Goal: Transaction & Acquisition: Purchase product/service

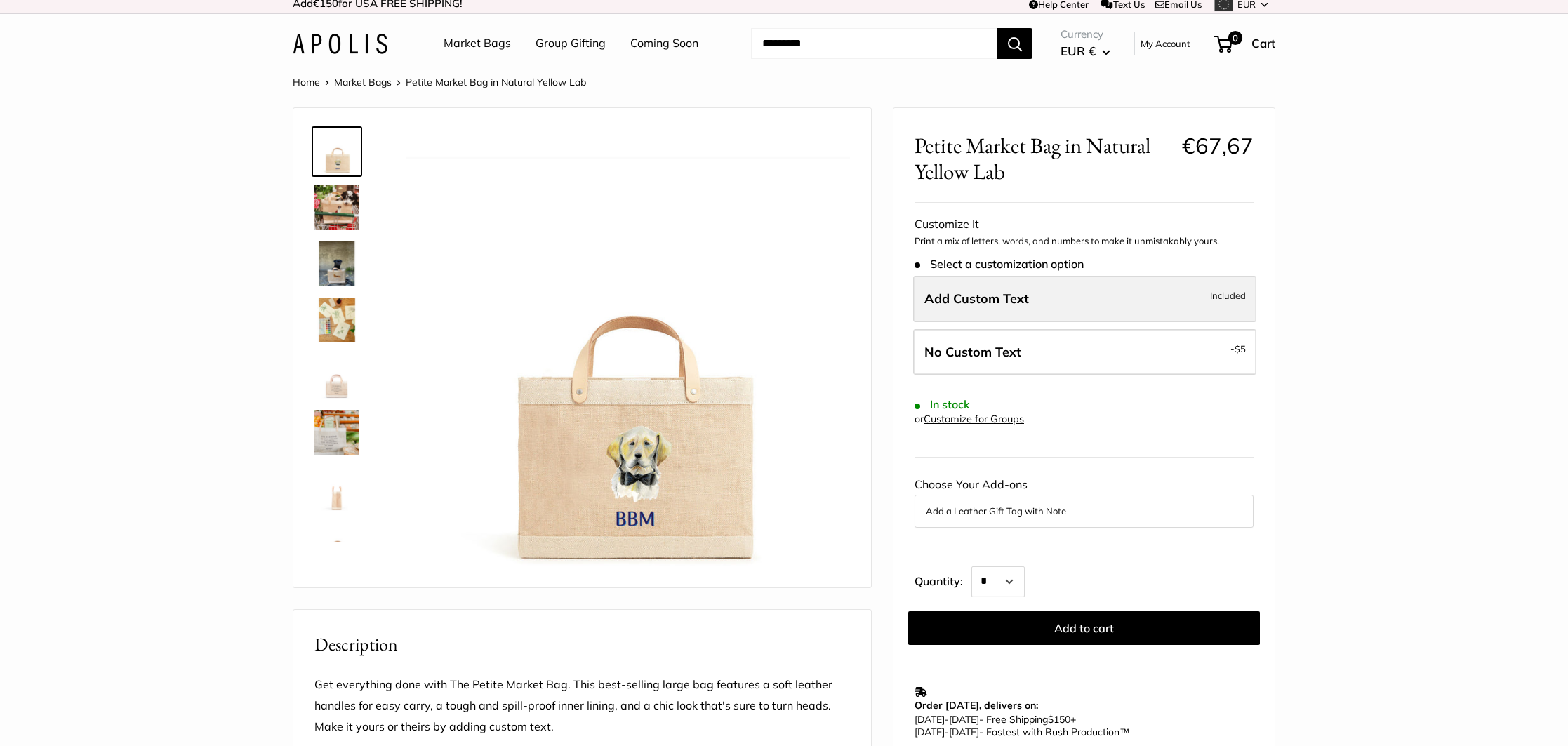
scroll to position [29, 0]
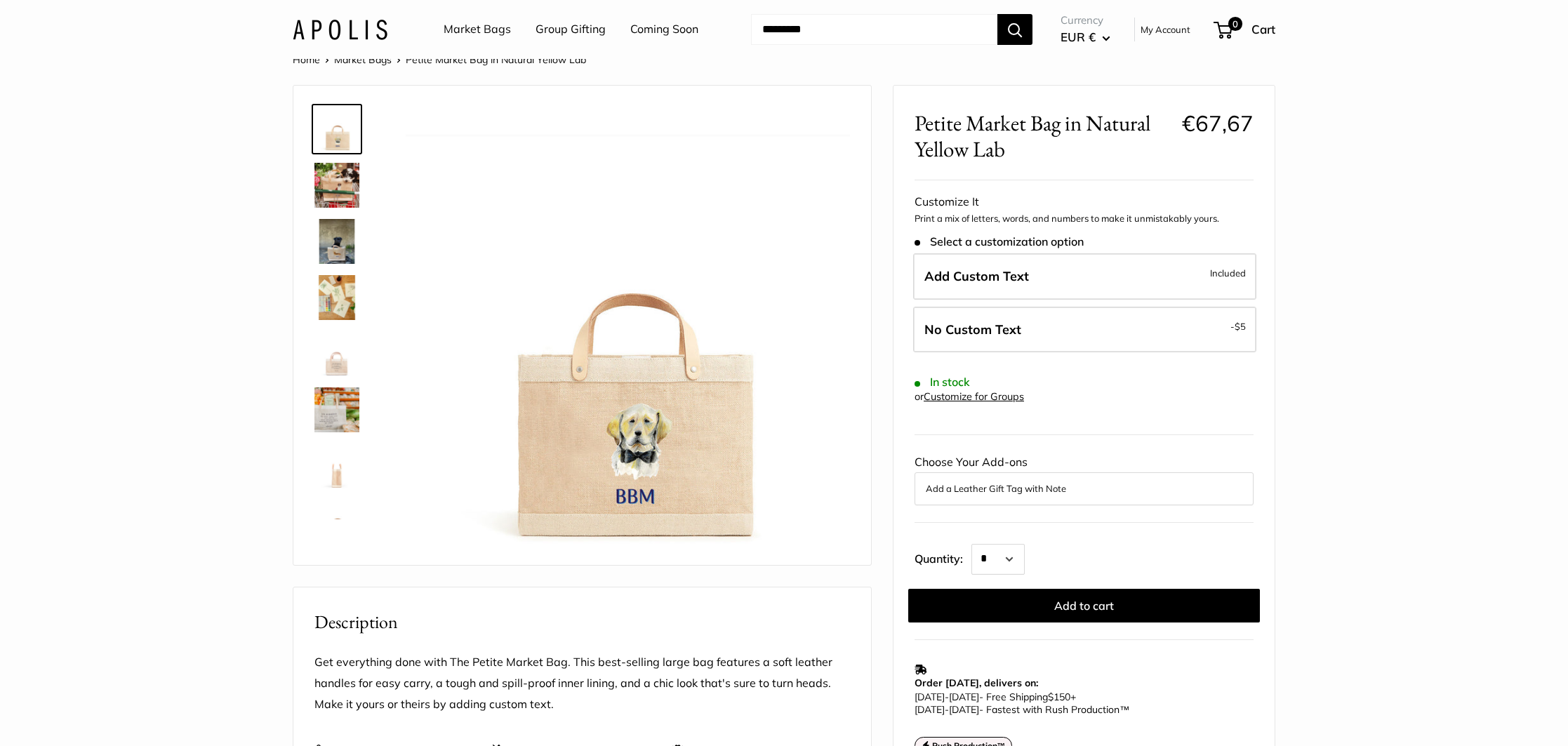
click at [324, 198] on img at bounding box center [337, 185] width 45 height 45
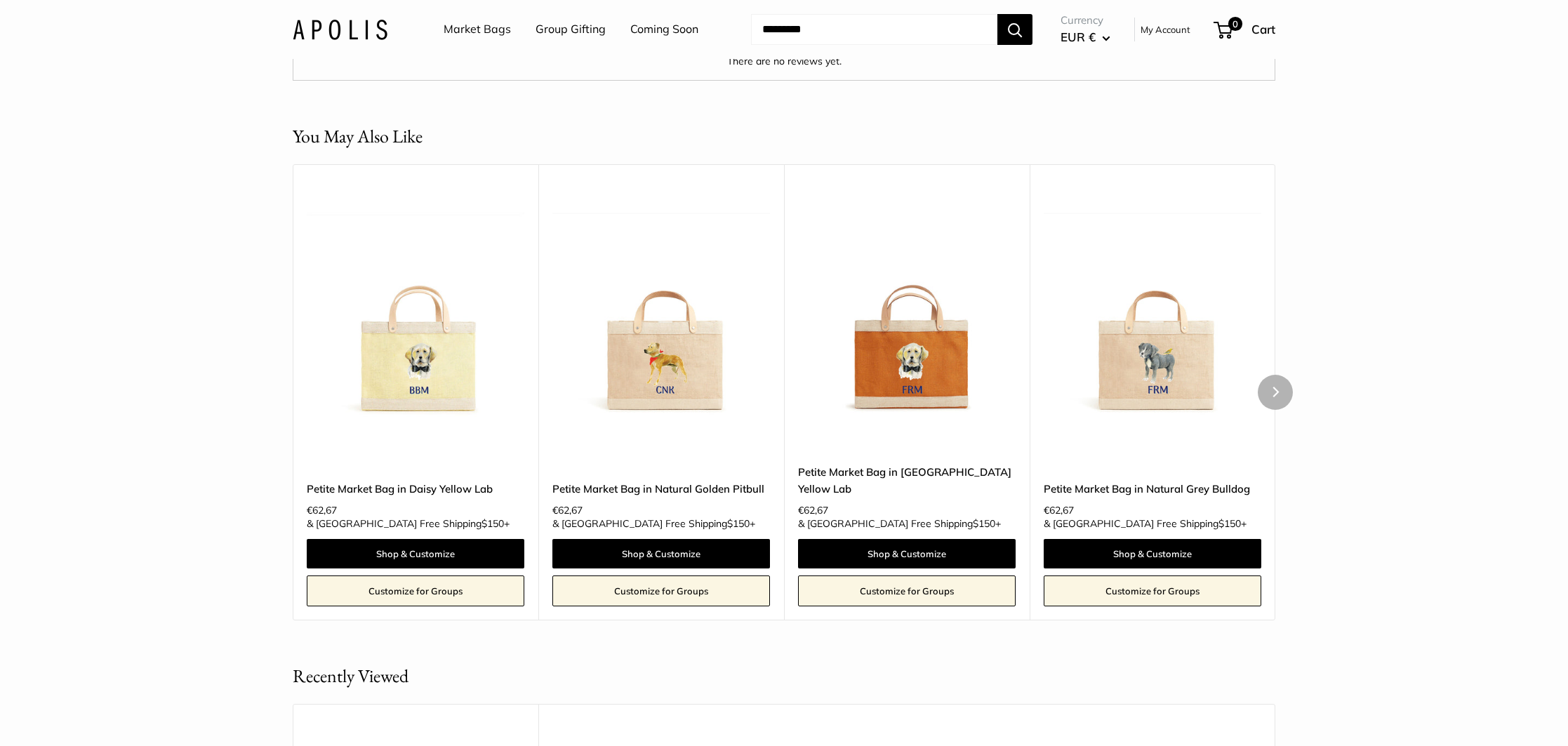
scroll to position [2595, 0]
click at [0, 0] on img at bounding box center [0, 0] width 0 height 0
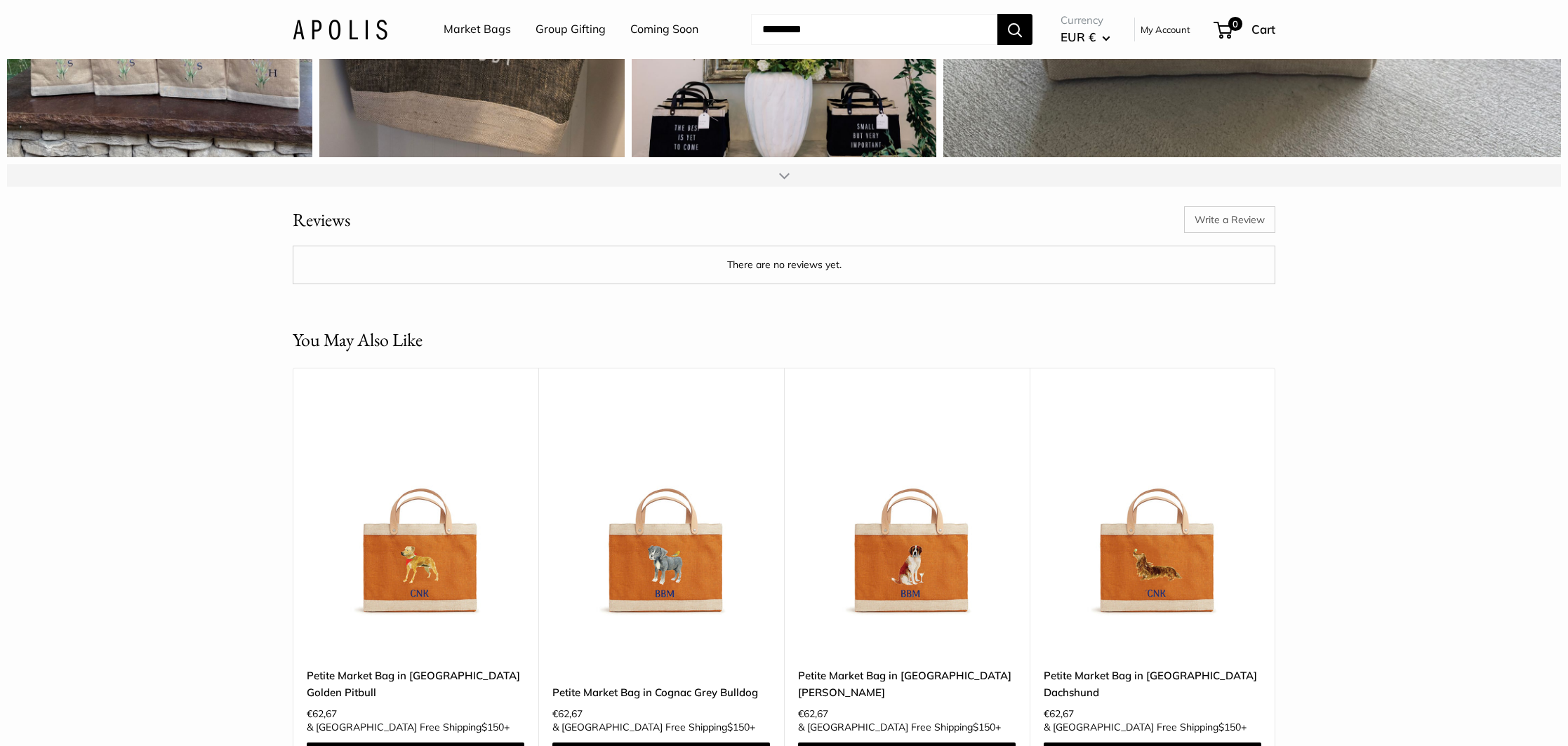
scroll to position [2371, 0]
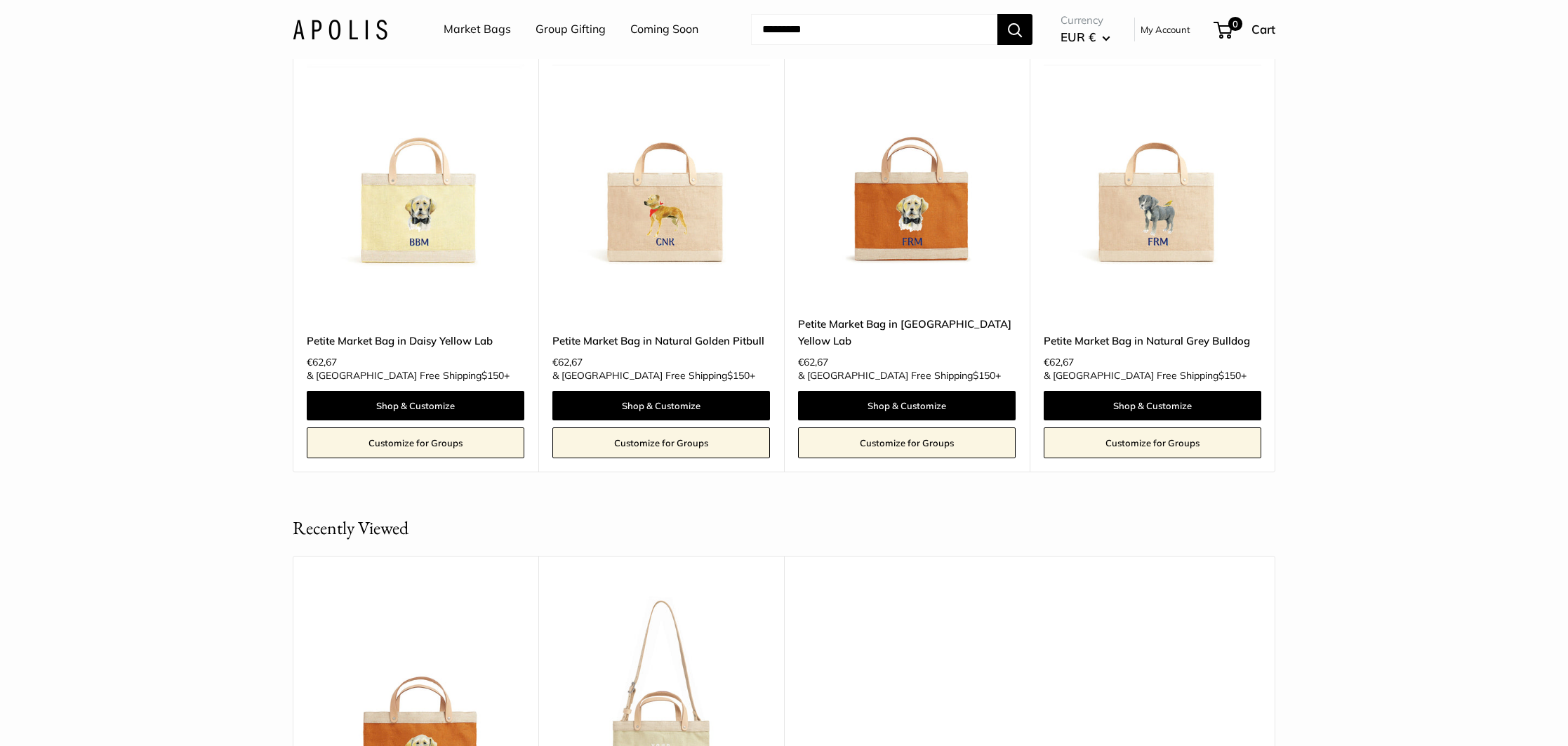
scroll to position [2663, 0]
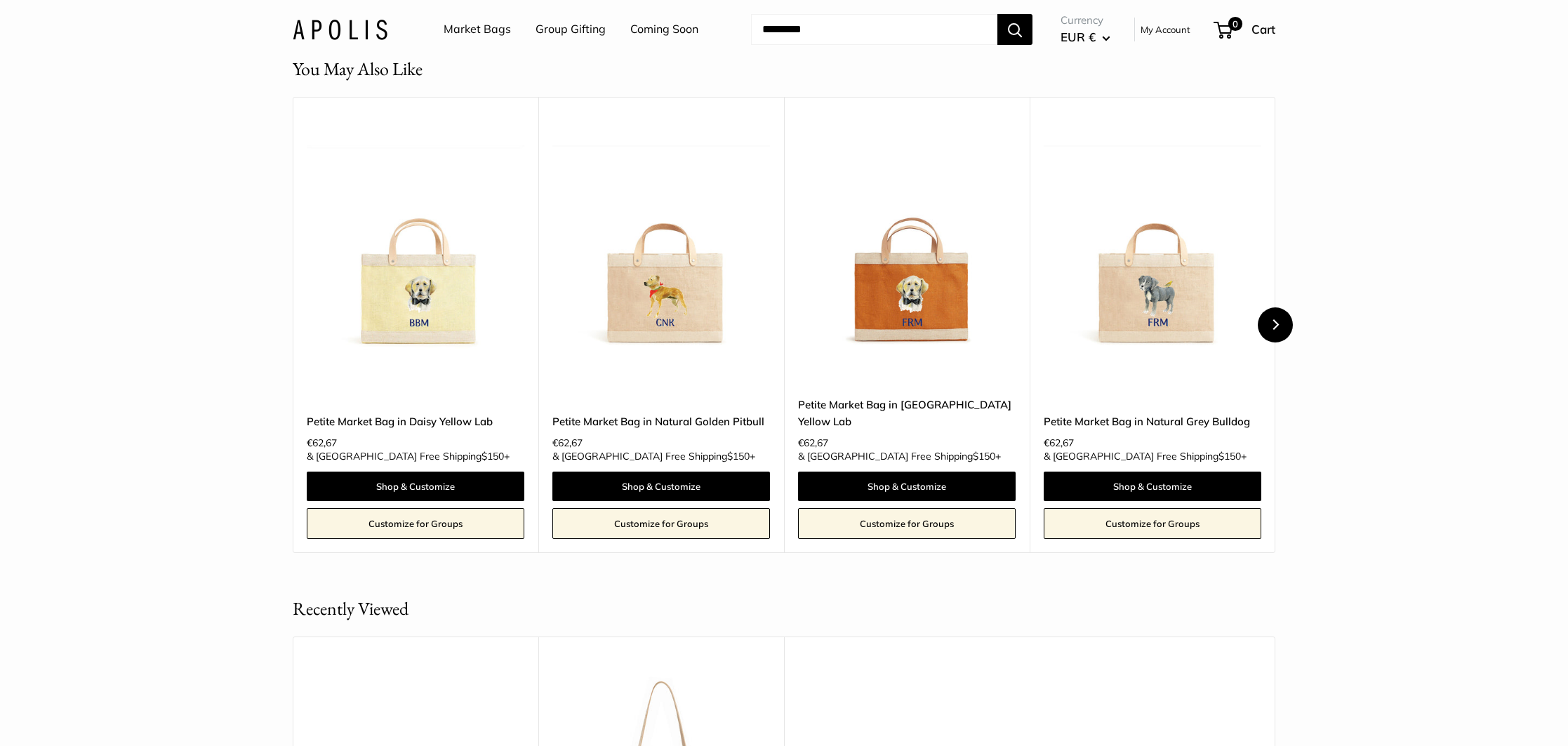
click at [1277, 343] on button "Next" at bounding box center [1275, 325] width 35 height 35
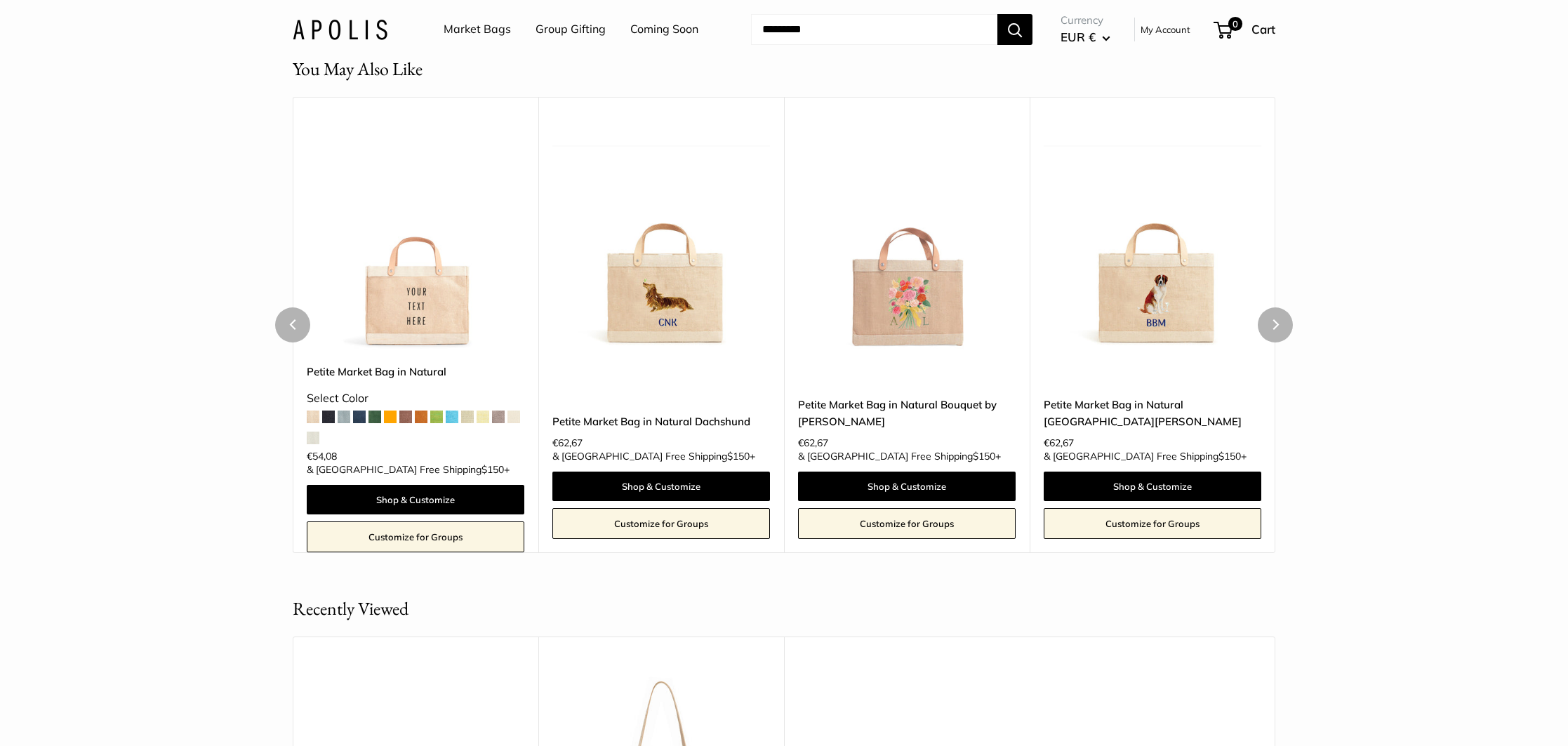
click at [632, 430] on link "Petite Market Bag in Natural Dachshund" at bounding box center [661, 421] width 217 height 16
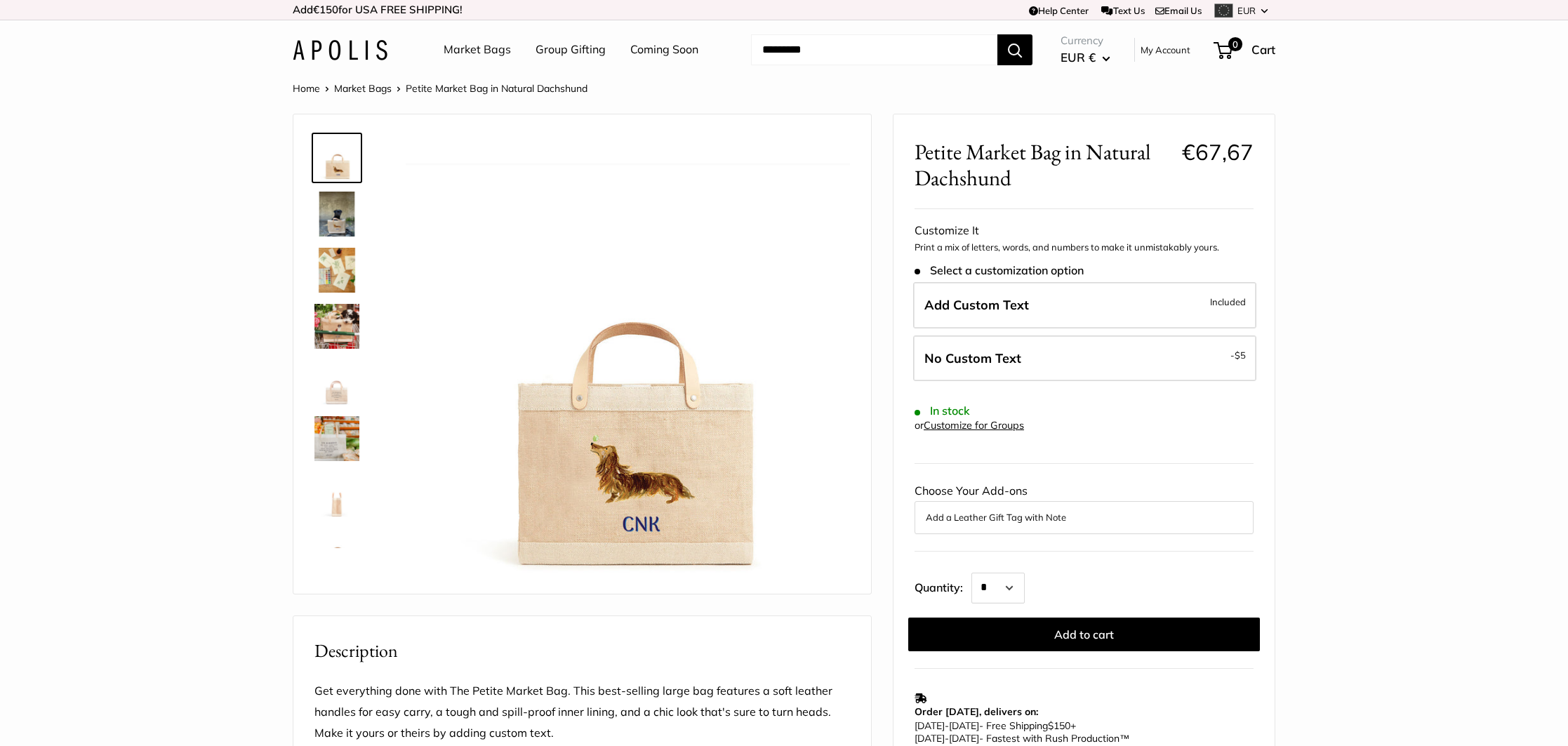
drag, startPoint x: 344, startPoint y: 215, endPoint x: 341, endPoint y: 230, distance: 15.3
click at [345, 215] on img at bounding box center [337, 214] width 45 height 45
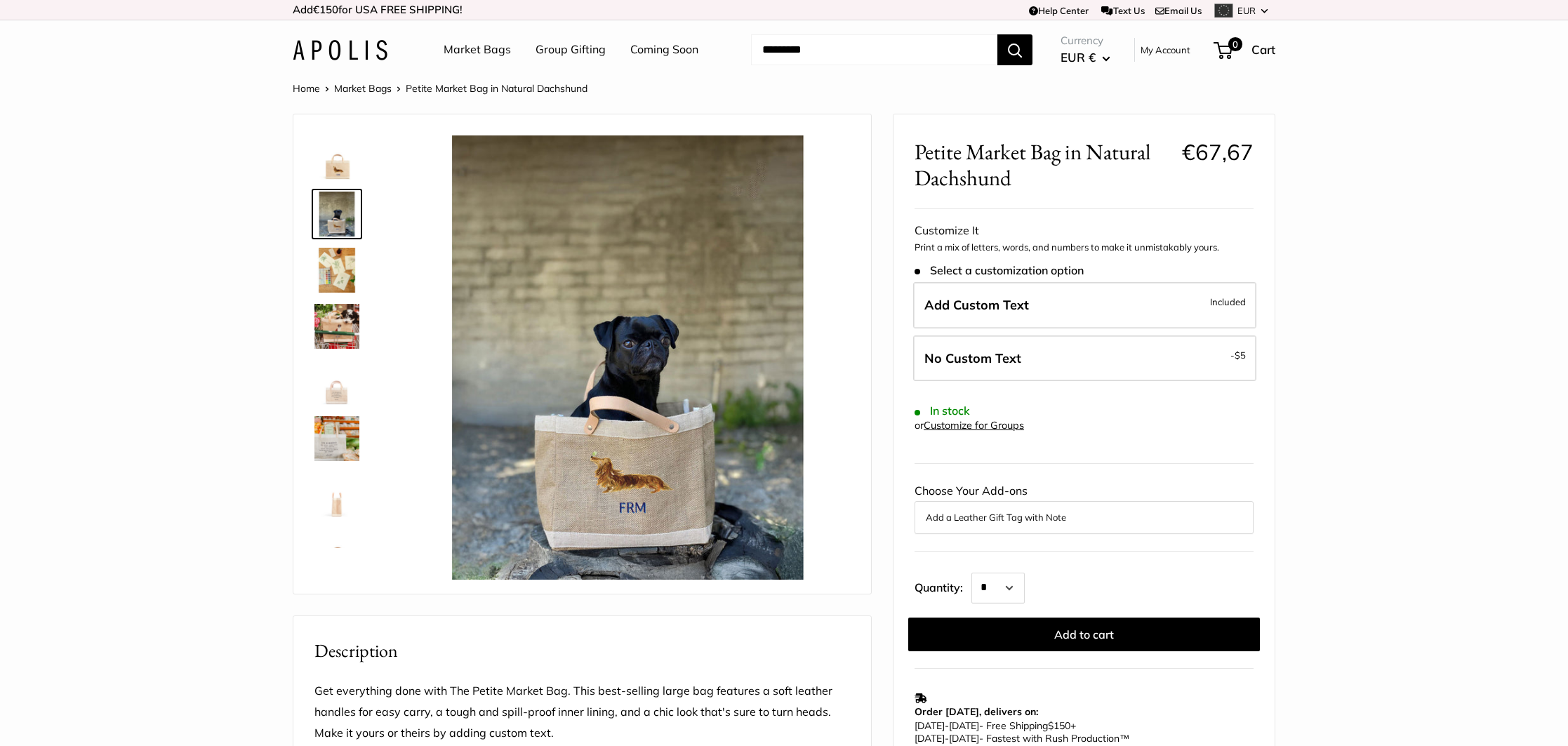
click at [339, 327] on img at bounding box center [337, 326] width 45 height 45
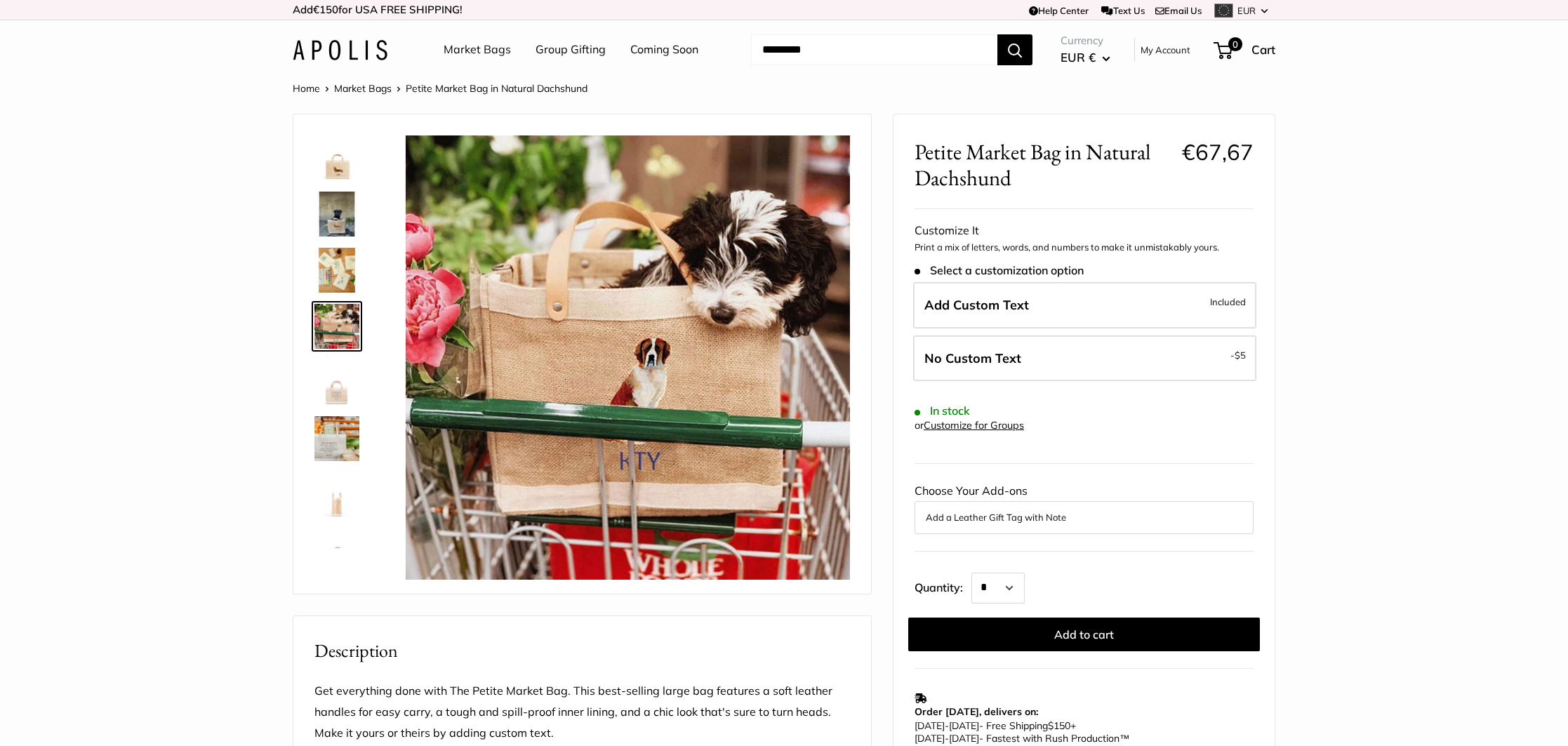
click at [333, 254] on img at bounding box center [337, 270] width 45 height 45
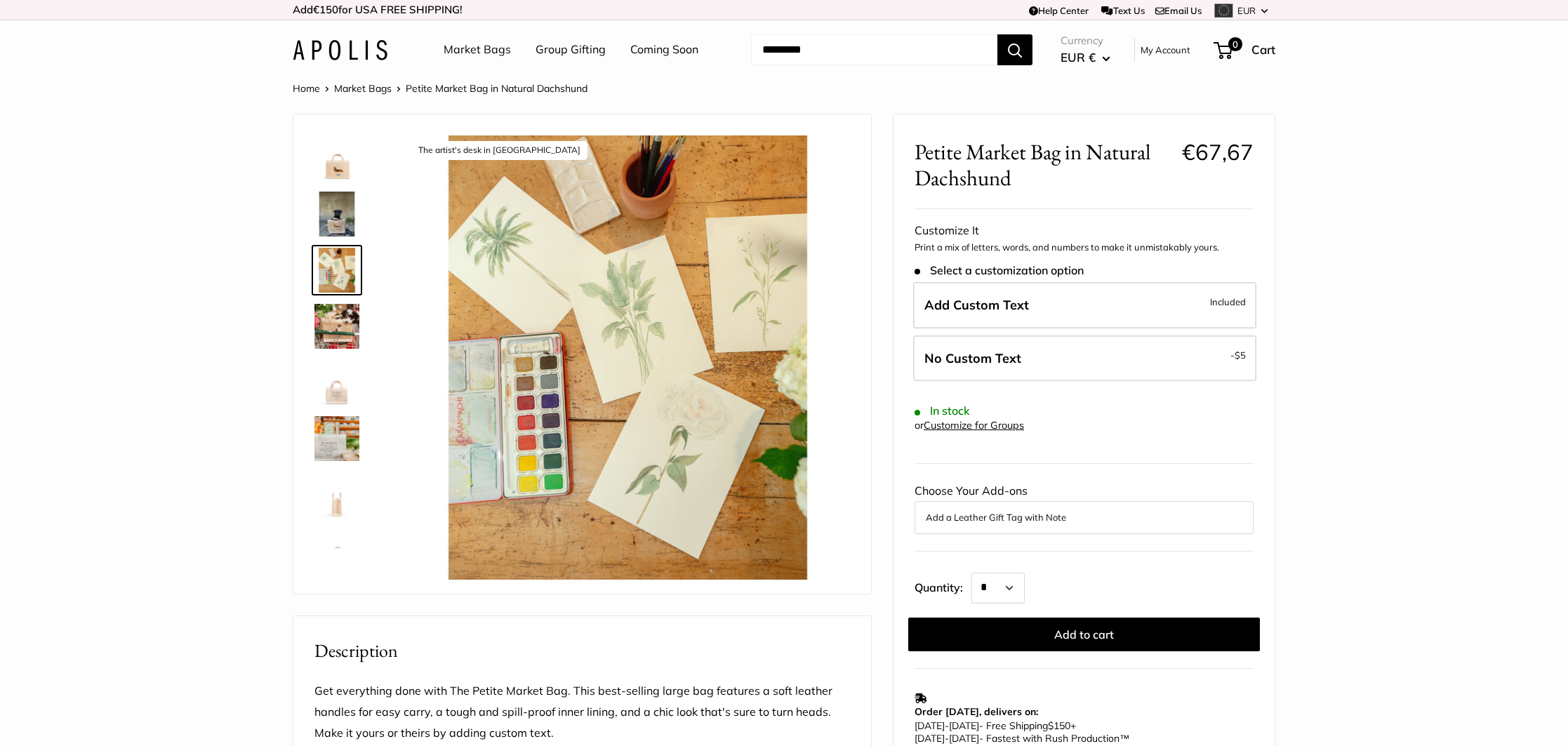
click at [342, 436] on img at bounding box center [337, 439] width 45 height 45
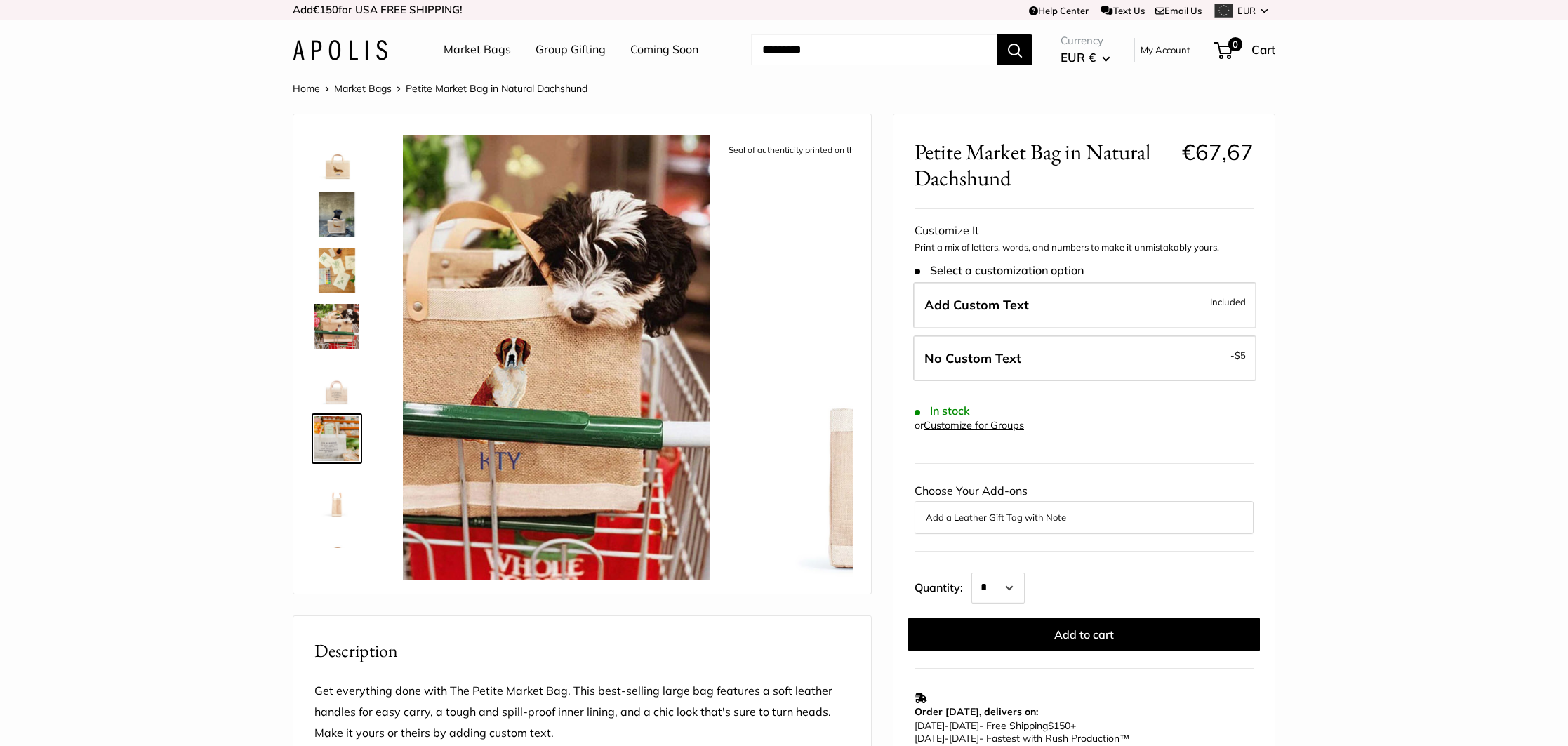
scroll to position [34, 0]
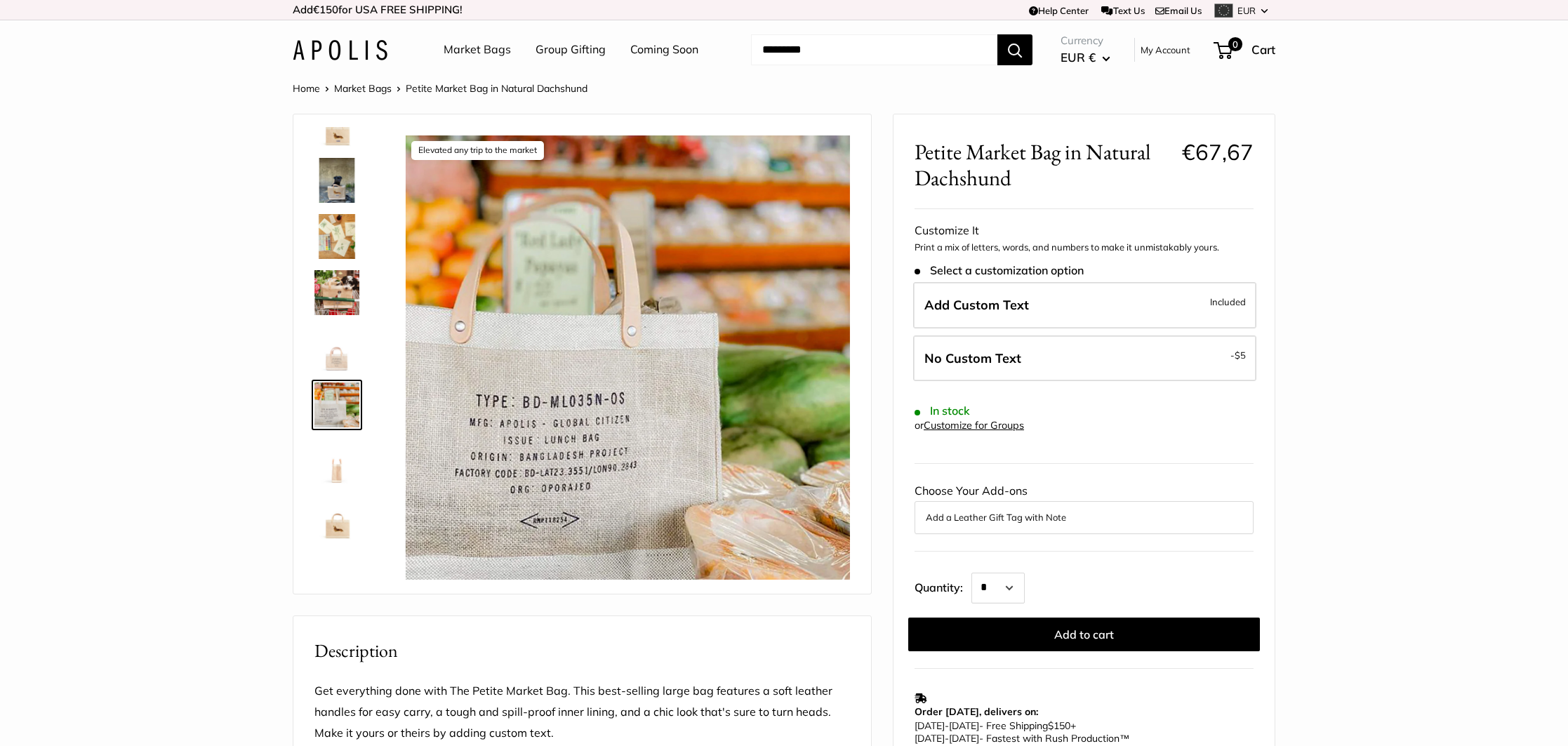
click at [343, 178] on img at bounding box center [337, 180] width 45 height 45
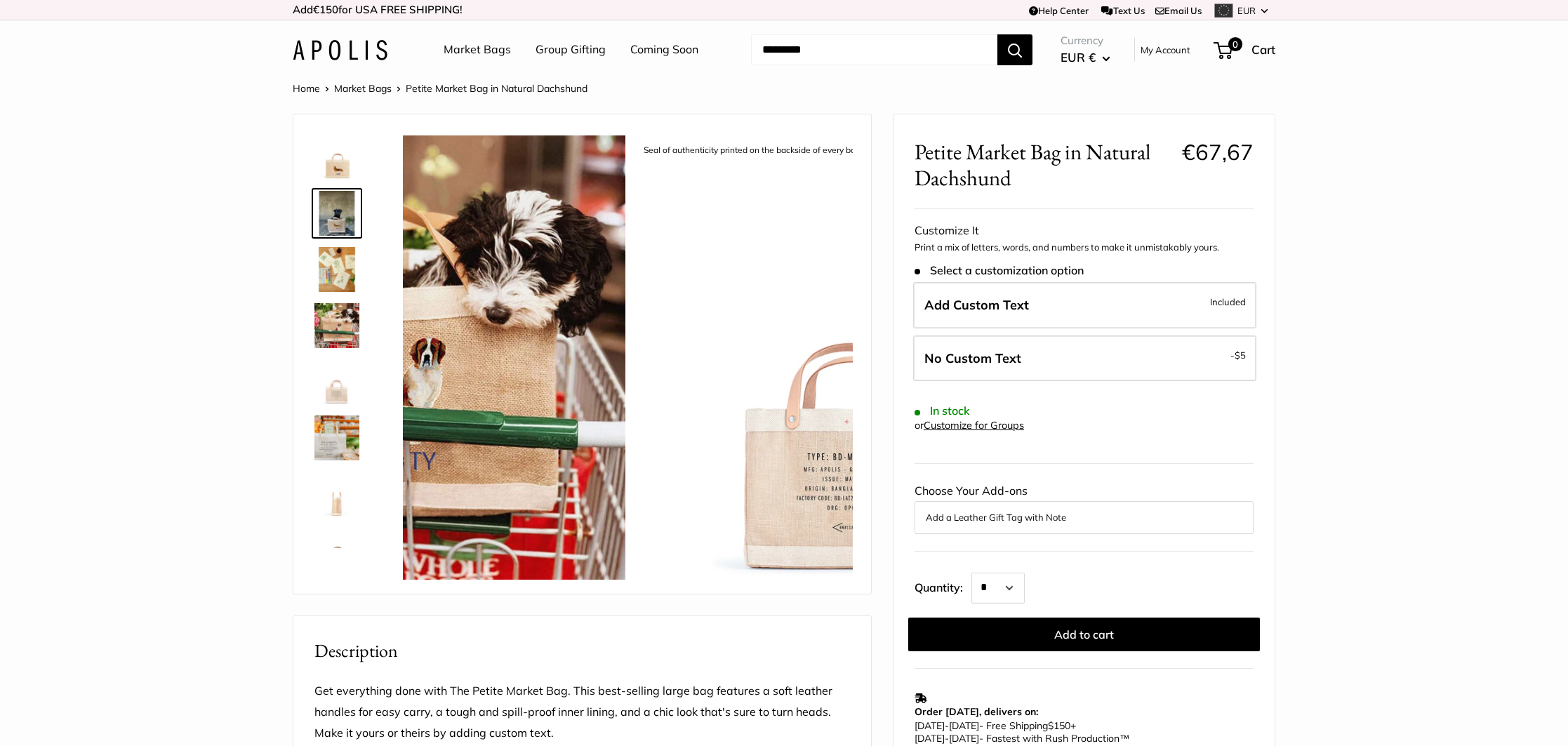
scroll to position [0, 0]
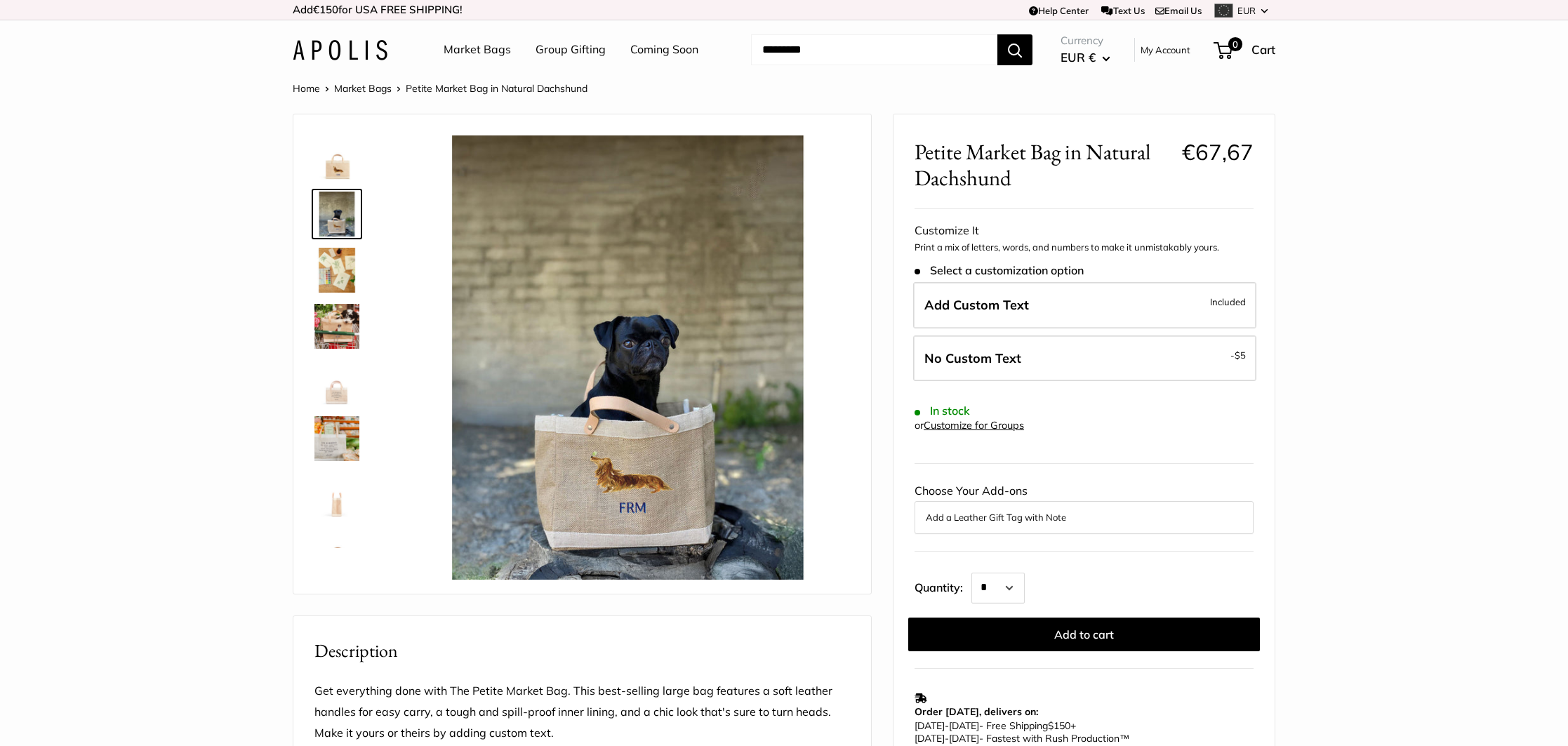
click at [332, 166] on img at bounding box center [337, 158] width 45 height 45
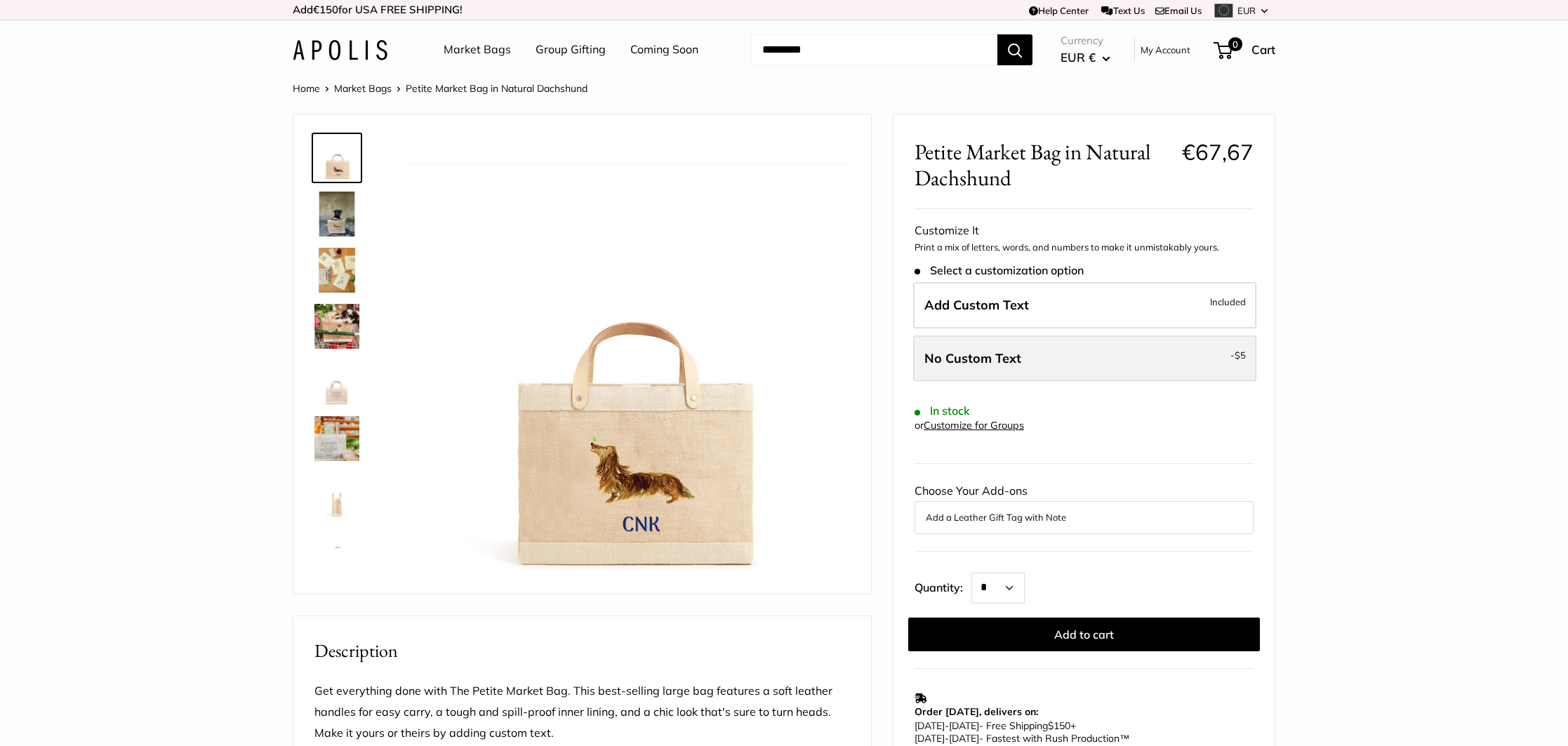
click at [1004, 366] on span "No Custom Text" at bounding box center [973, 358] width 97 height 16
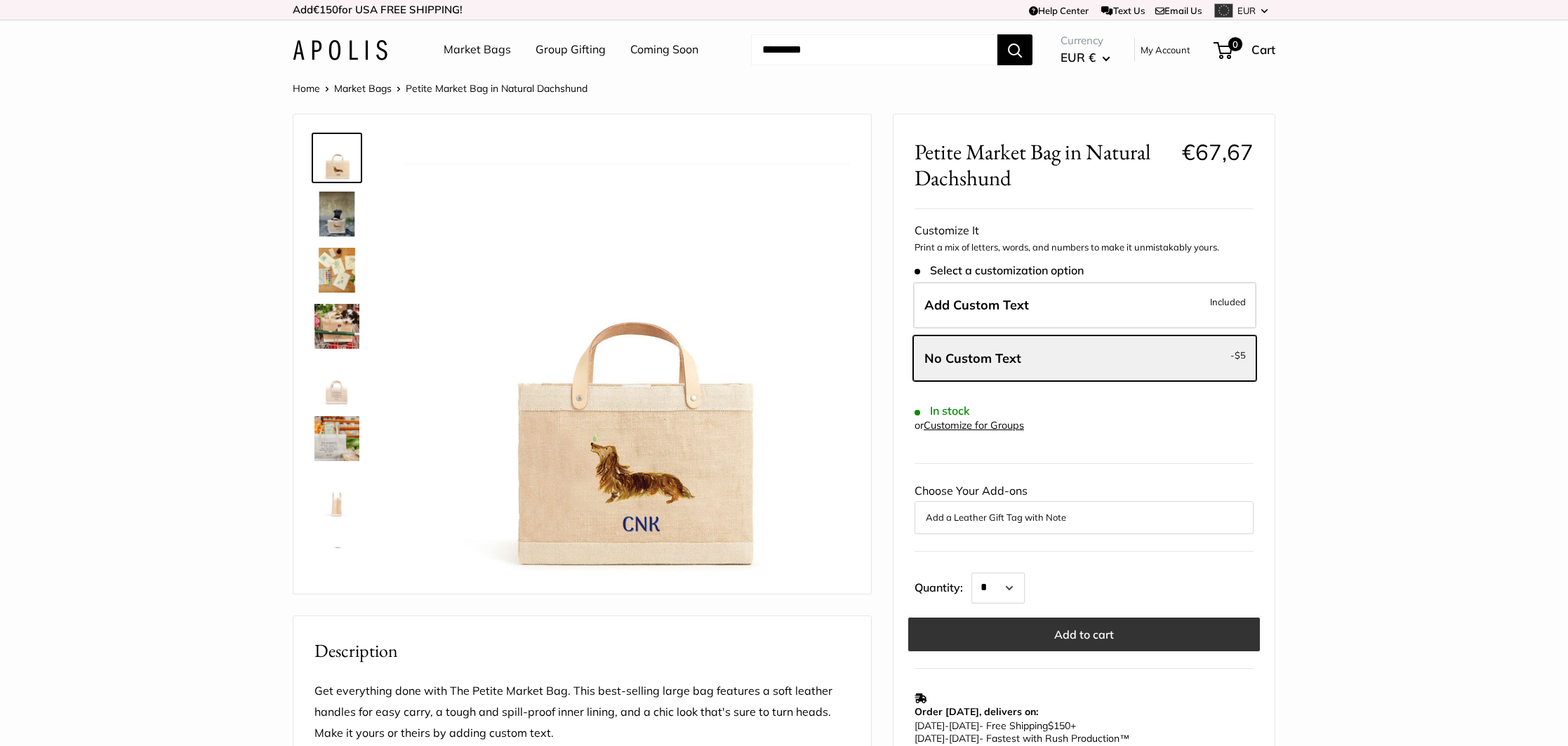
click at [1095, 629] on button "Add to cart" at bounding box center [1083, 634] width 351 height 34
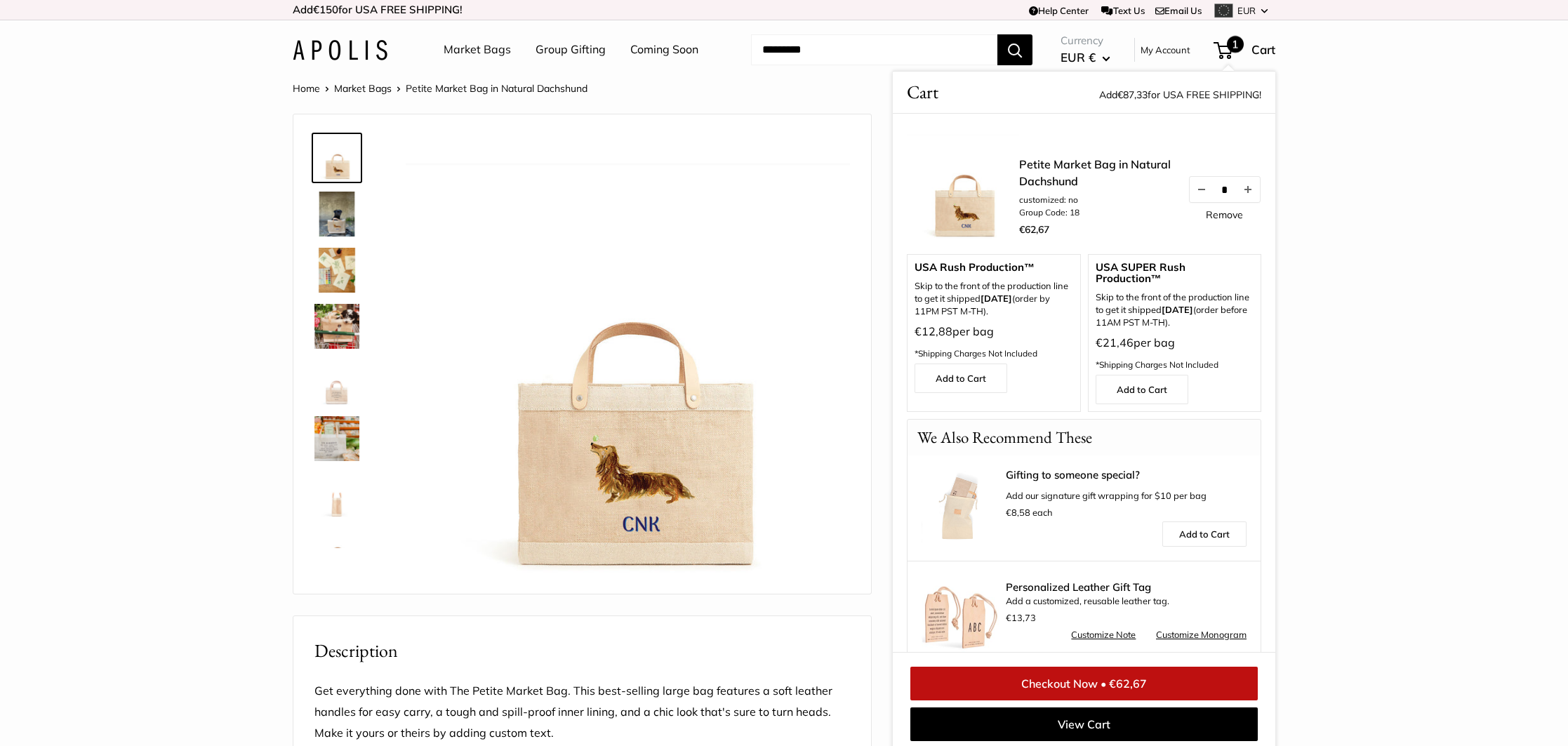
drag, startPoint x: 1378, startPoint y: 127, endPoint x: 1257, endPoint y: 43, distance: 147.3
click at [1376, 126] on section "Home Market Bags Petite Market Bag in Natural Dachshund The artist's desk in Ve…" at bounding box center [784, 683] width 1568 height 1208
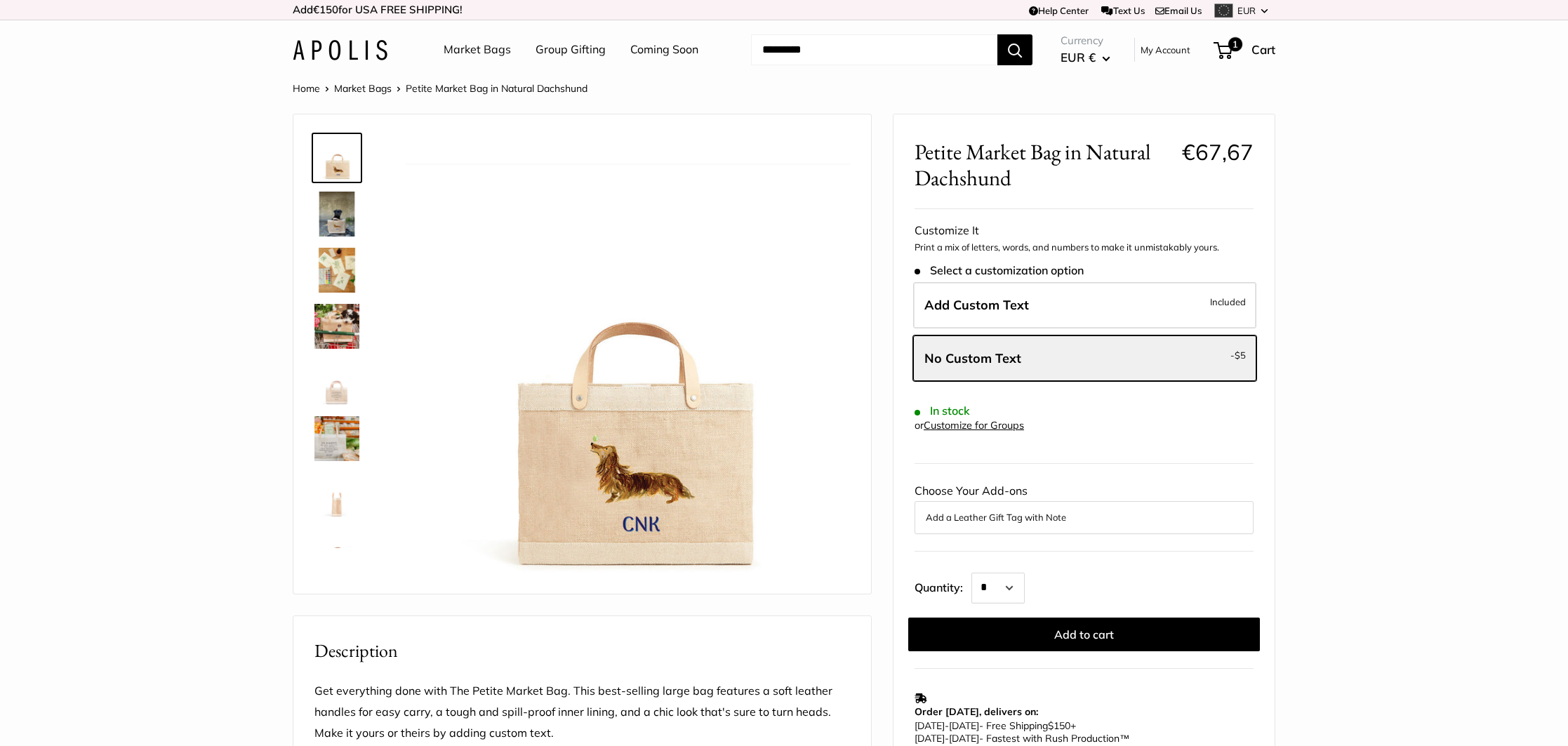
click at [1240, 12] on span "EUR" at bounding box center [1246, 11] width 18 height 12
click at [1248, 24] on li "USD" at bounding box center [1244, 30] width 66 height 21
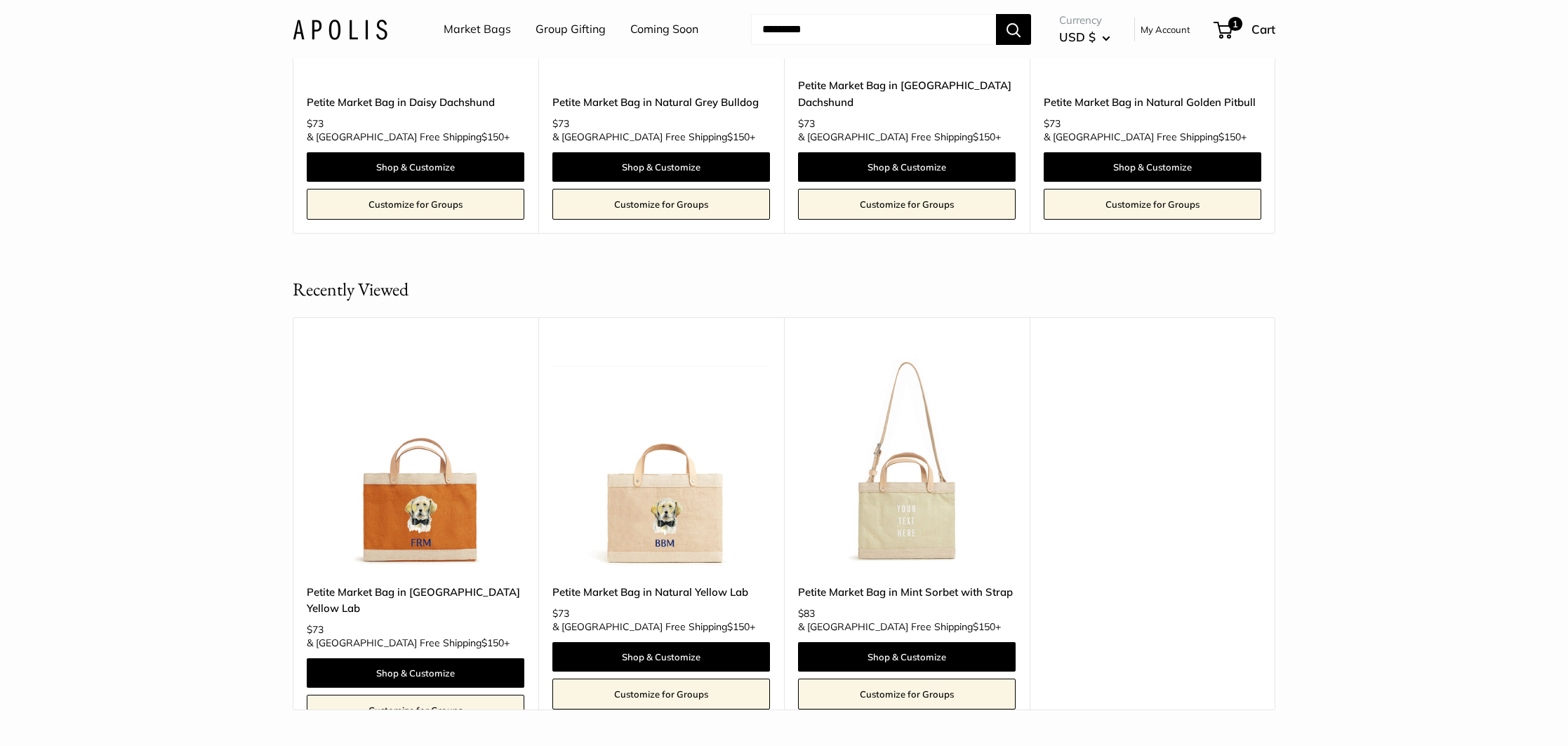
scroll to position [2980, 0]
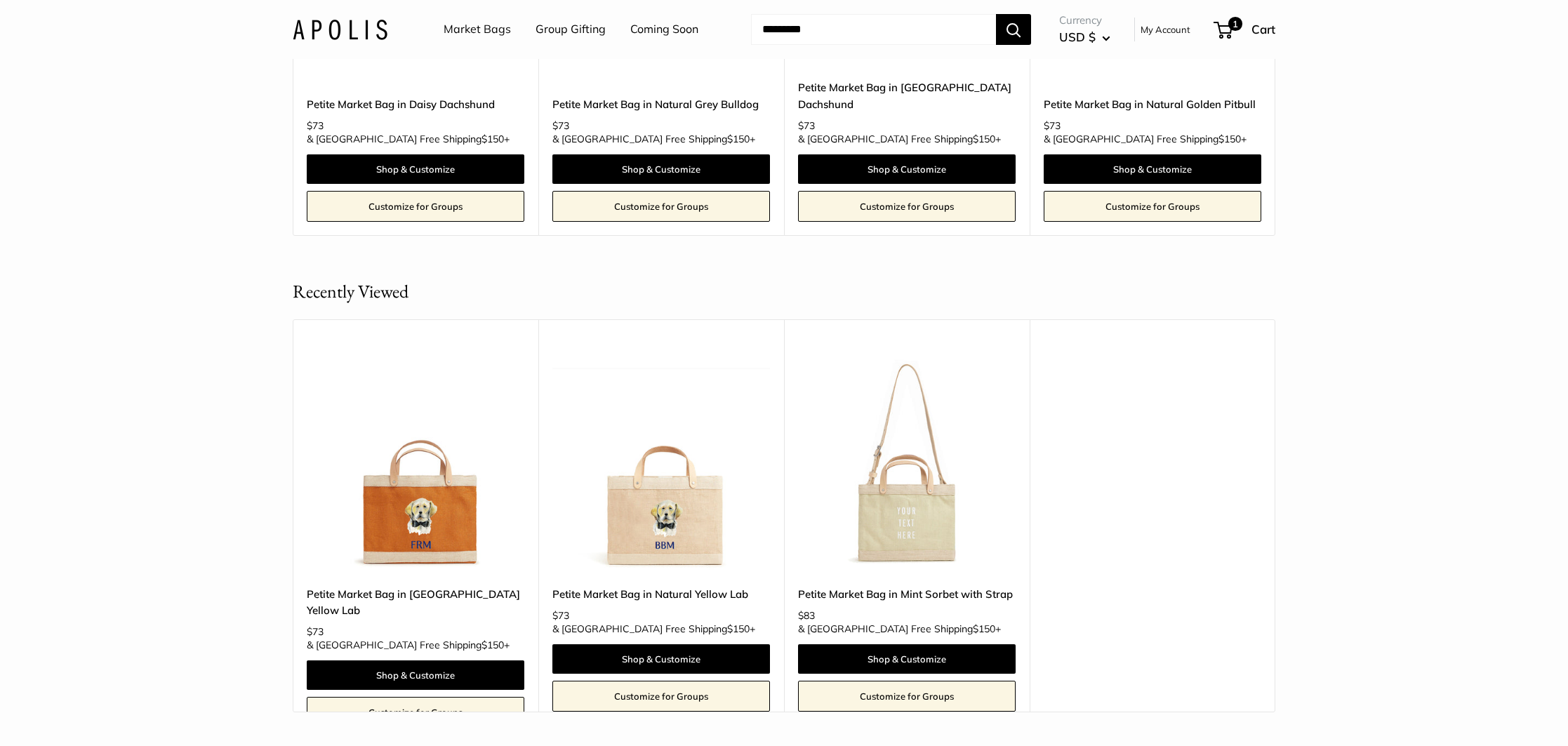
click at [0, 0] on img at bounding box center [0, 0] width 0 height 0
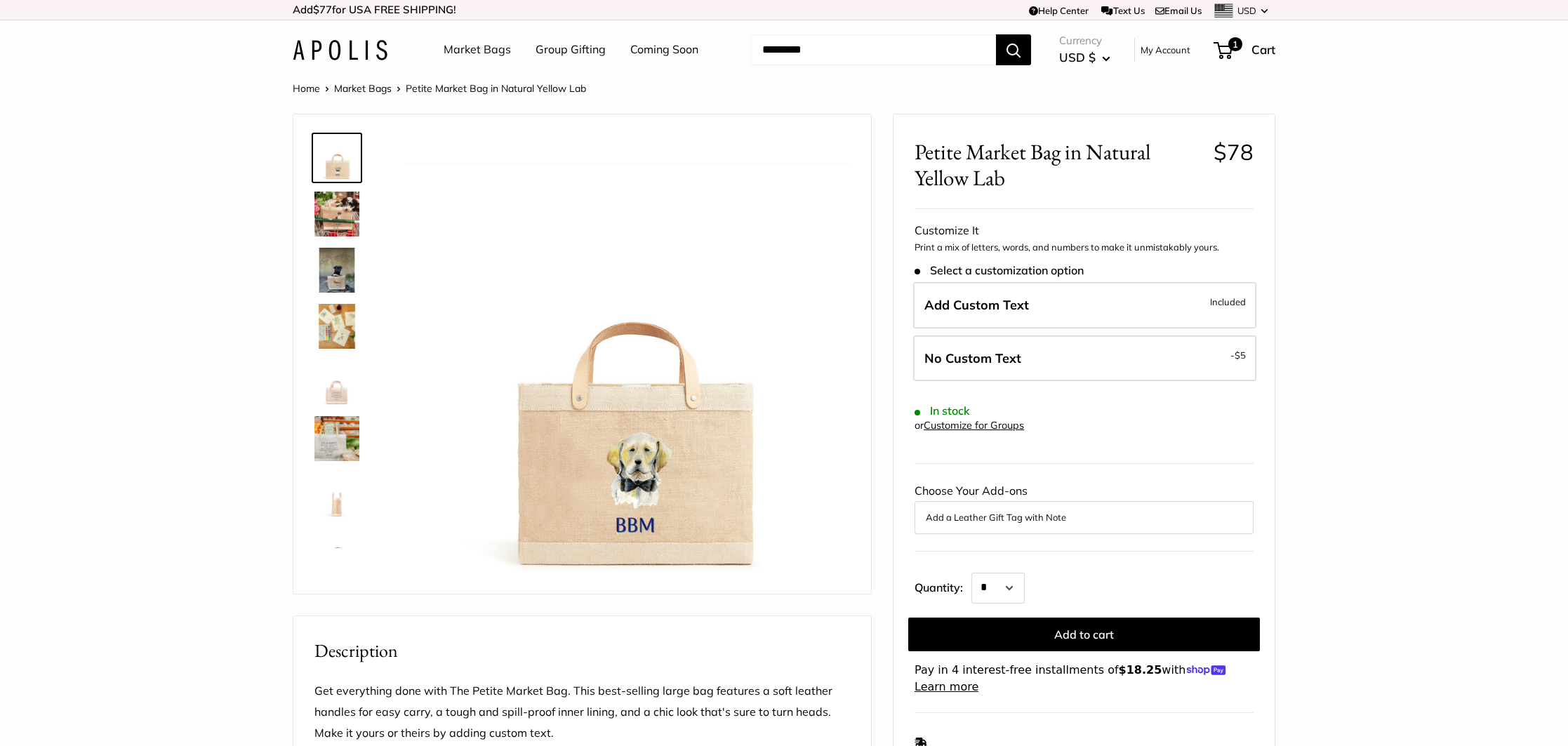
click at [339, 222] on img at bounding box center [337, 214] width 45 height 45
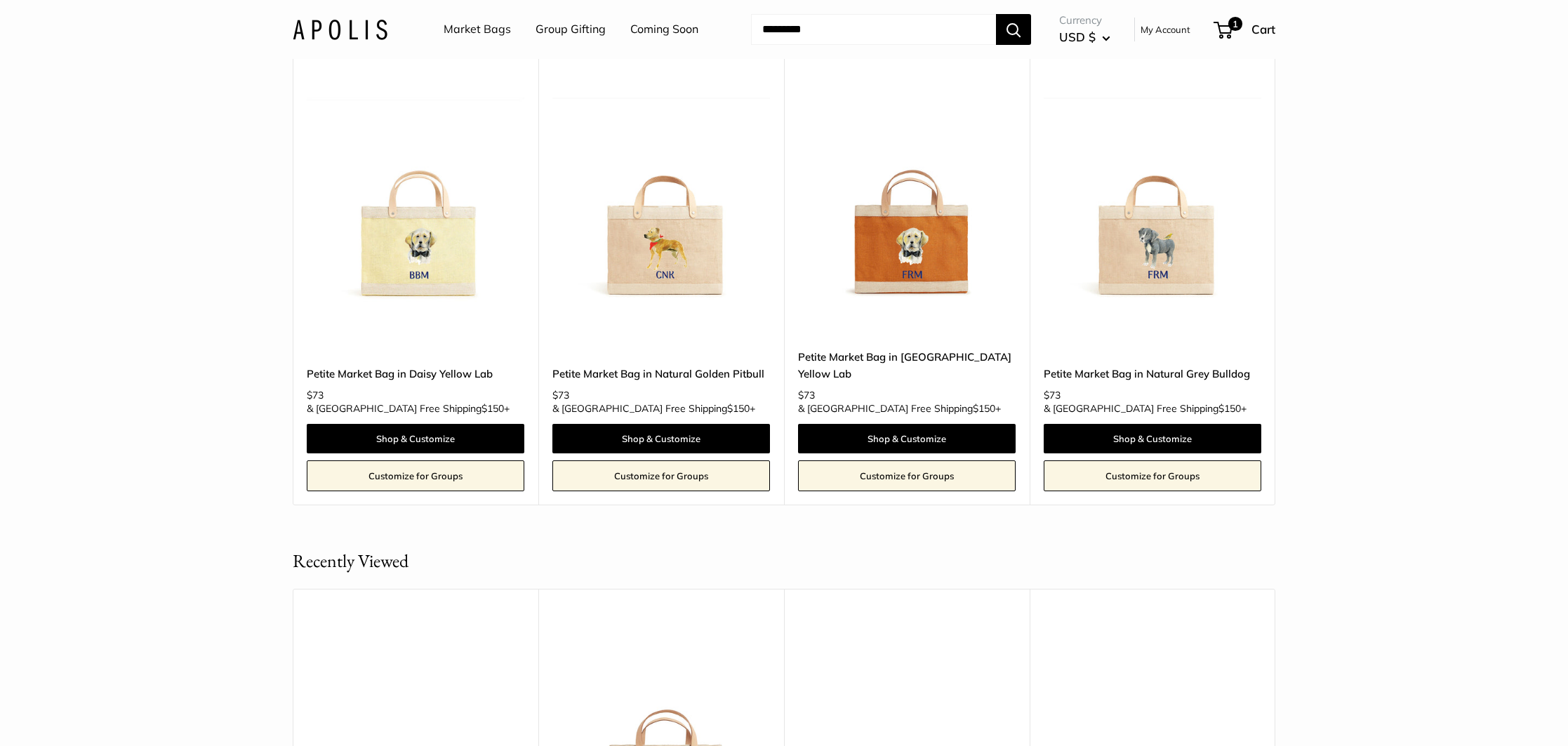
scroll to position [2769, 0]
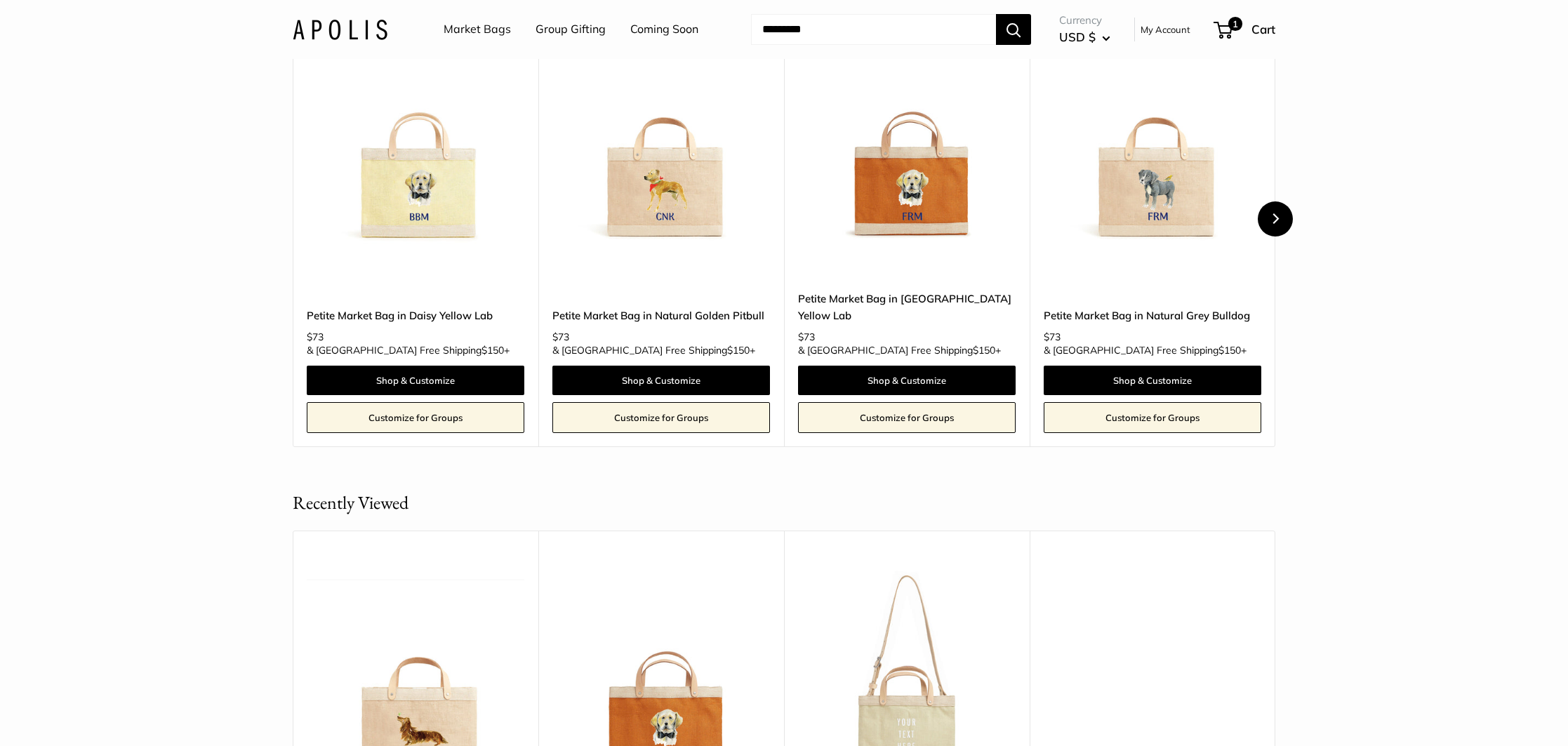
click at [1270, 224] on icon "Next" at bounding box center [1274, 218] width 11 height 11
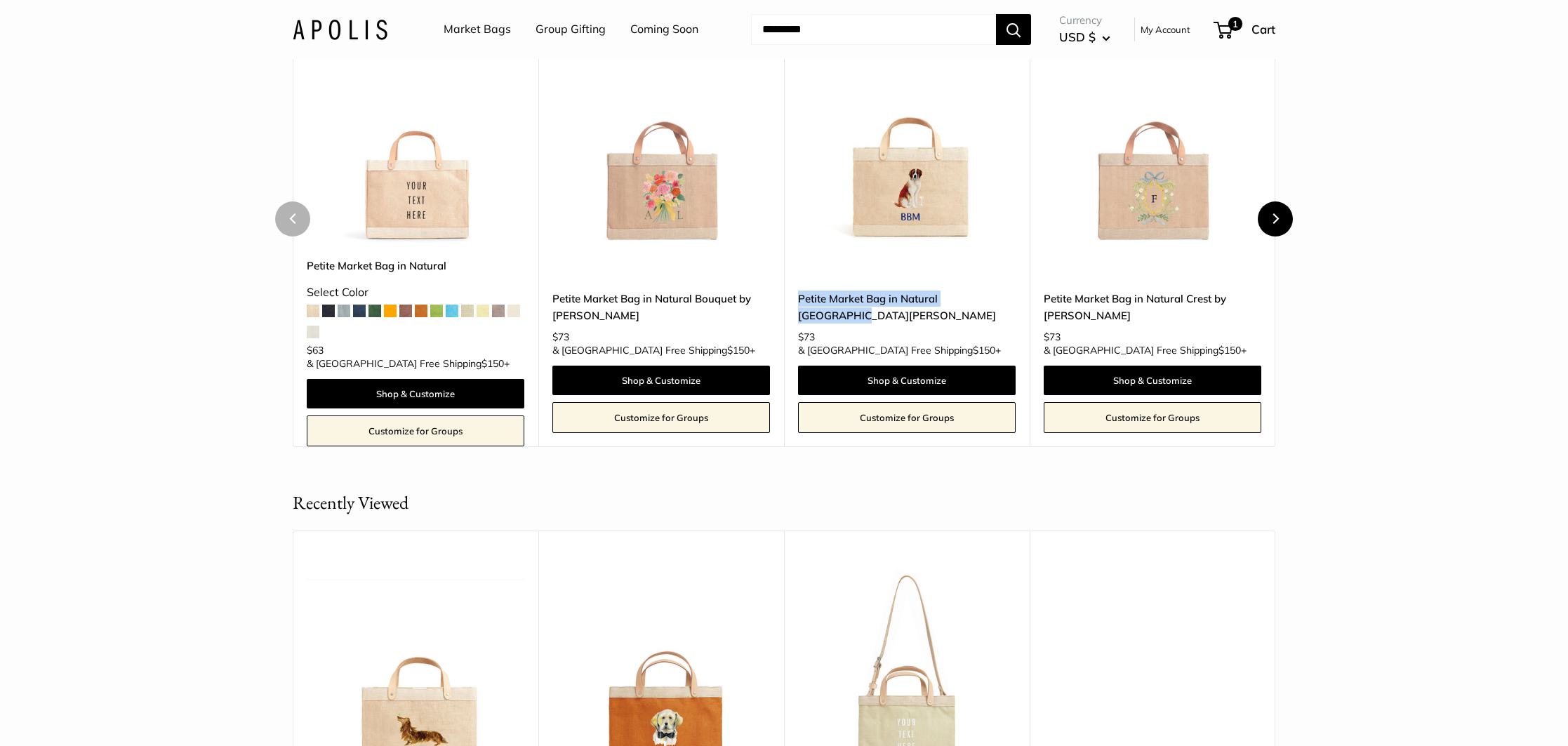
click at [1275, 224] on icon "Next" at bounding box center [1274, 218] width 11 height 11
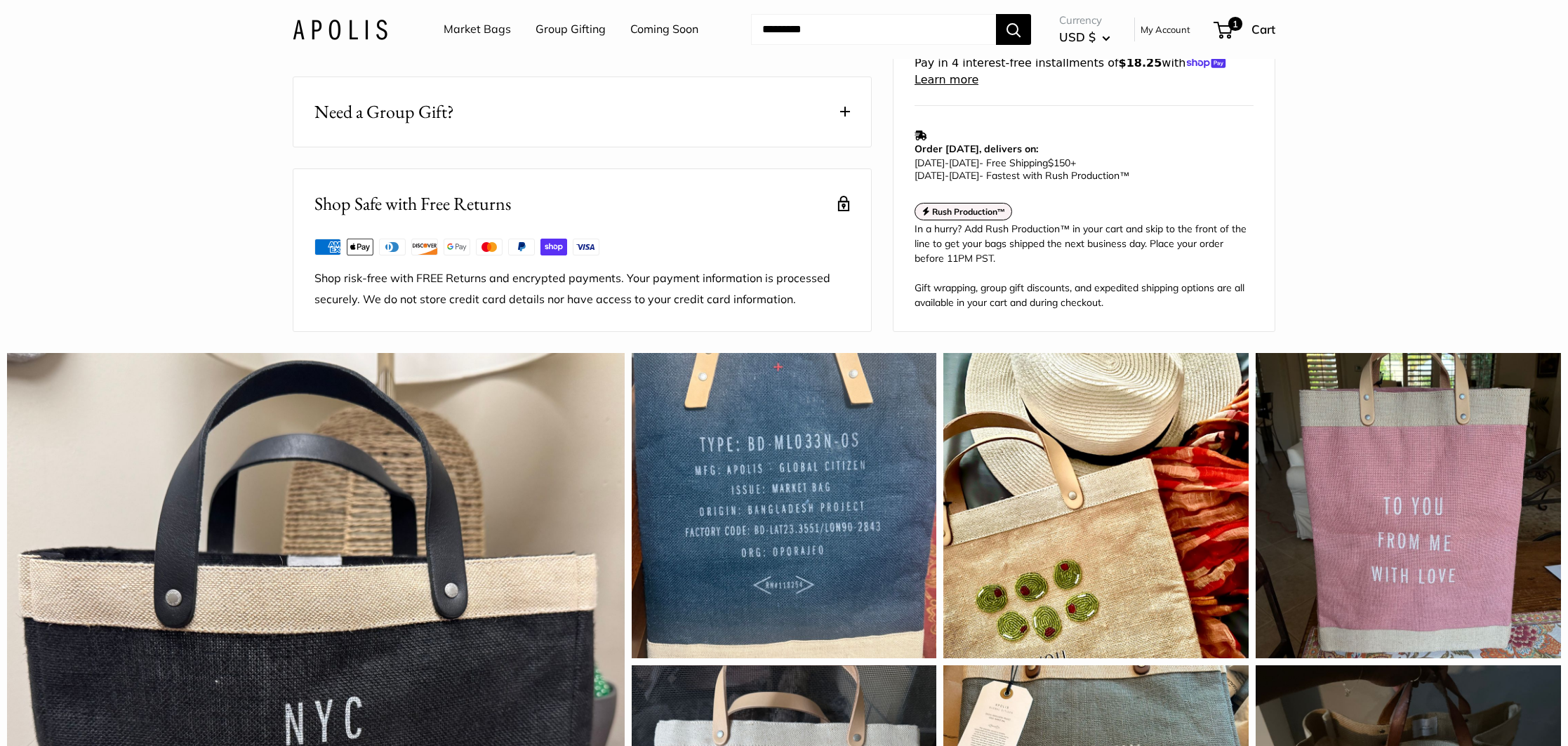
scroll to position [0, 0]
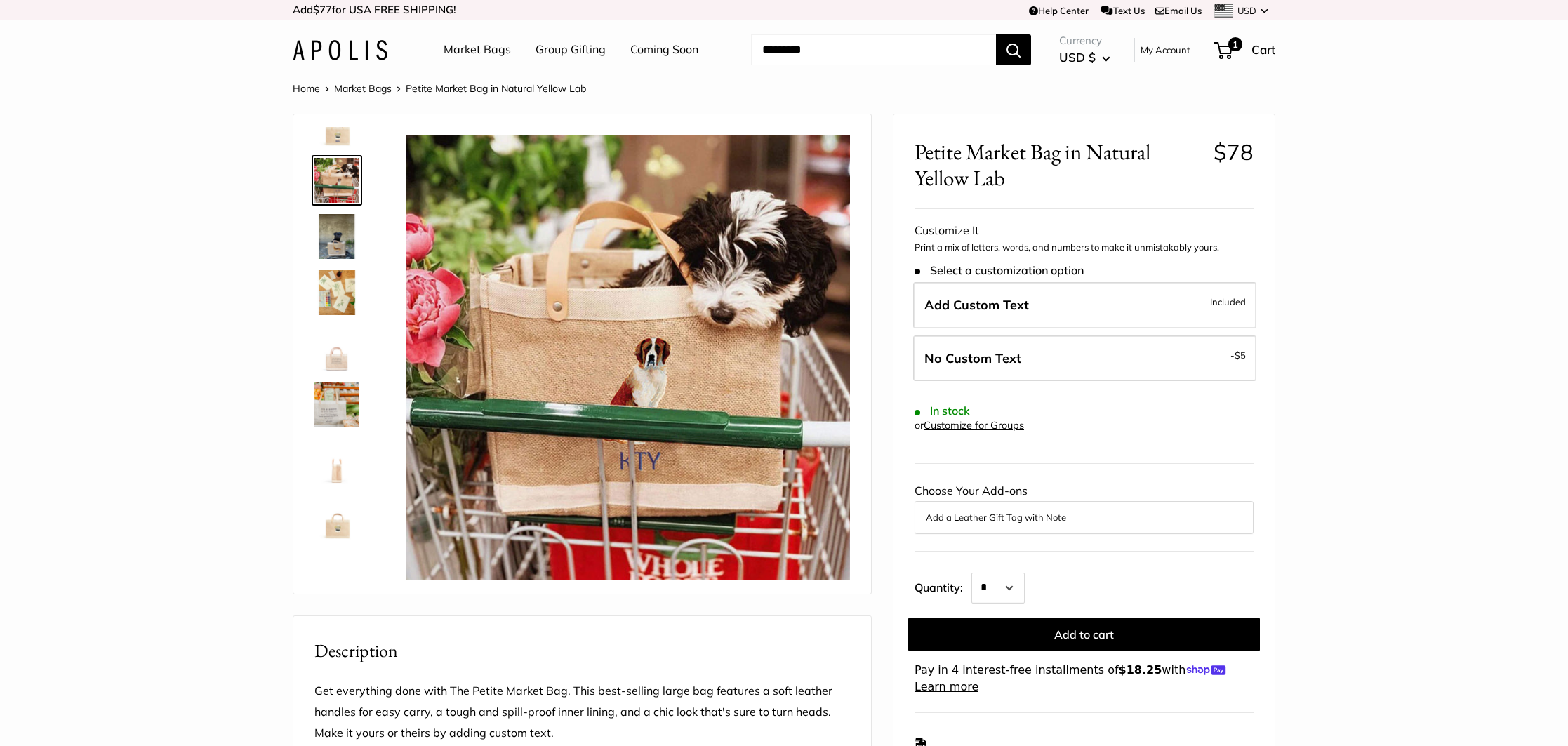
click at [348, 418] on img at bounding box center [337, 405] width 45 height 45
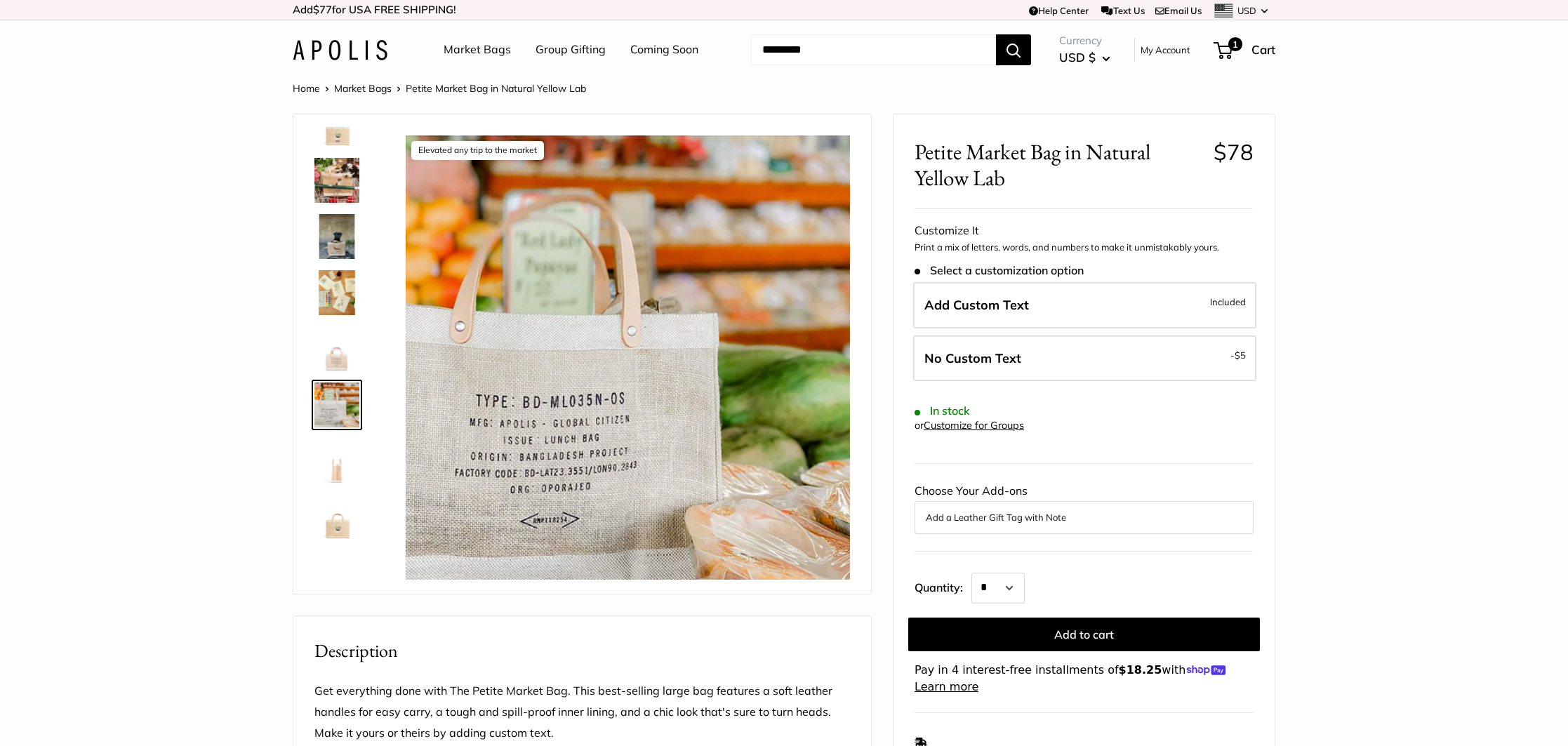
click at [327, 290] on img at bounding box center [337, 292] width 45 height 45
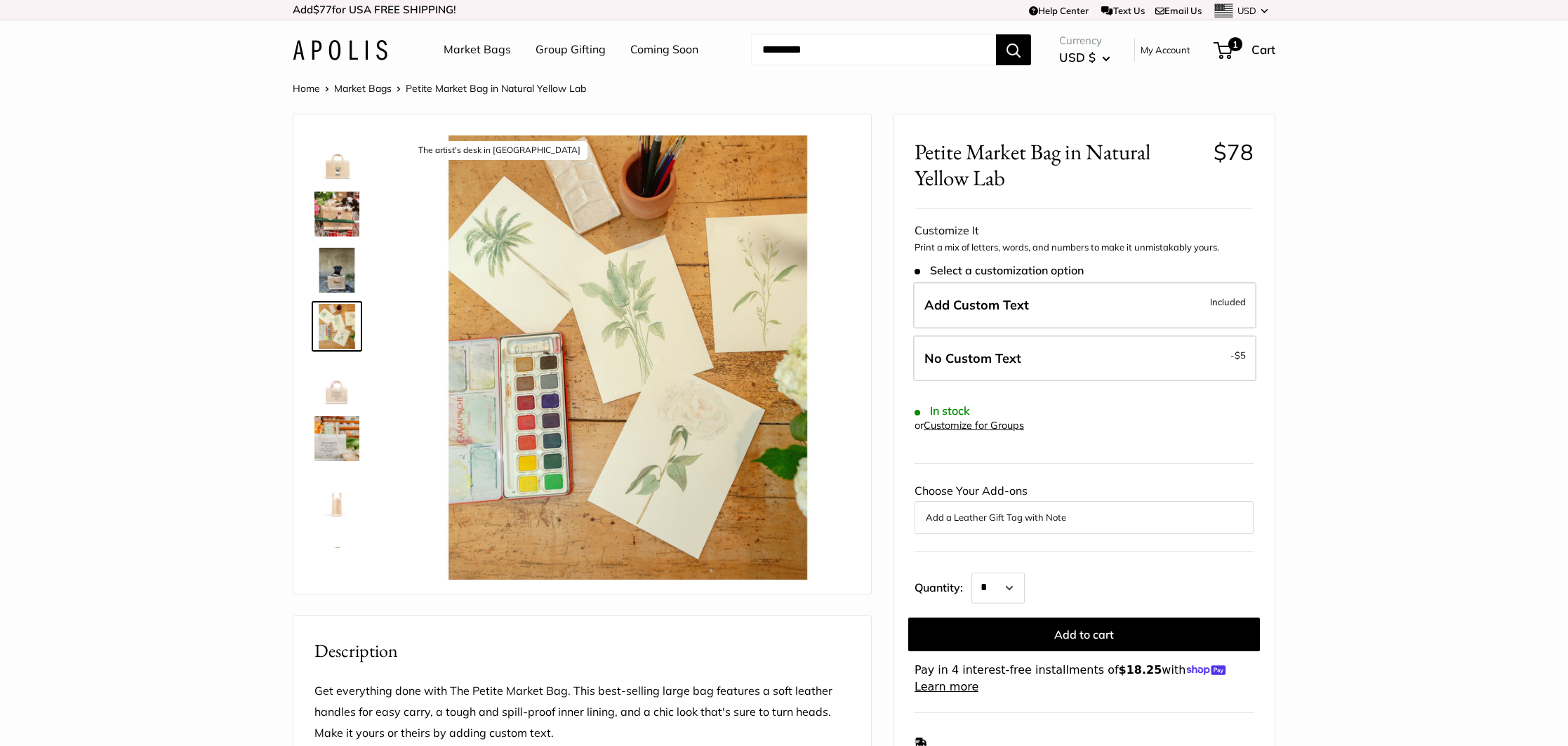
click at [513, 48] on ul "Market Bags Group Gifting Coming Soon" at bounding box center [583, 50] width 279 height 45
click at [487, 50] on link "Market Bags" at bounding box center [477, 50] width 68 height 21
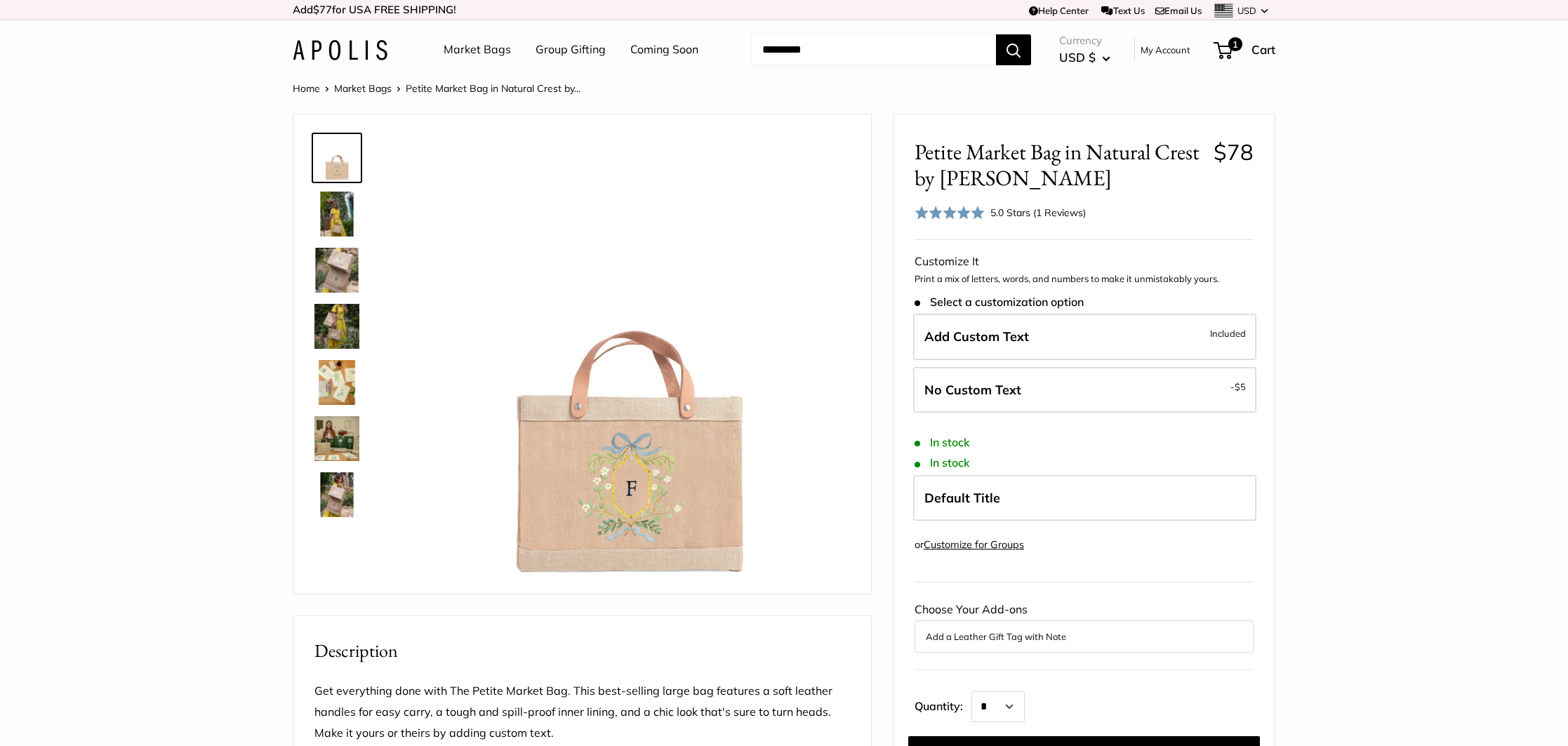
click at [333, 215] on img at bounding box center [337, 214] width 45 height 45
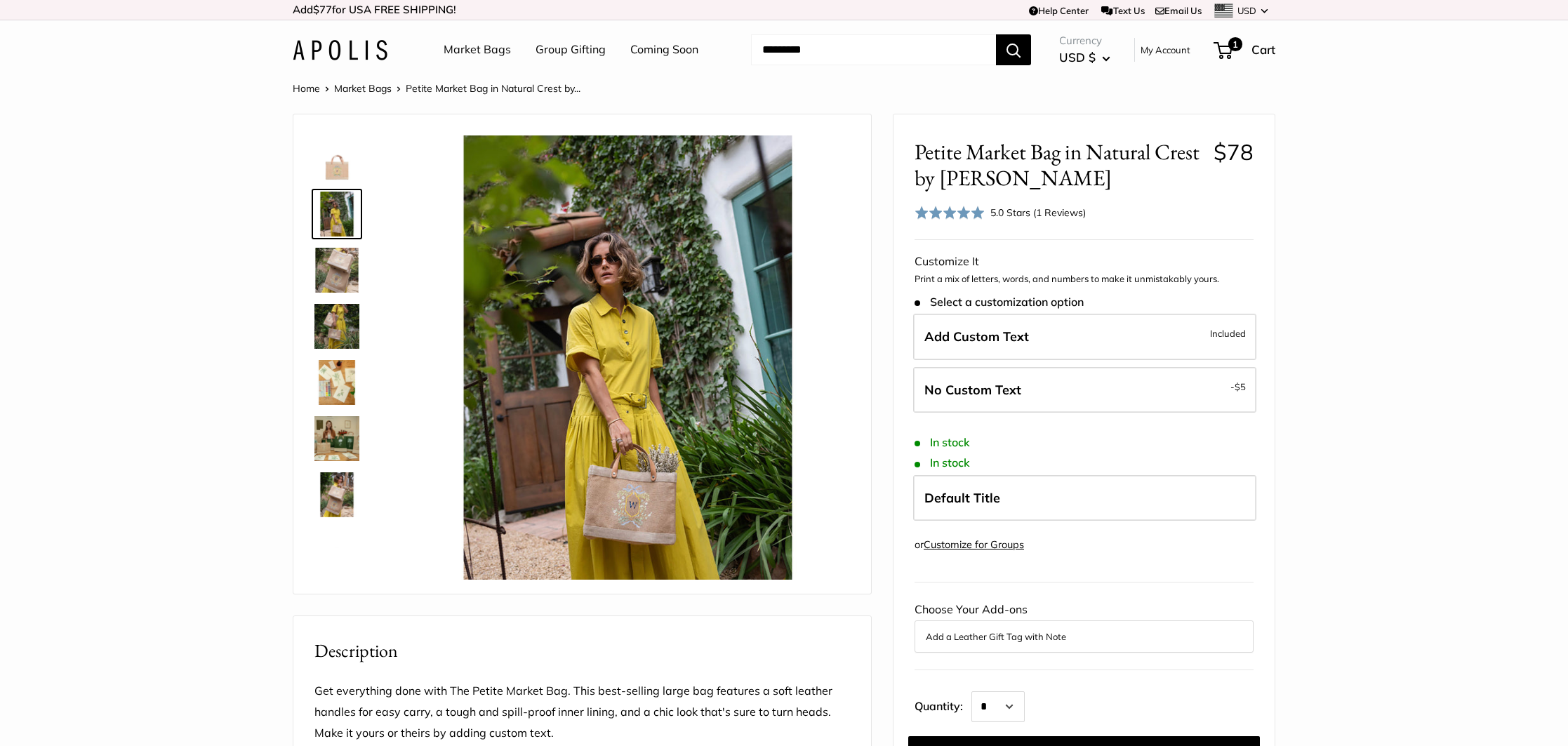
drag, startPoint x: 348, startPoint y: 277, endPoint x: 353, endPoint y: 306, distance: 29.4
click at [348, 277] on img at bounding box center [337, 270] width 45 height 45
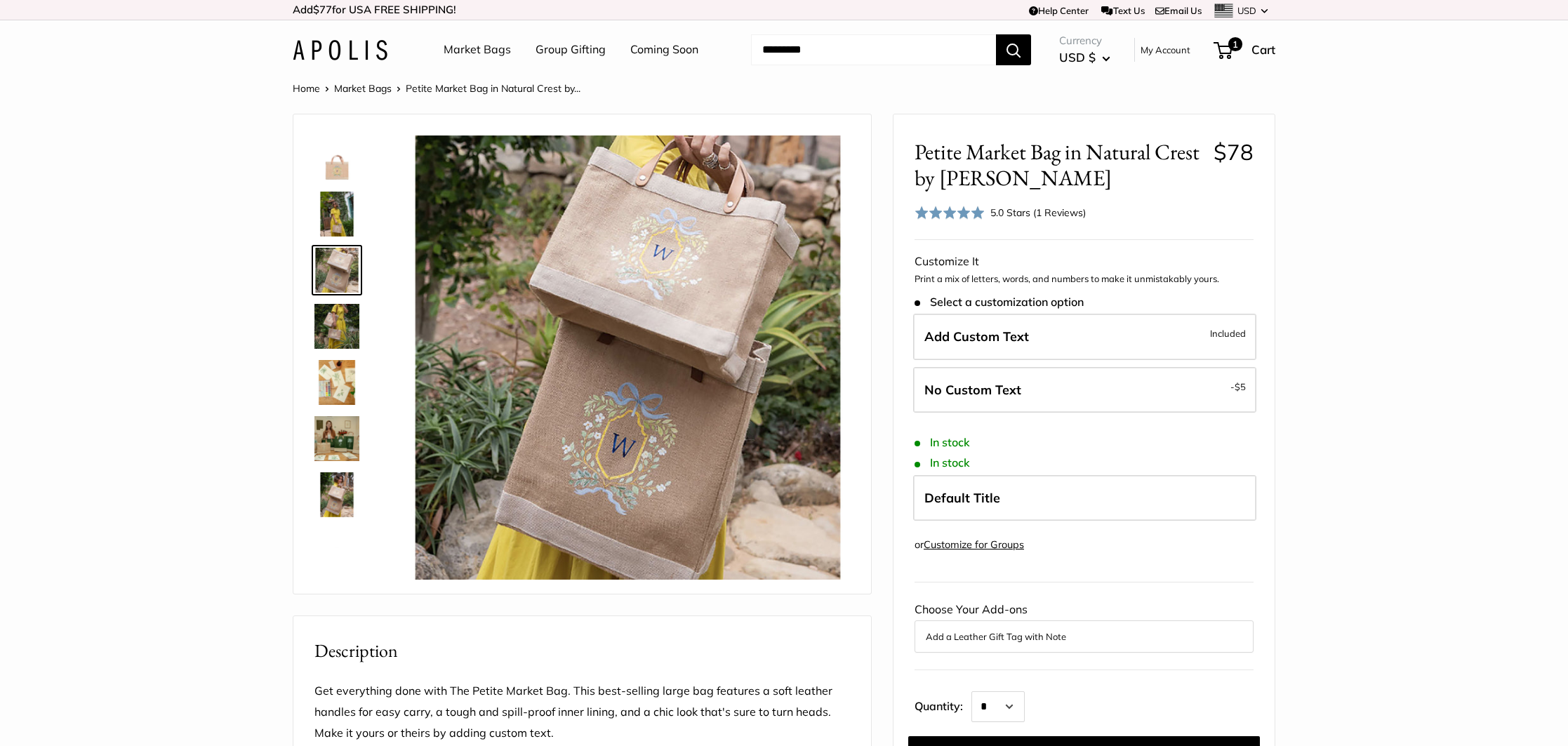
click at [343, 448] on img at bounding box center [337, 439] width 45 height 45
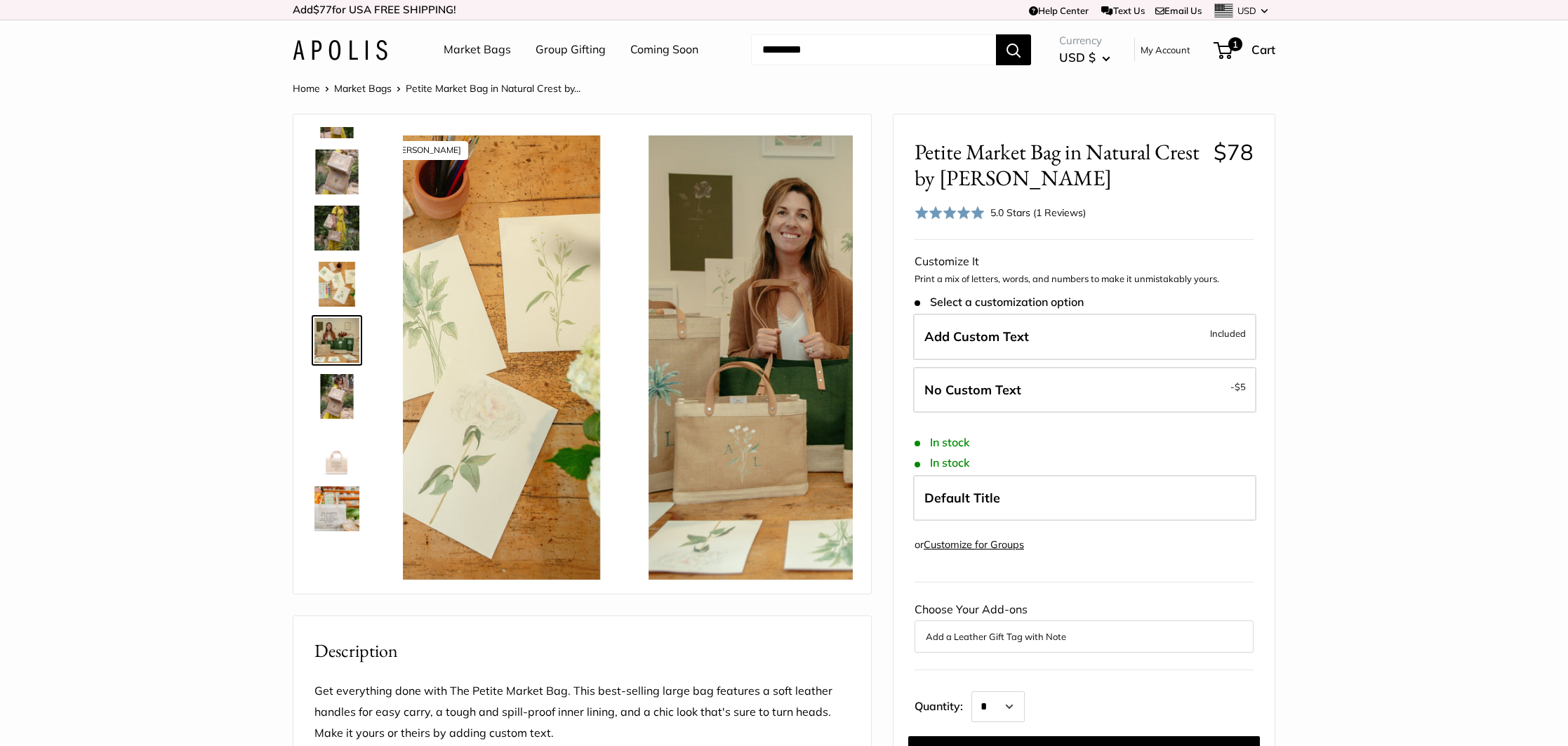
scroll to position [99, 0]
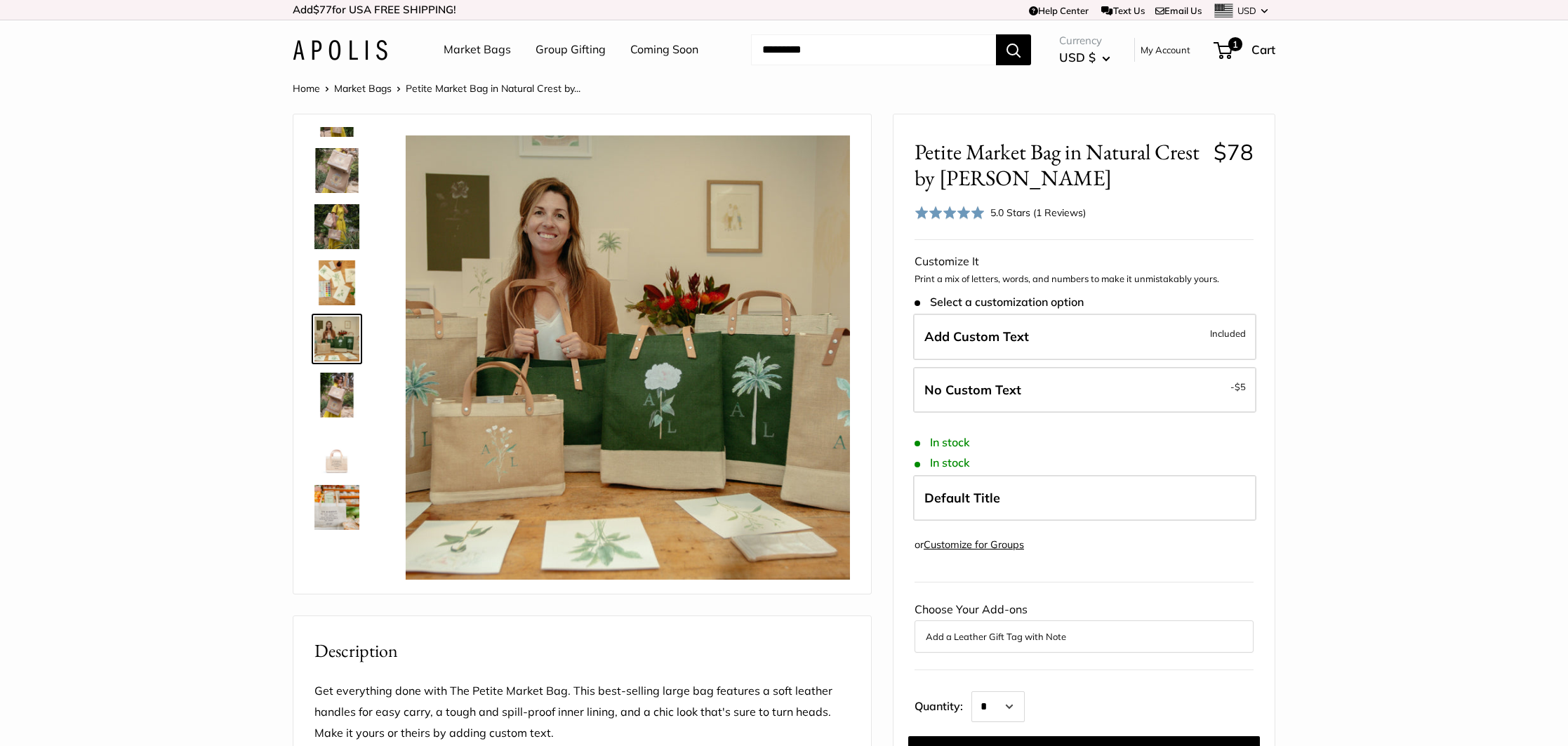
drag, startPoint x: 330, startPoint y: 513, endPoint x: 313, endPoint y: 503, distance: 19.7
click at [330, 513] on img at bounding box center [337, 508] width 45 height 45
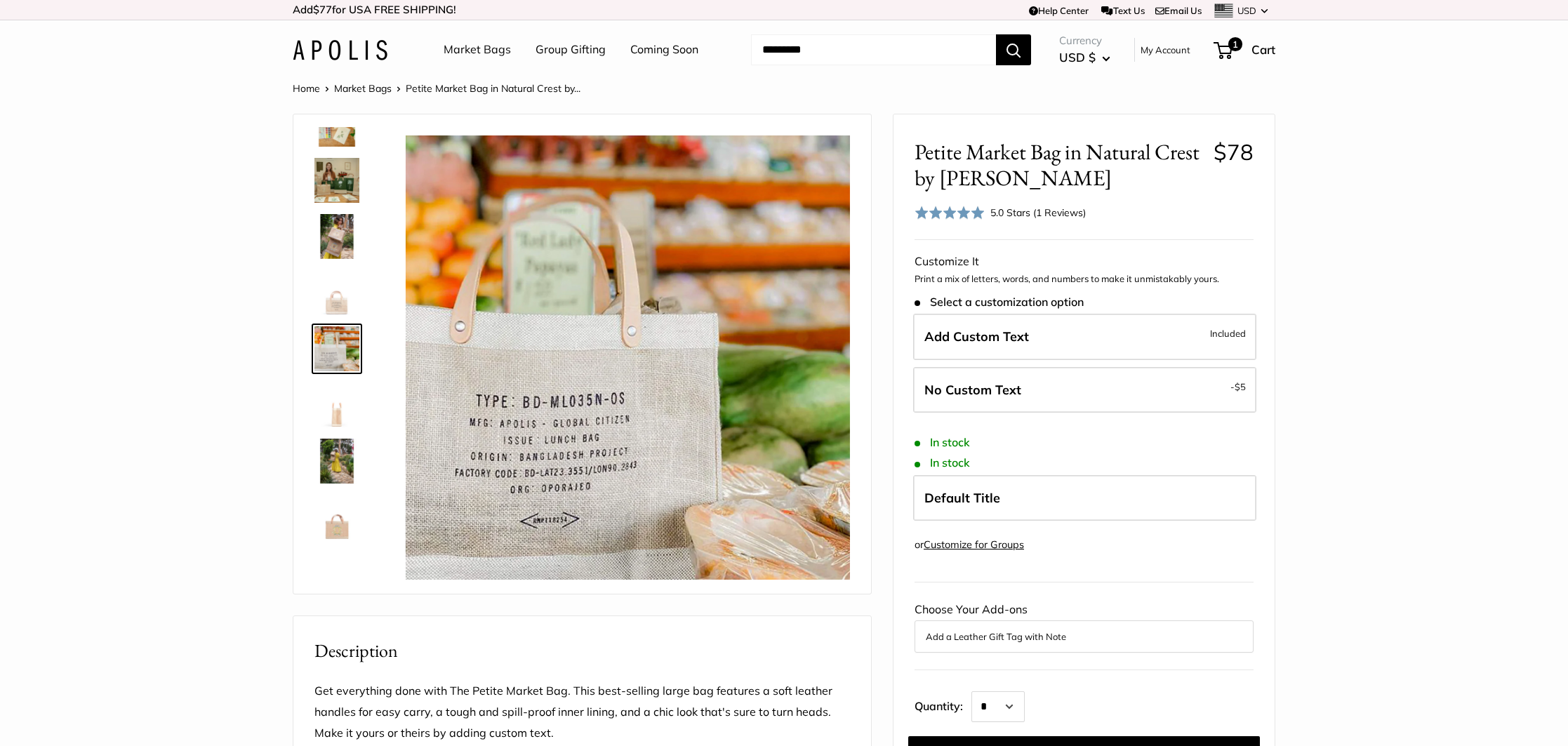
click at [335, 241] on img at bounding box center [337, 236] width 45 height 45
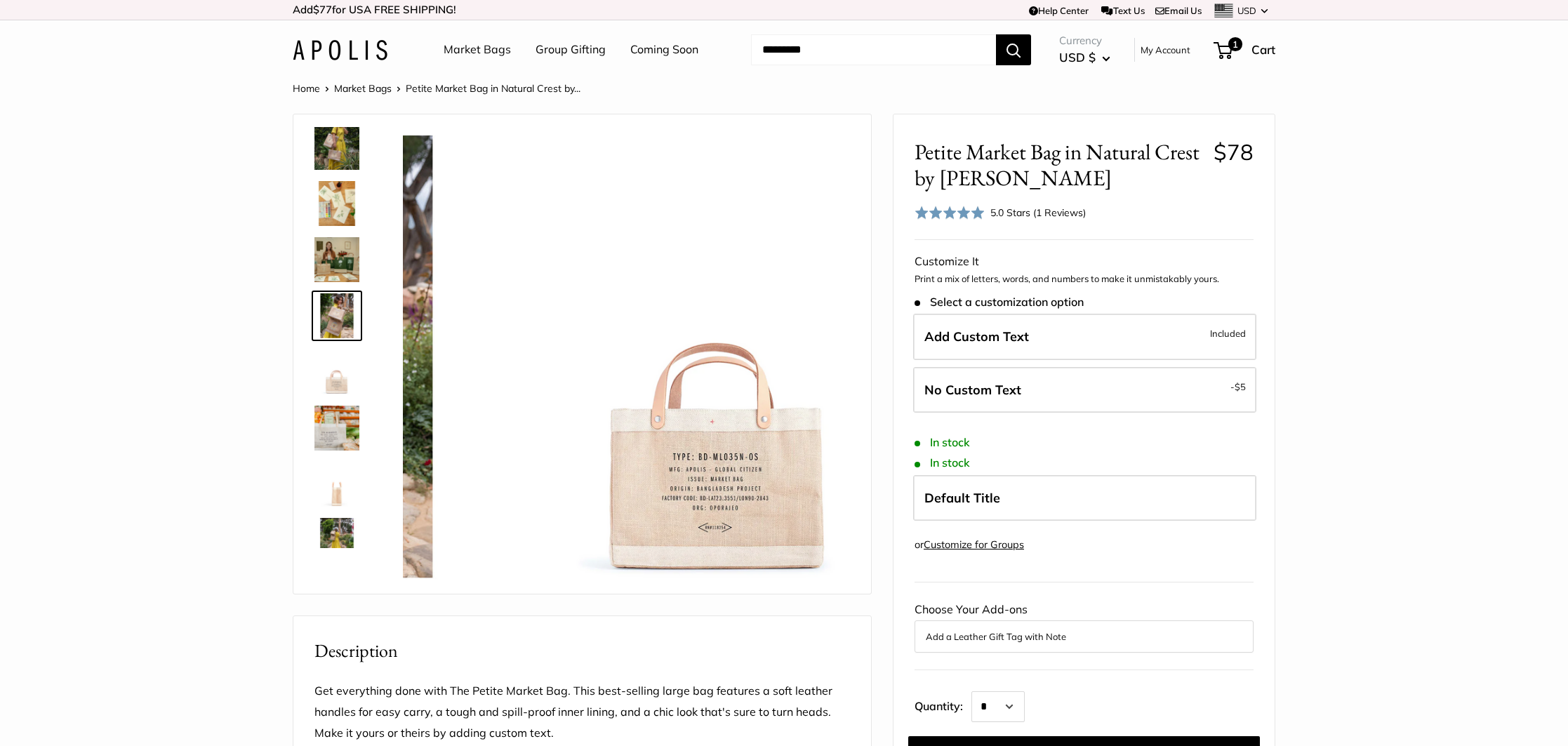
scroll to position [156, 0]
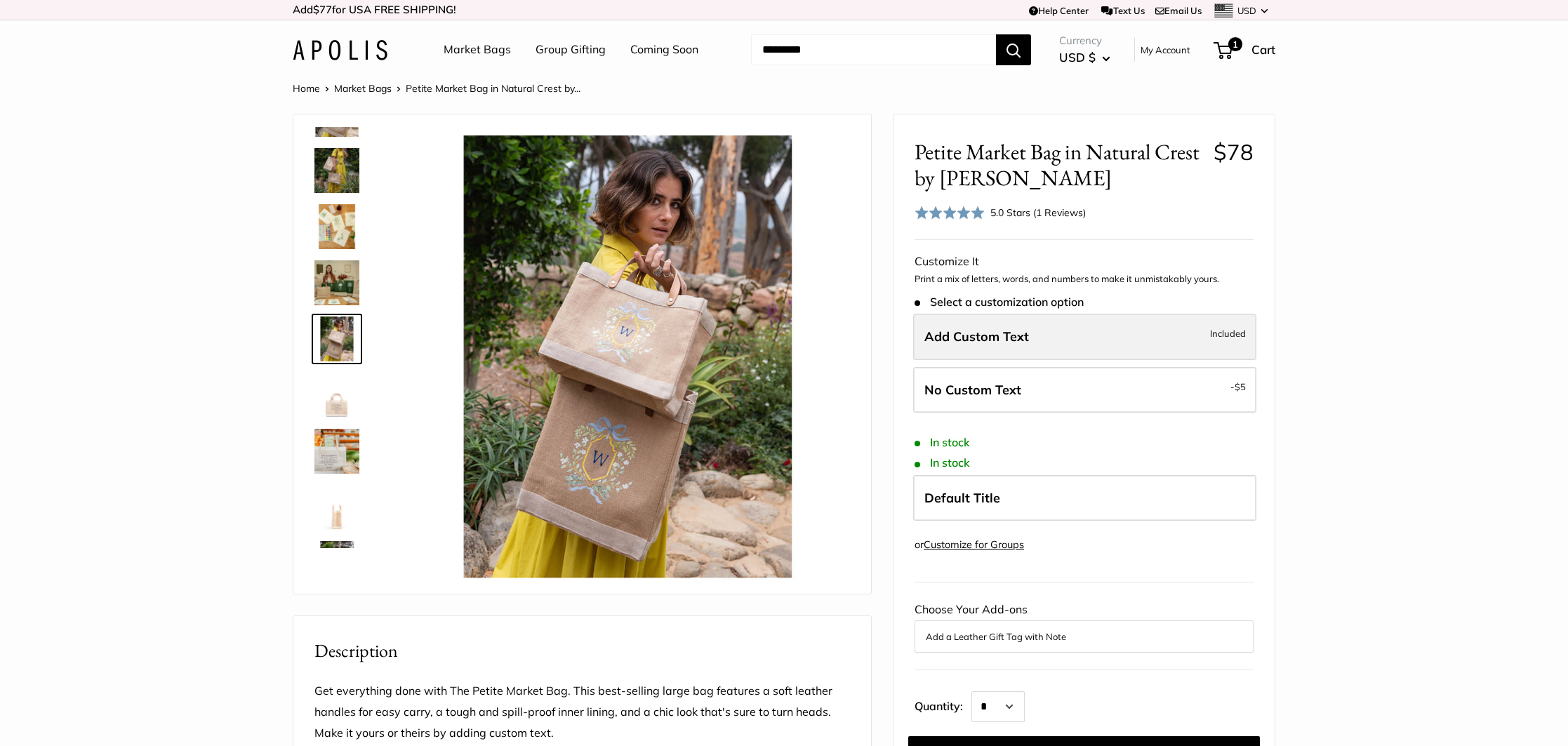
click at [963, 340] on span "Add Custom Text" at bounding box center [976, 336] width 104 height 16
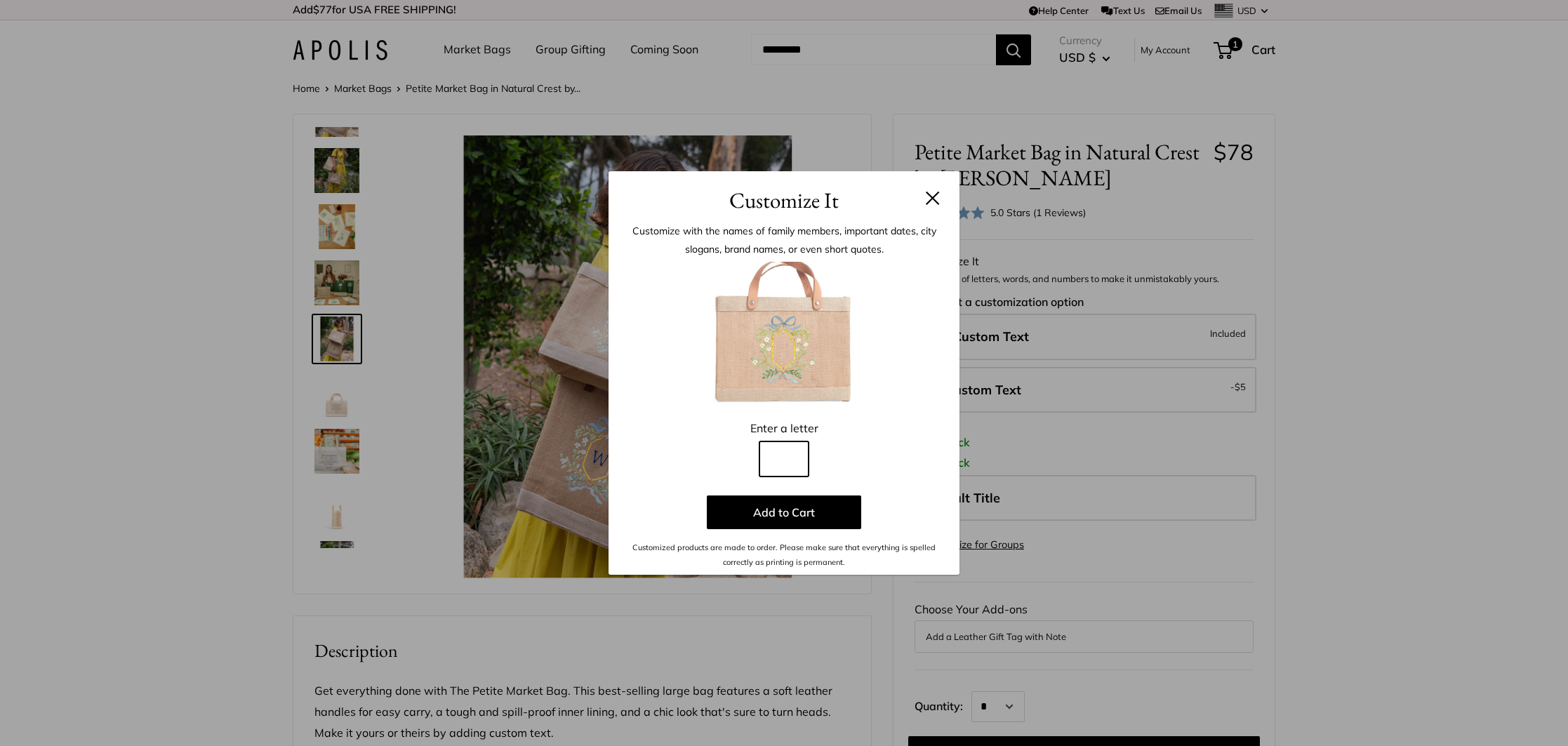
click at [793, 462] on input "Line 1" at bounding box center [784, 459] width 49 height 35
type input "*"
click at [777, 511] on button "Add to Cart" at bounding box center [784, 512] width 154 height 34
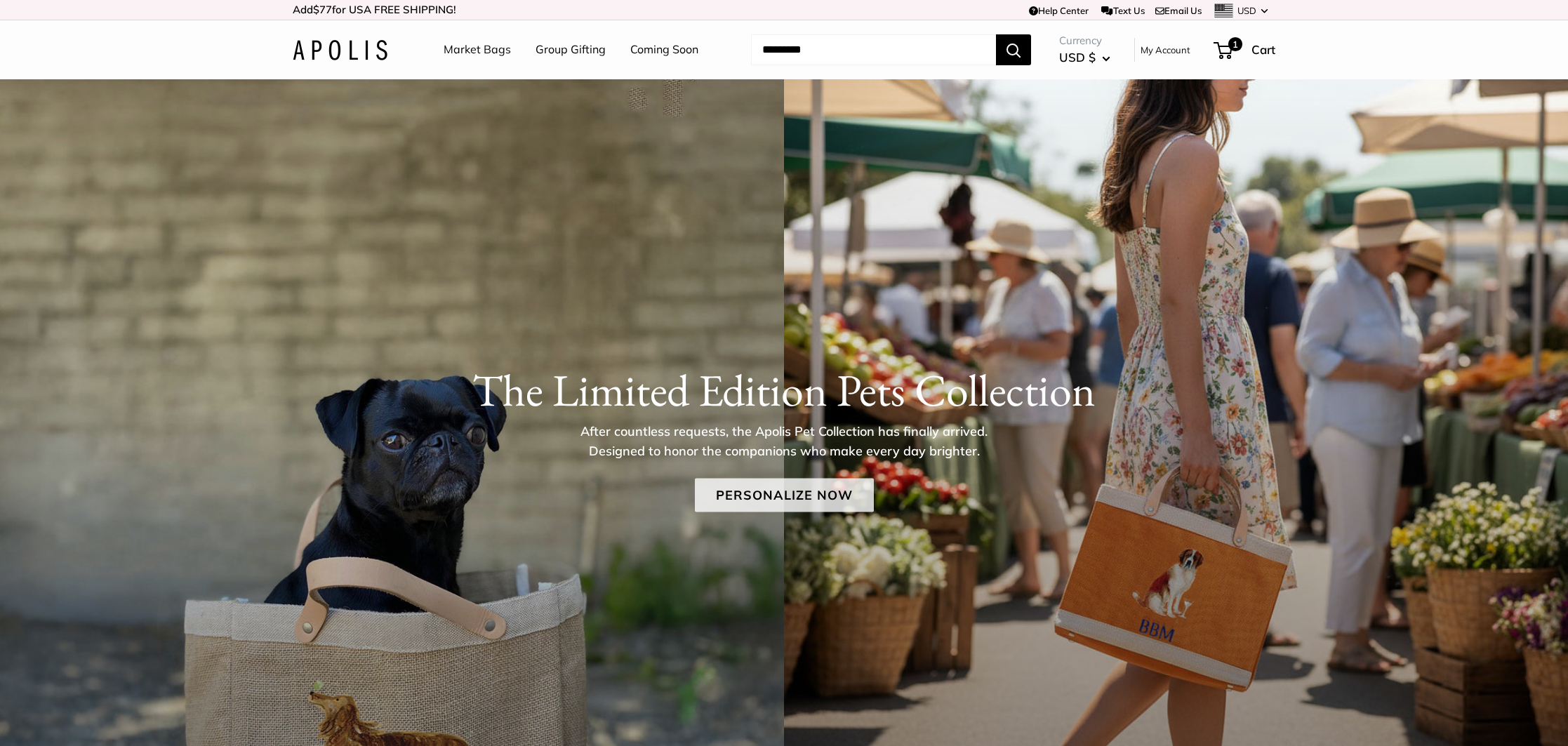
click at [795, 488] on link "Personalize Now" at bounding box center [784, 495] width 179 height 34
click at [773, 490] on link "Personalize Now" at bounding box center [784, 495] width 179 height 34
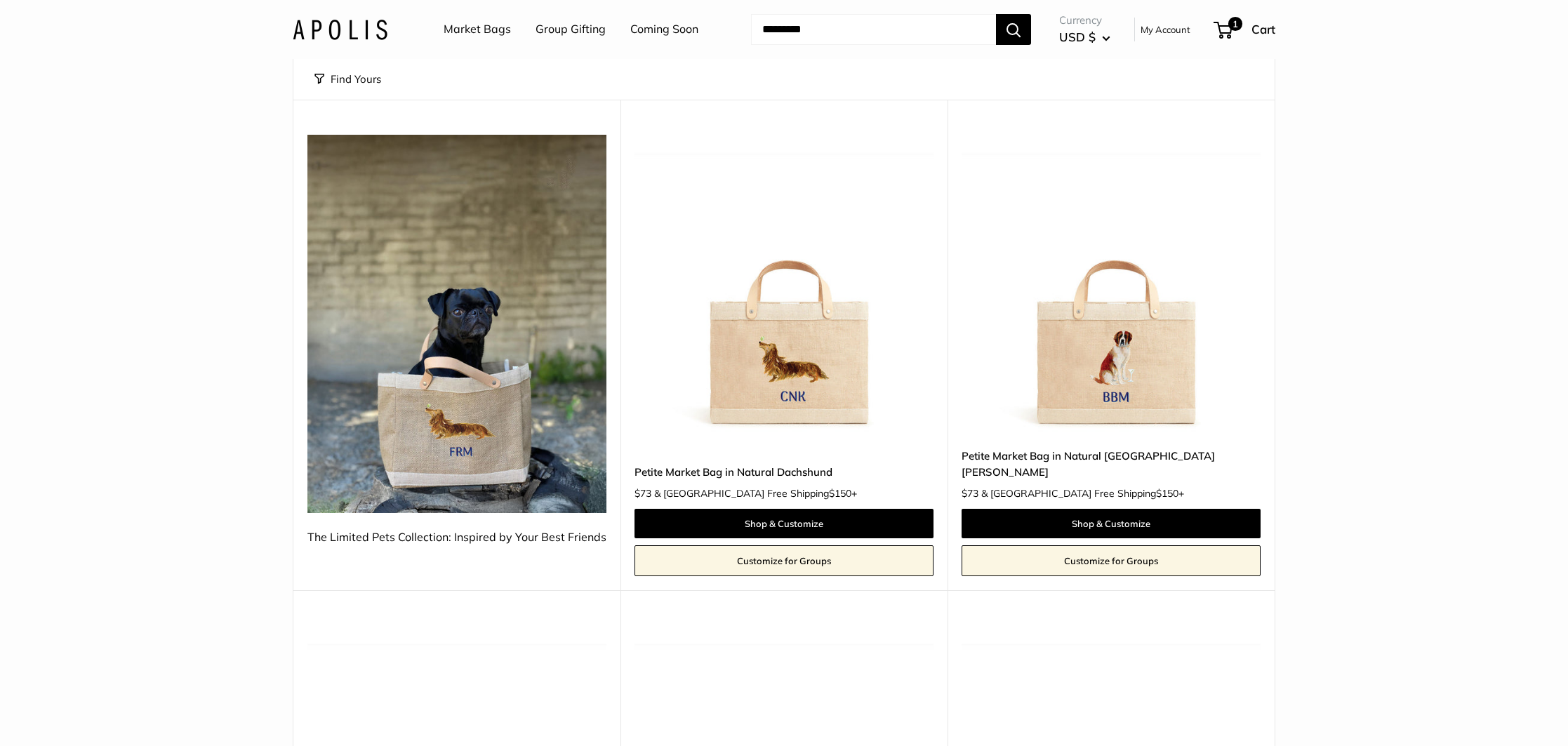
scroll to position [132, 0]
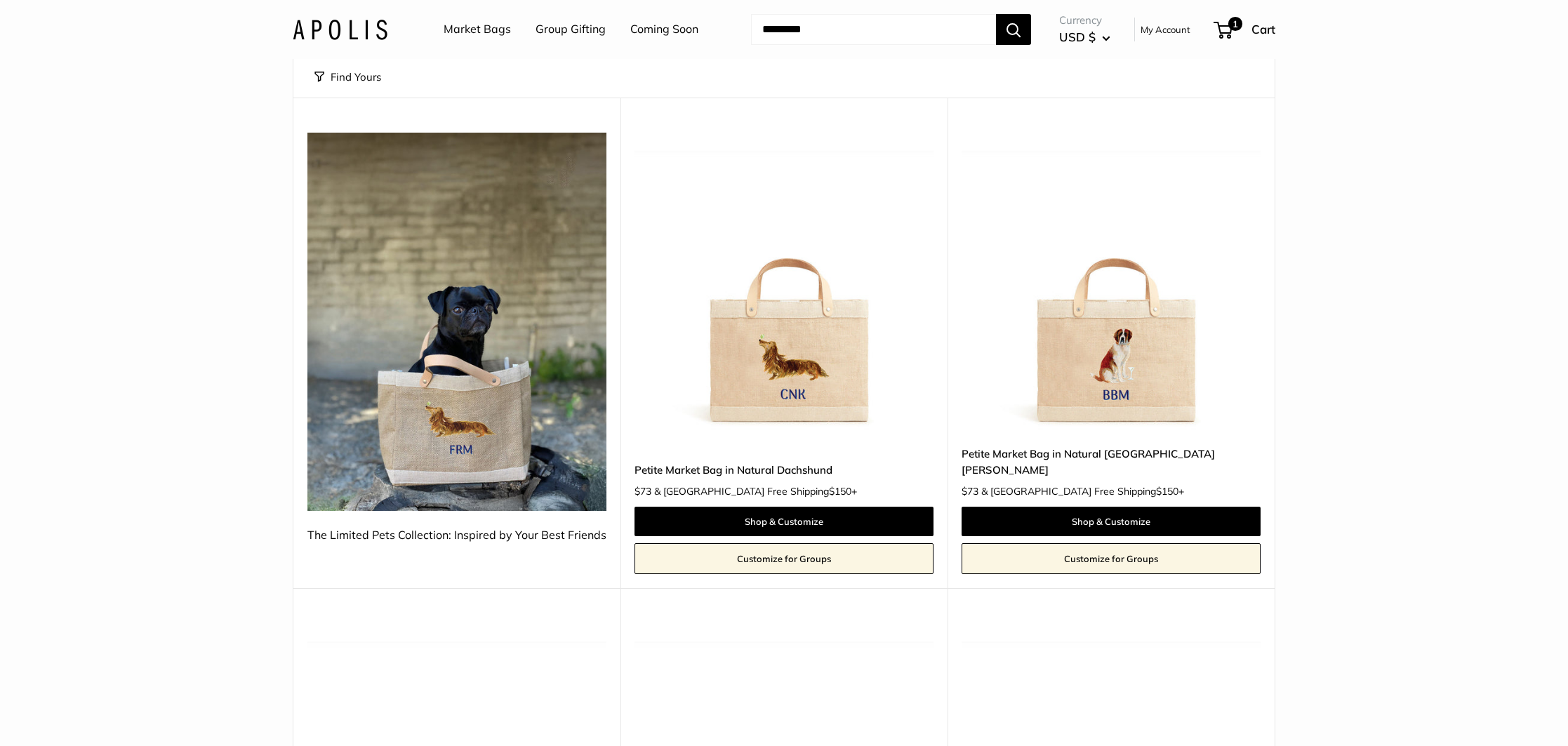
click at [1144, 454] on link "Petite Market Bag in Natural [GEOGRAPHIC_DATA][PERSON_NAME]" at bounding box center [1110, 462] width 299 height 33
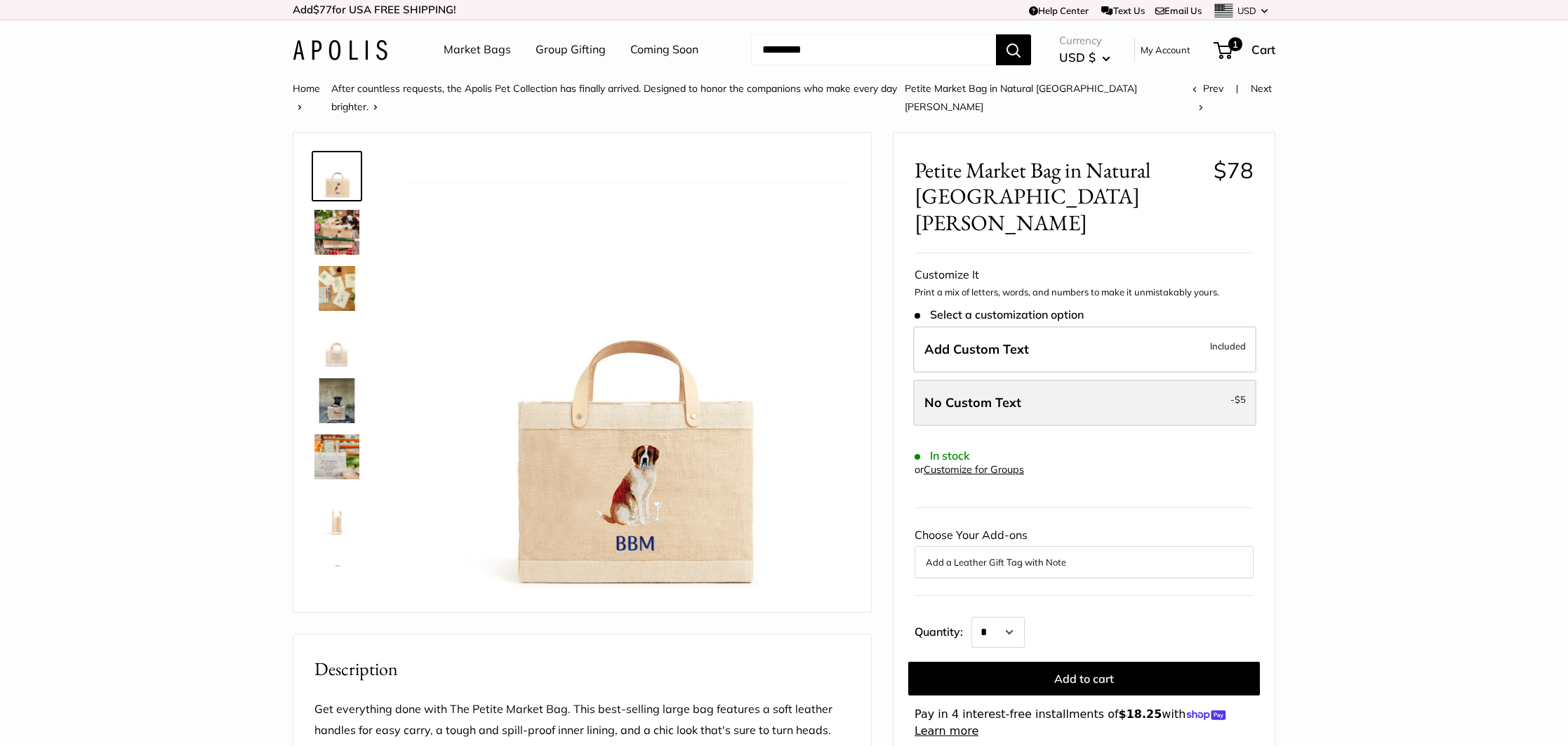
click at [939, 379] on label "No Custom Text - $5" at bounding box center [1084, 403] width 343 height 46
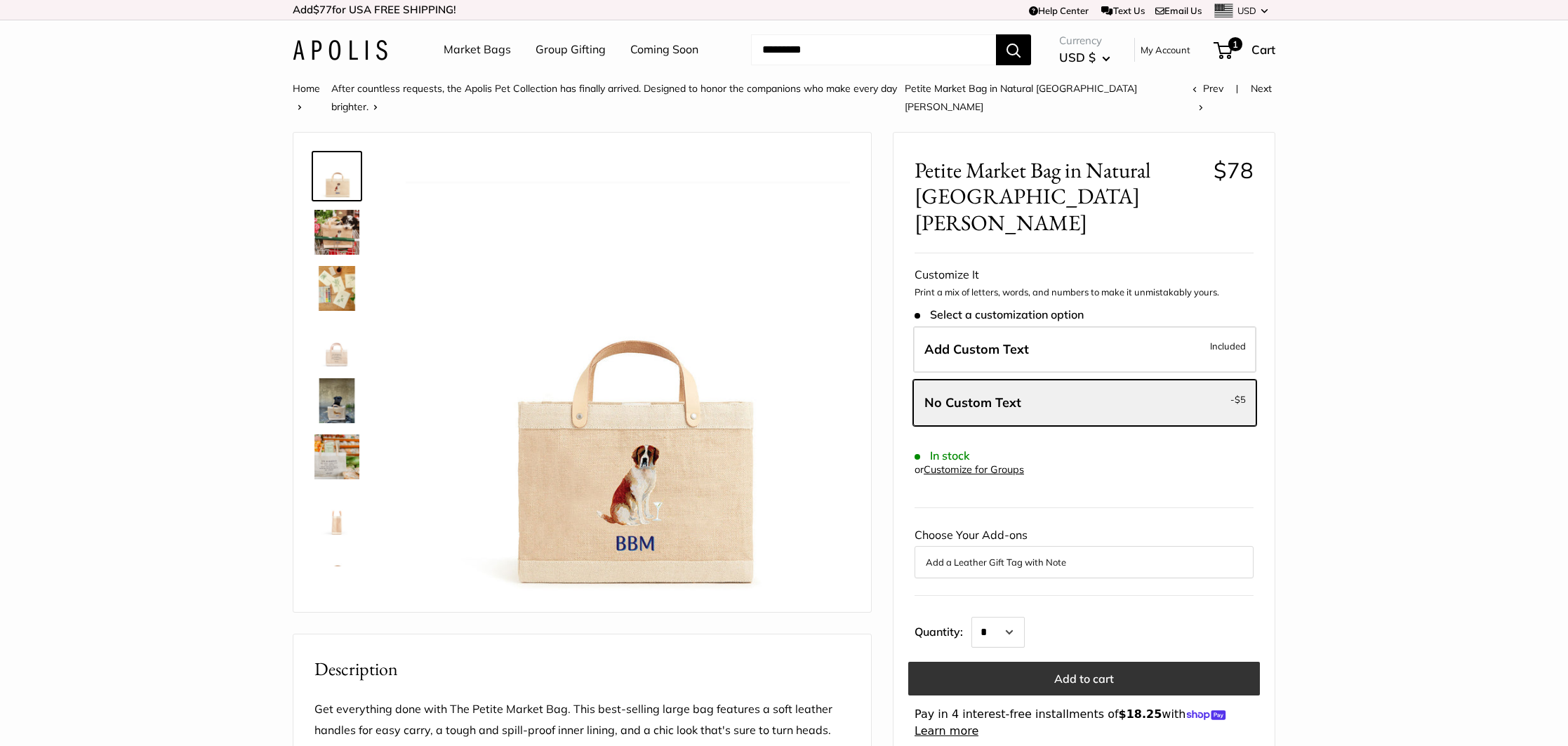
click at [1092, 662] on button "Add to cart" at bounding box center [1083, 678] width 351 height 34
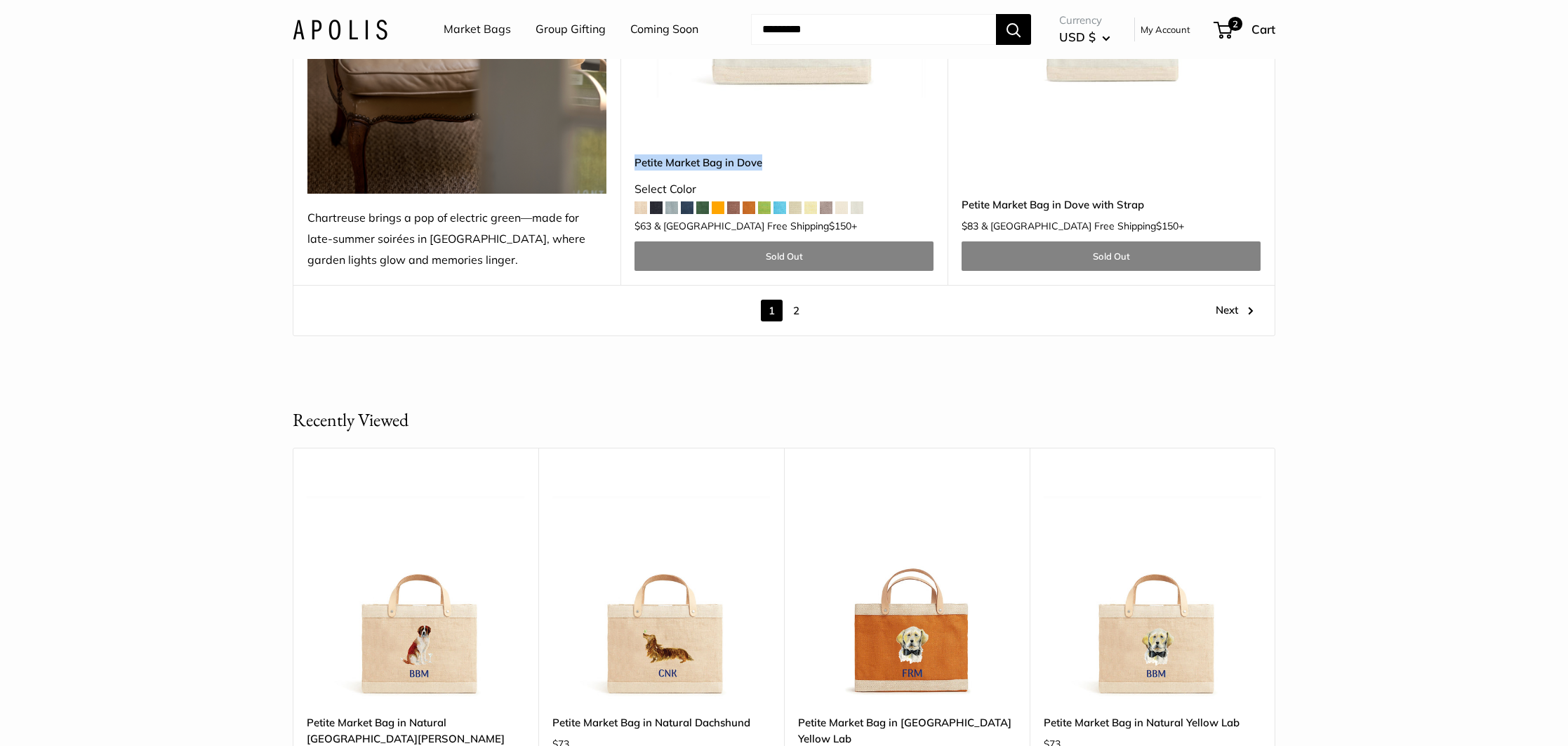
scroll to position [7975, 0]
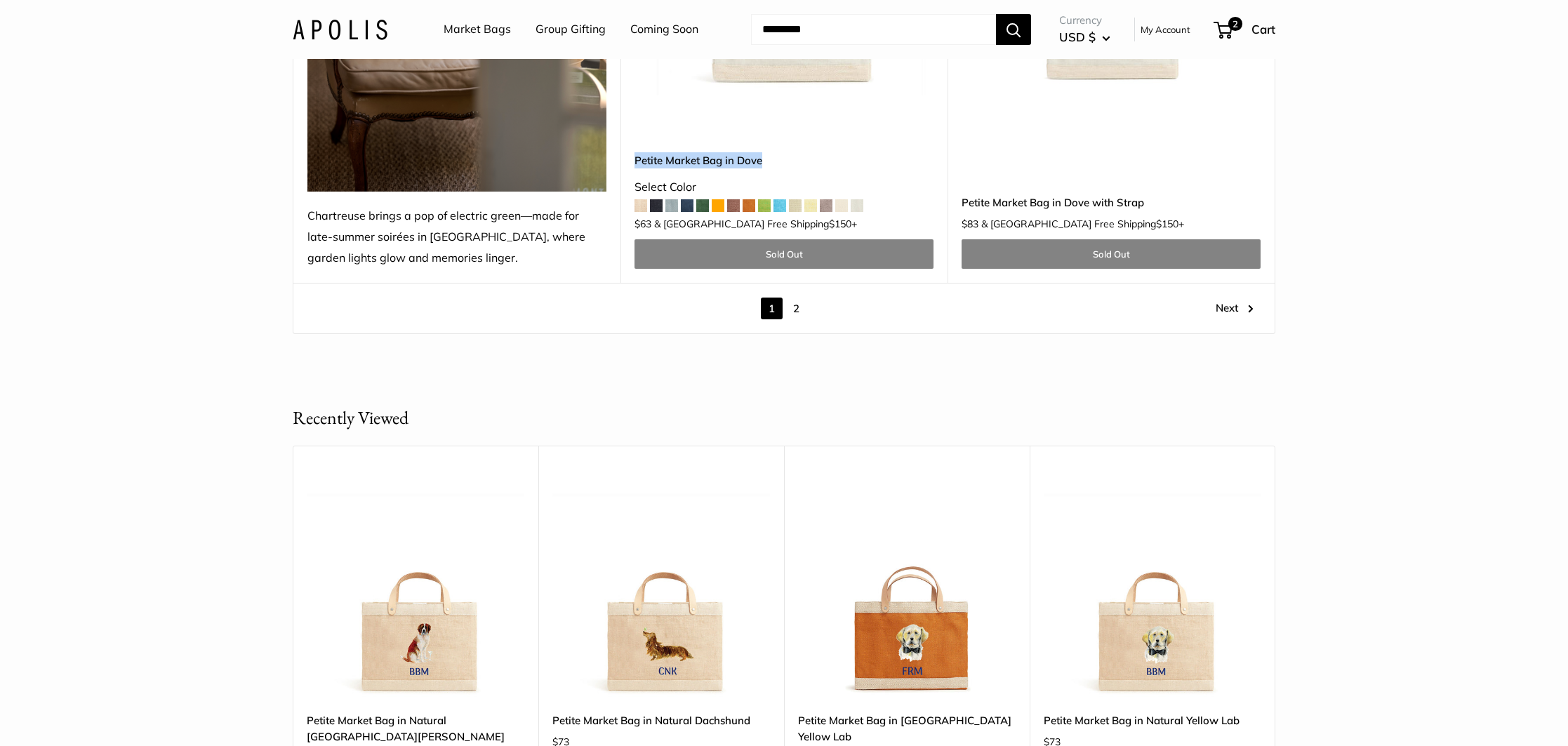
click at [1241, 297] on link "Next" at bounding box center [1234, 308] width 38 height 22
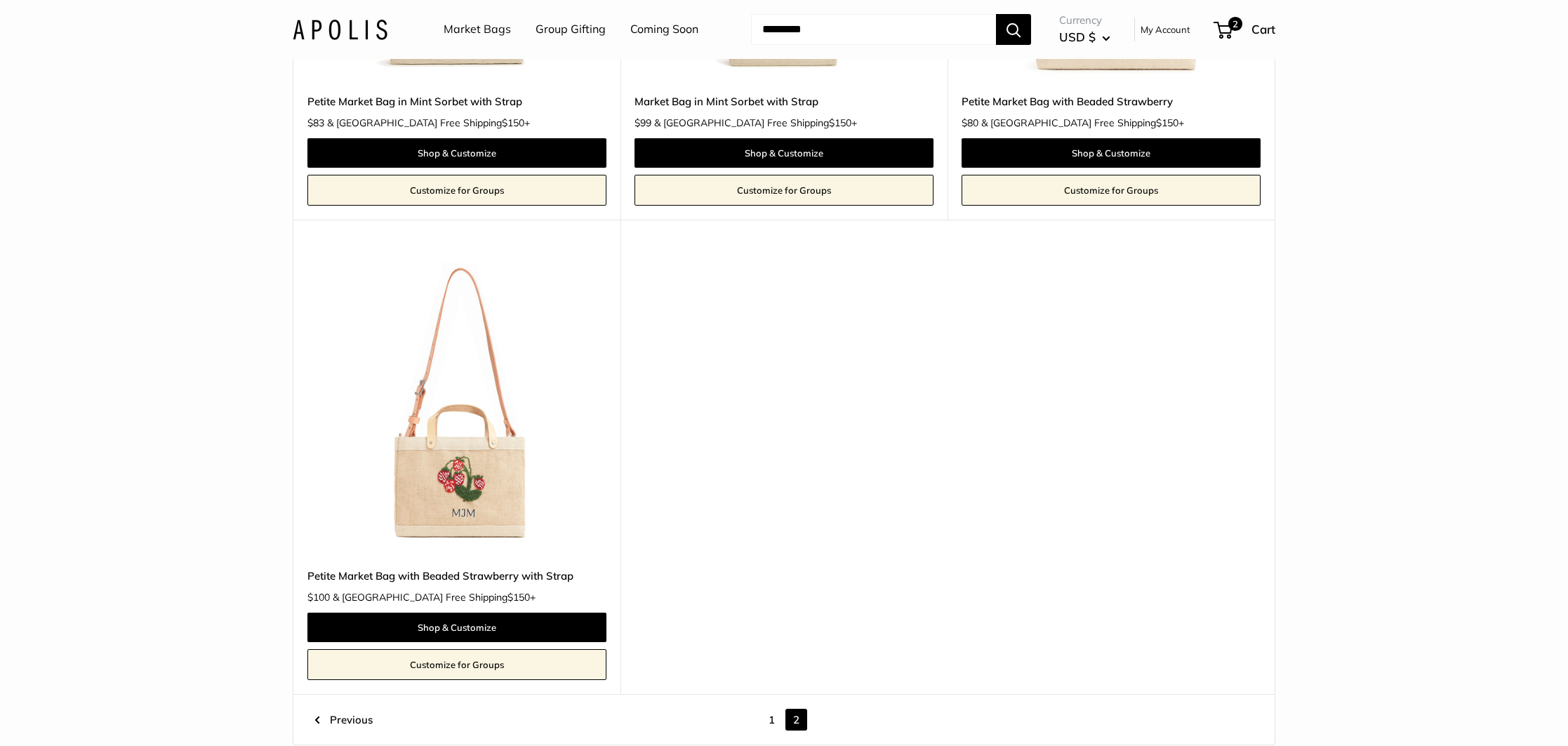
scroll to position [8036, 0]
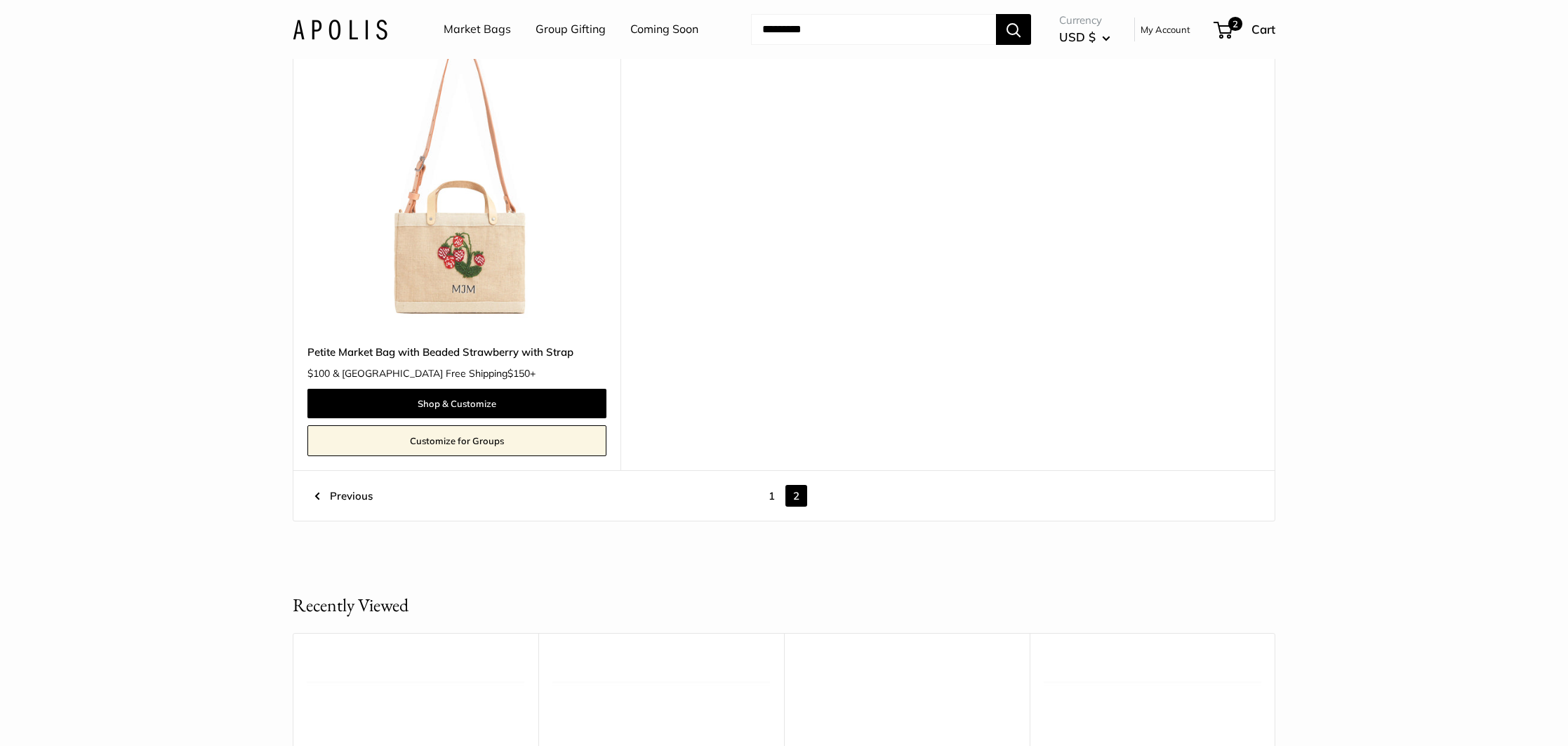
click at [773, 496] on link "1" at bounding box center [772, 496] width 22 height 22
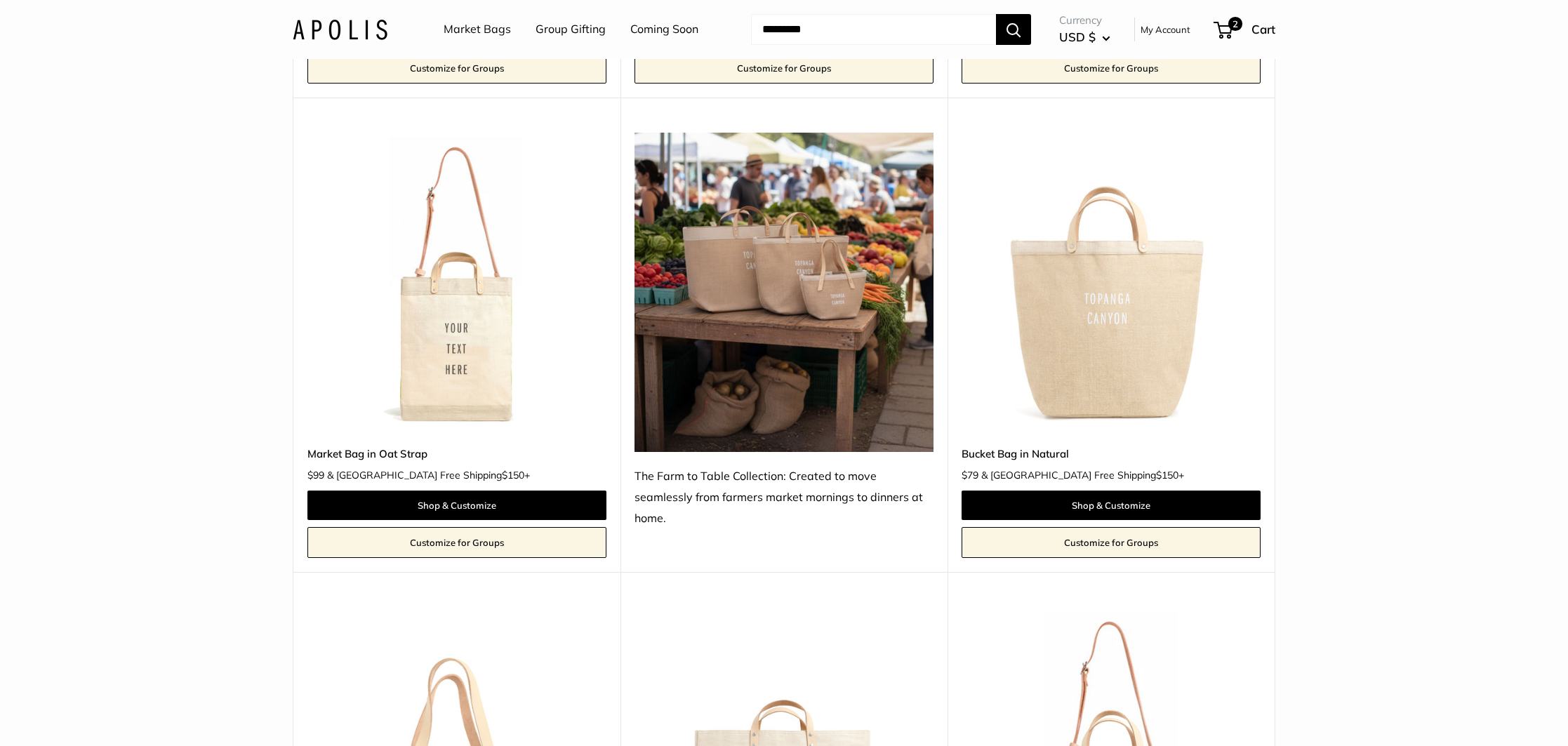
scroll to position [4657, 0]
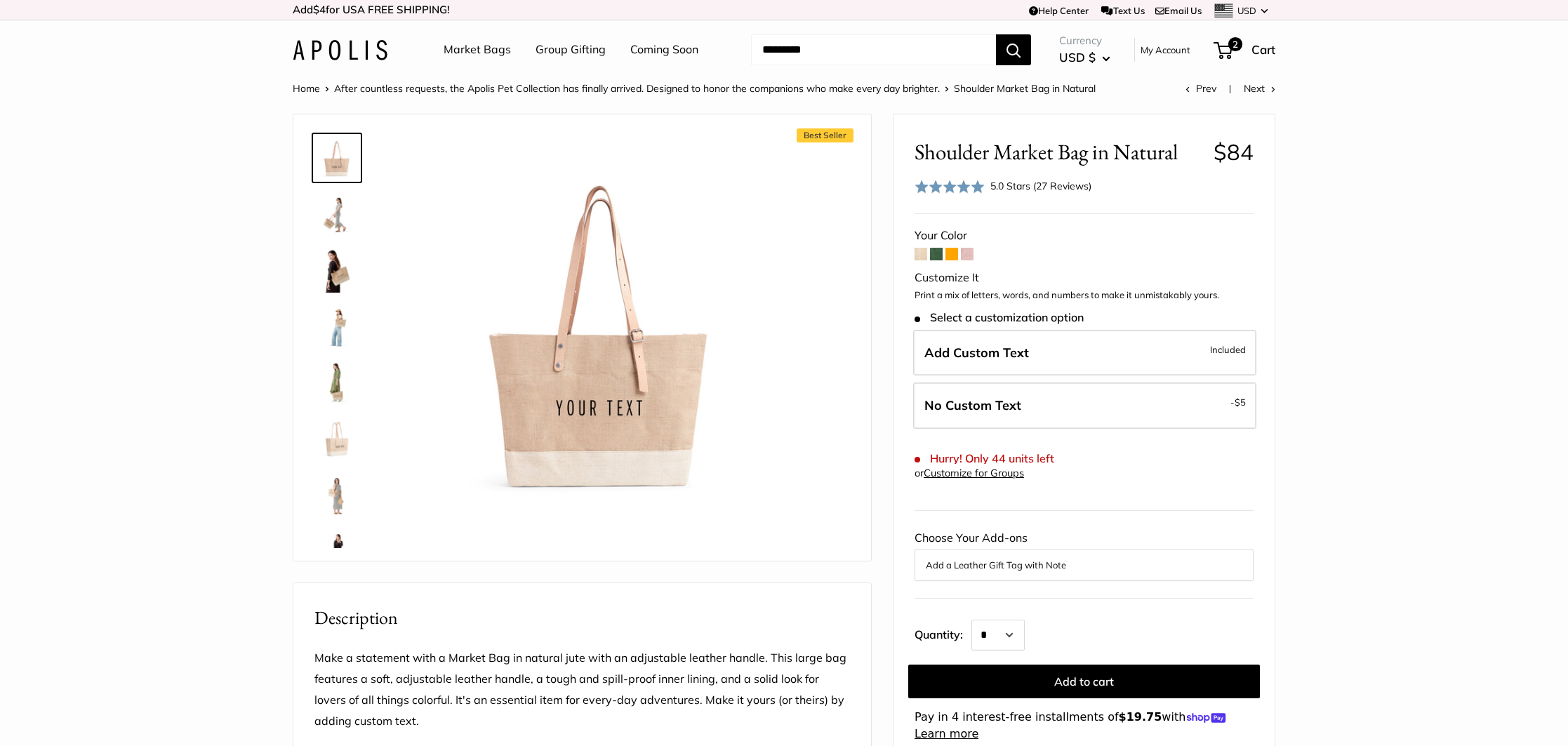
click at [350, 215] on img at bounding box center [337, 214] width 45 height 45
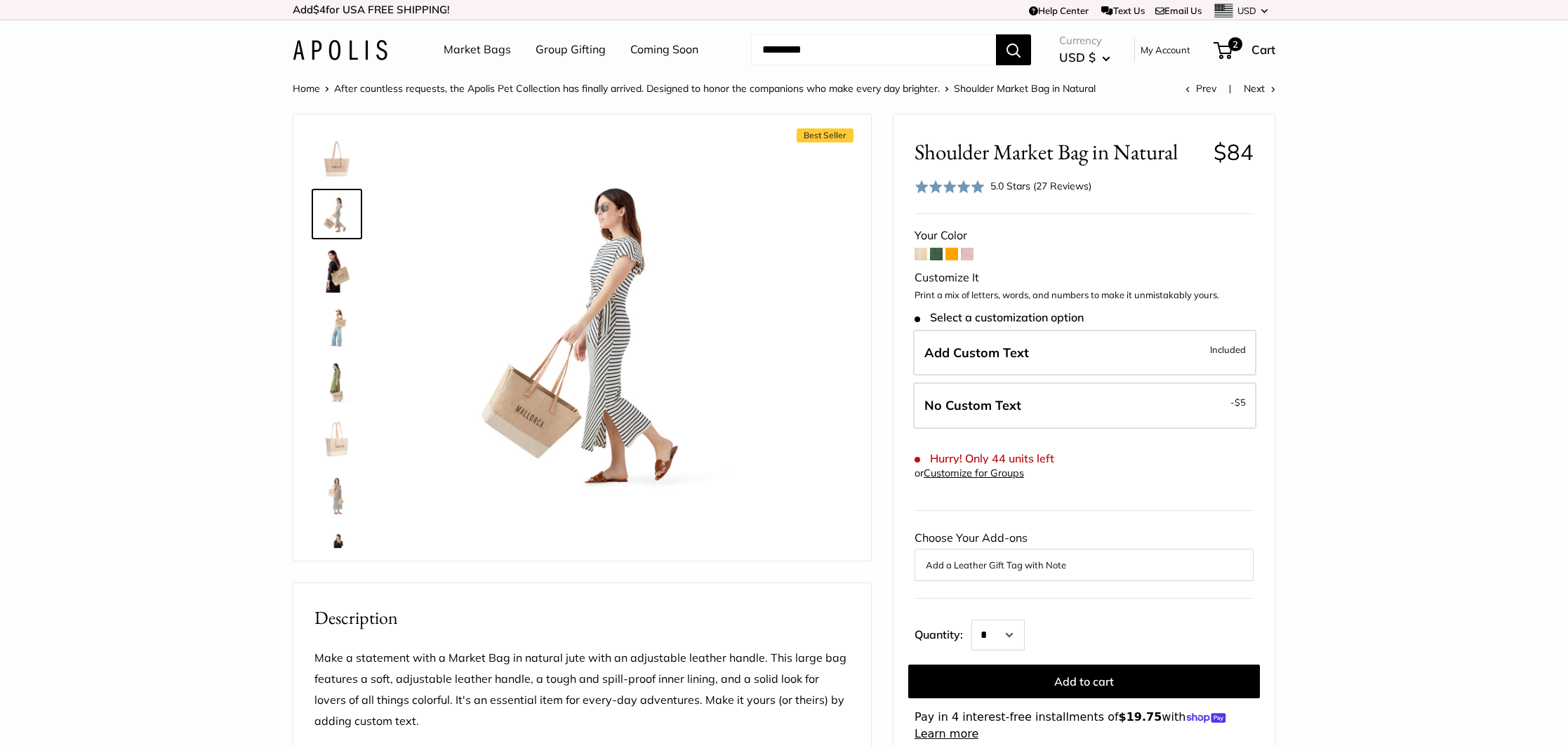
click at [330, 369] on img at bounding box center [337, 382] width 45 height 45
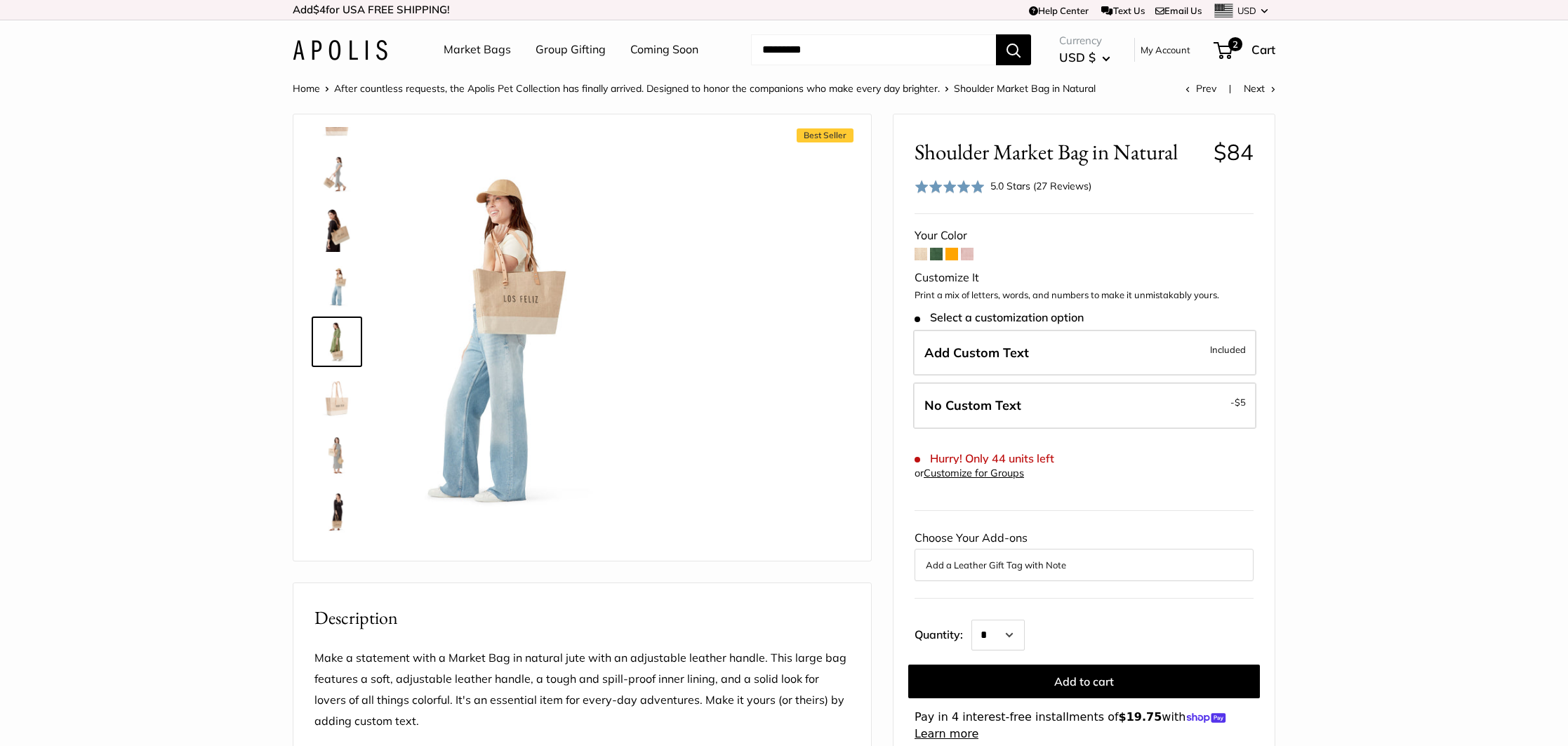
scroll to position [43, 0]
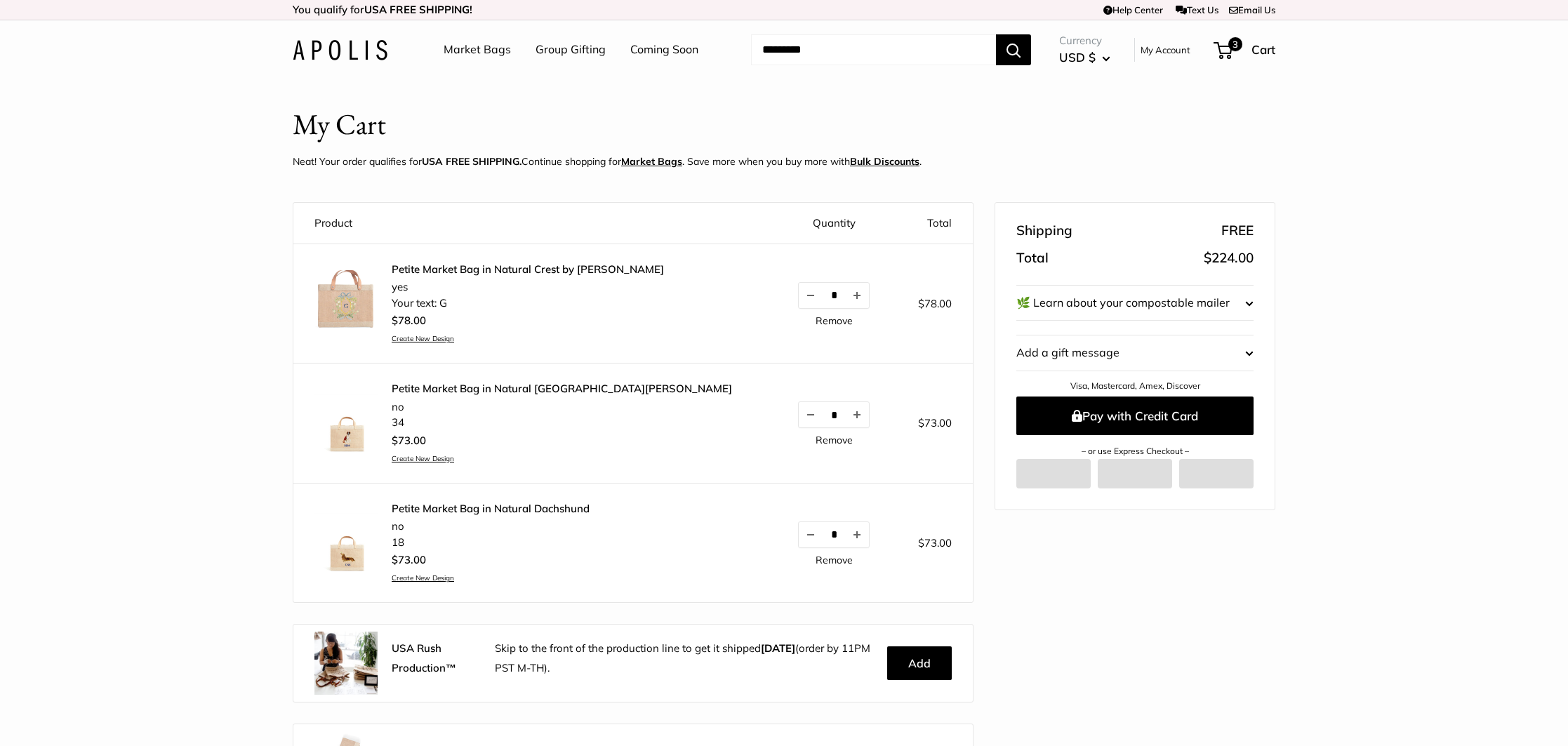
scroll to position [15, 0]
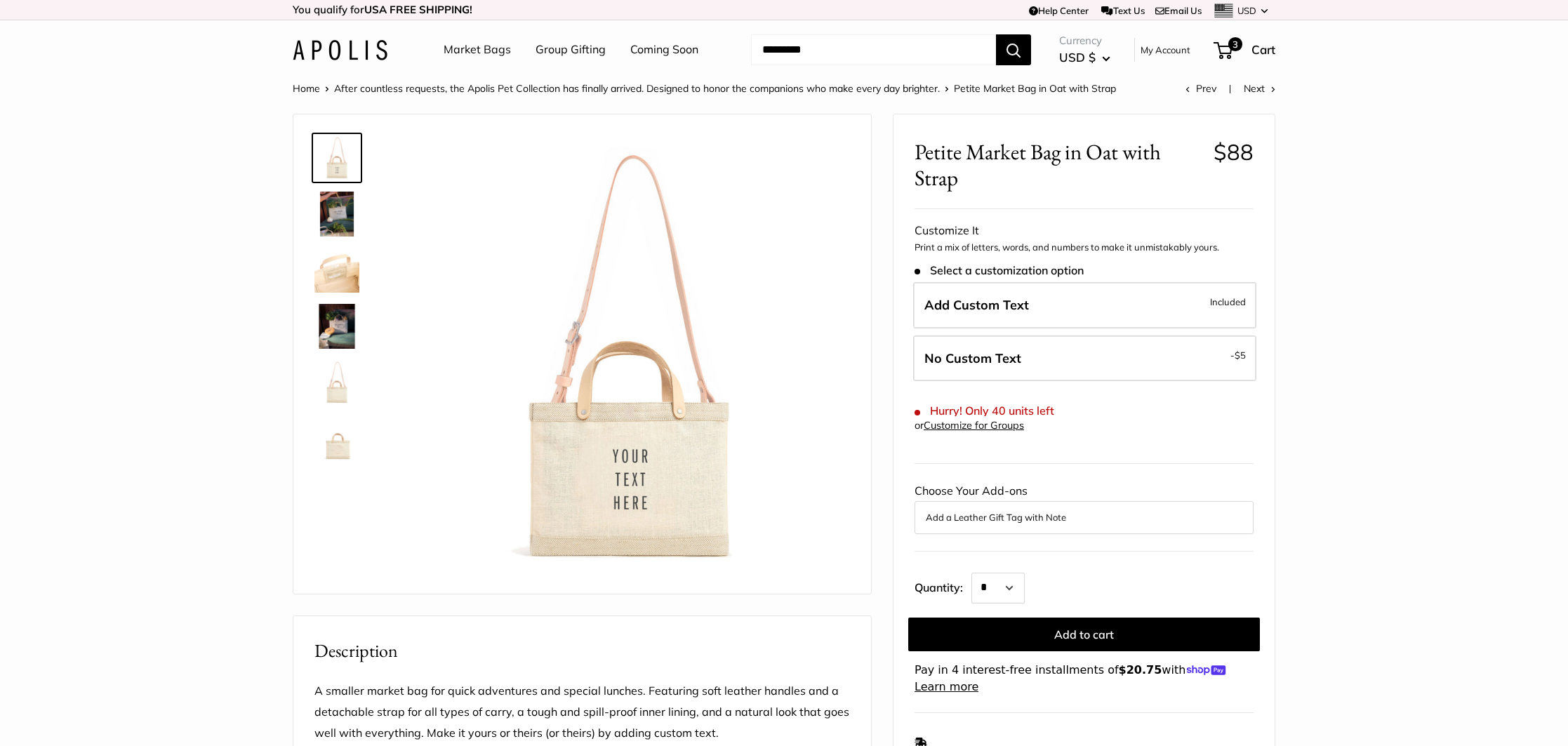
click at [335, 214] on img at bounding box center [337, 214] width 45 height 45
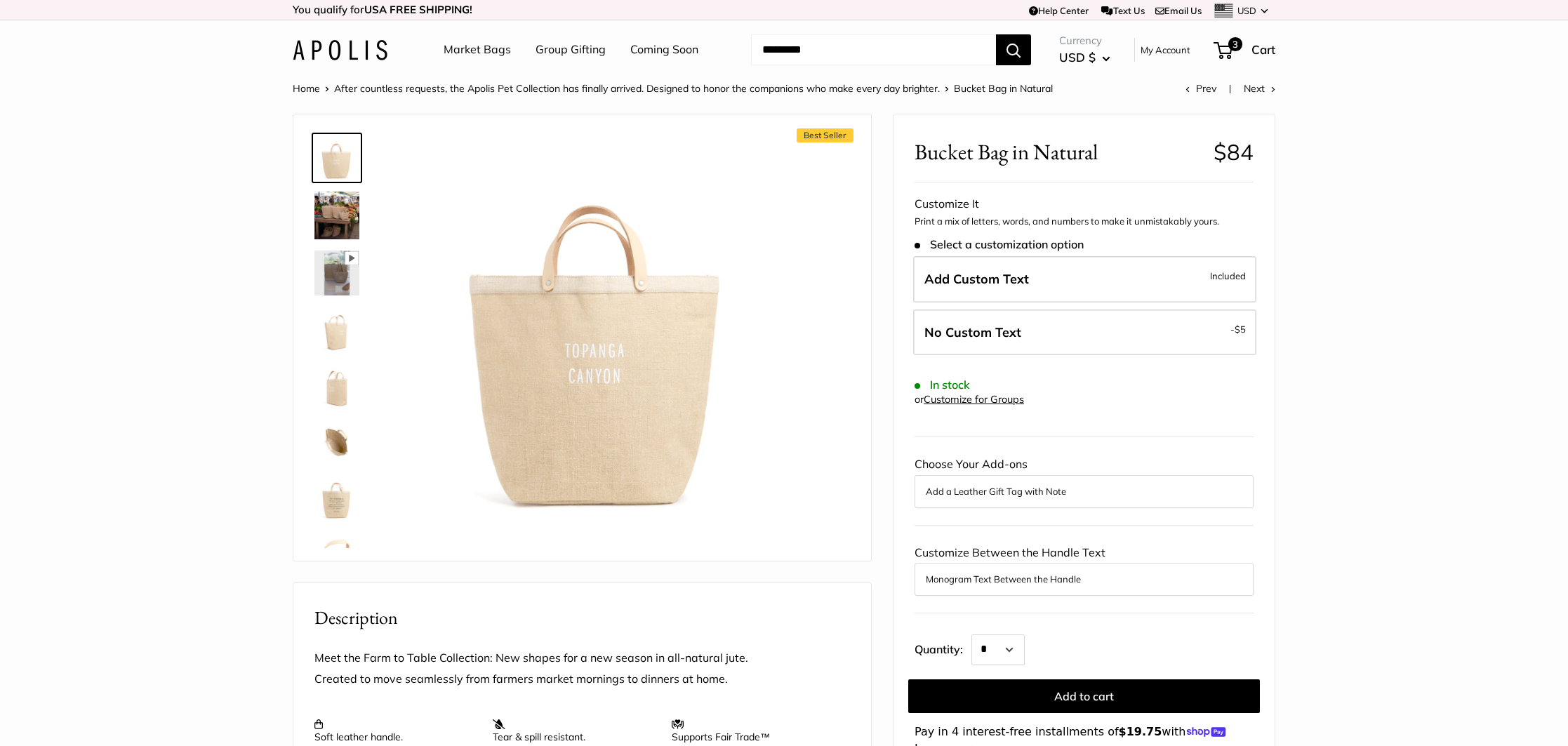
click at [341, 223] on img at bounding box center [337, 215] width 45 height 48
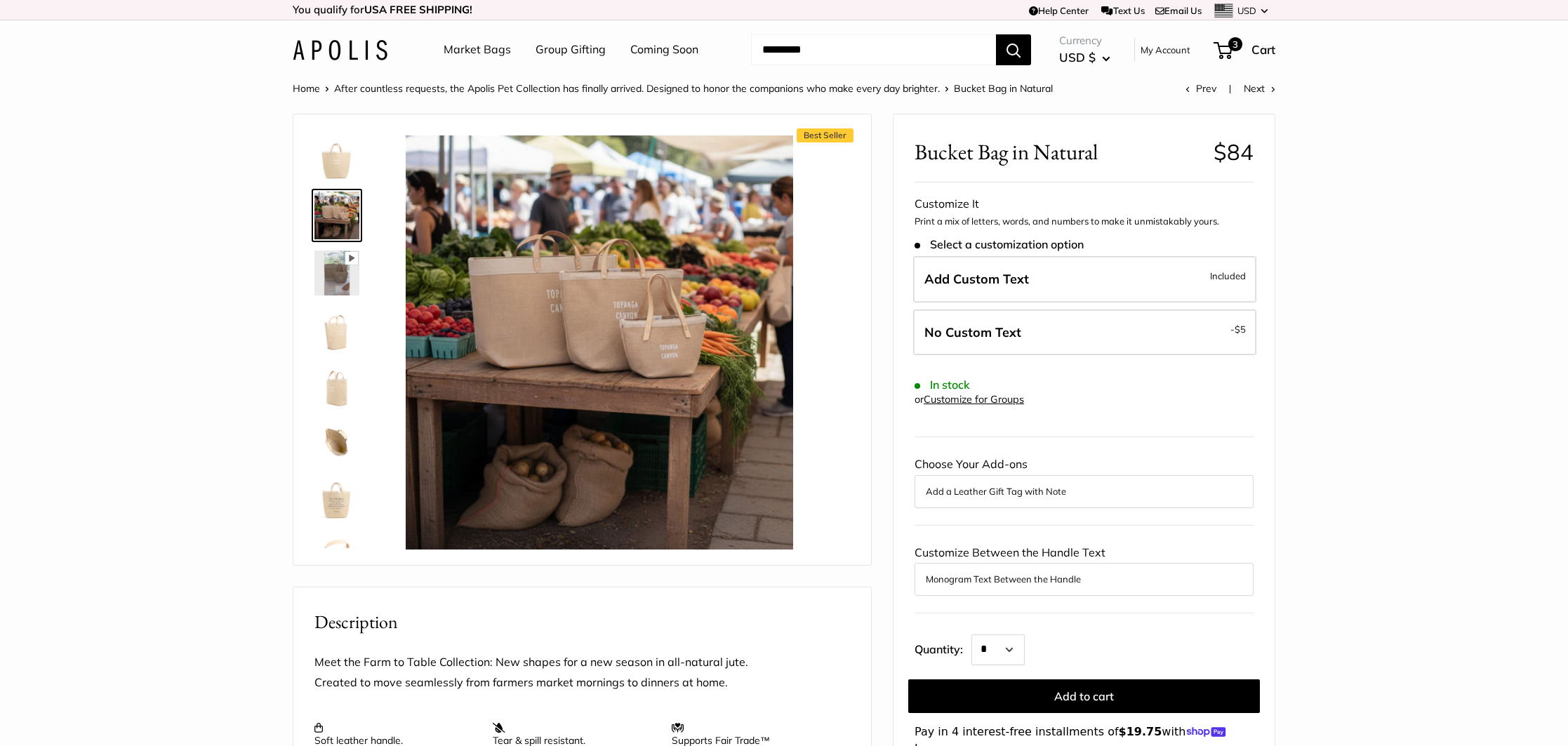
click at [341, 352] on link at bounding box center [337, 329] width 50 height 50
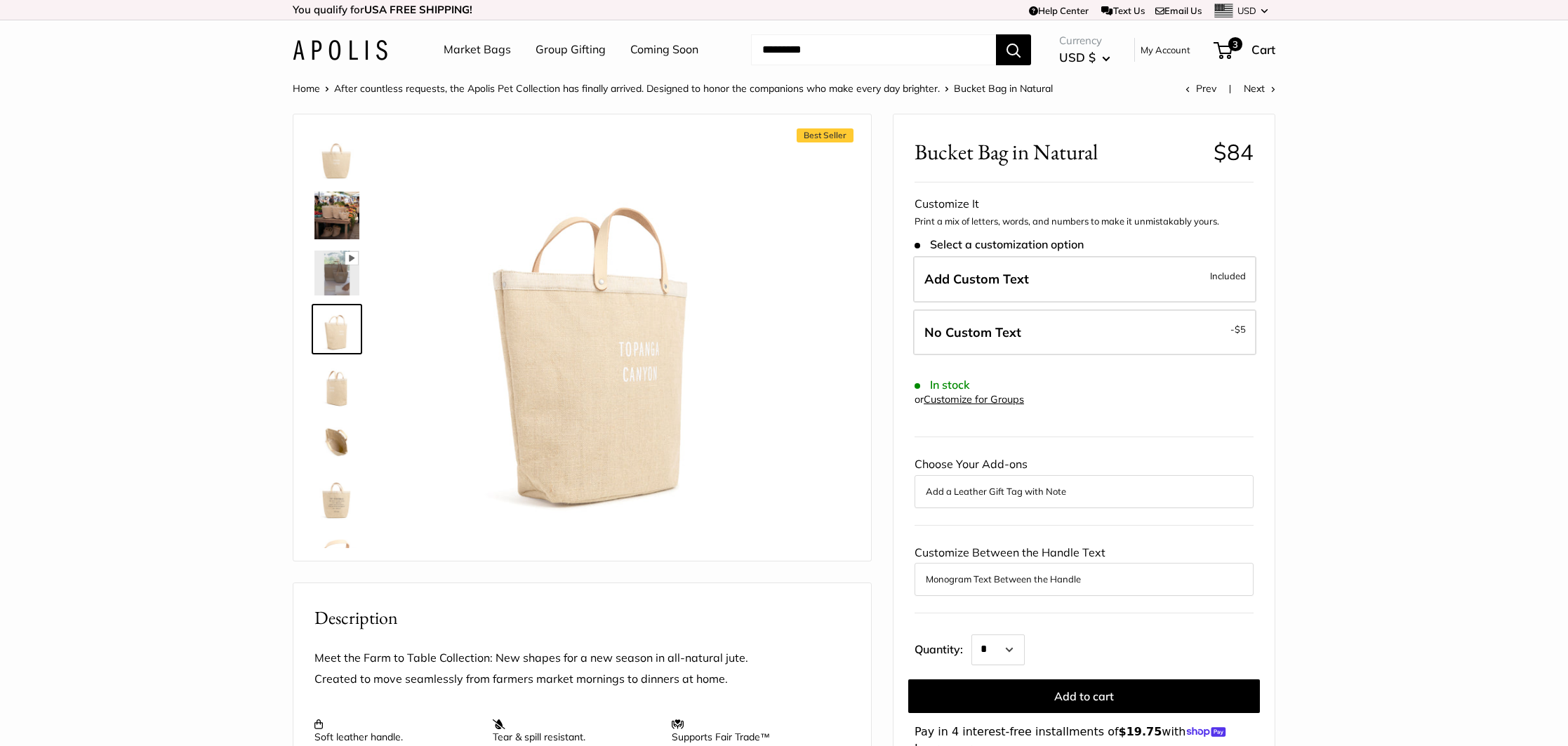
click at [333, 278] on img at bounding box center [337, 273] width 45 height 45
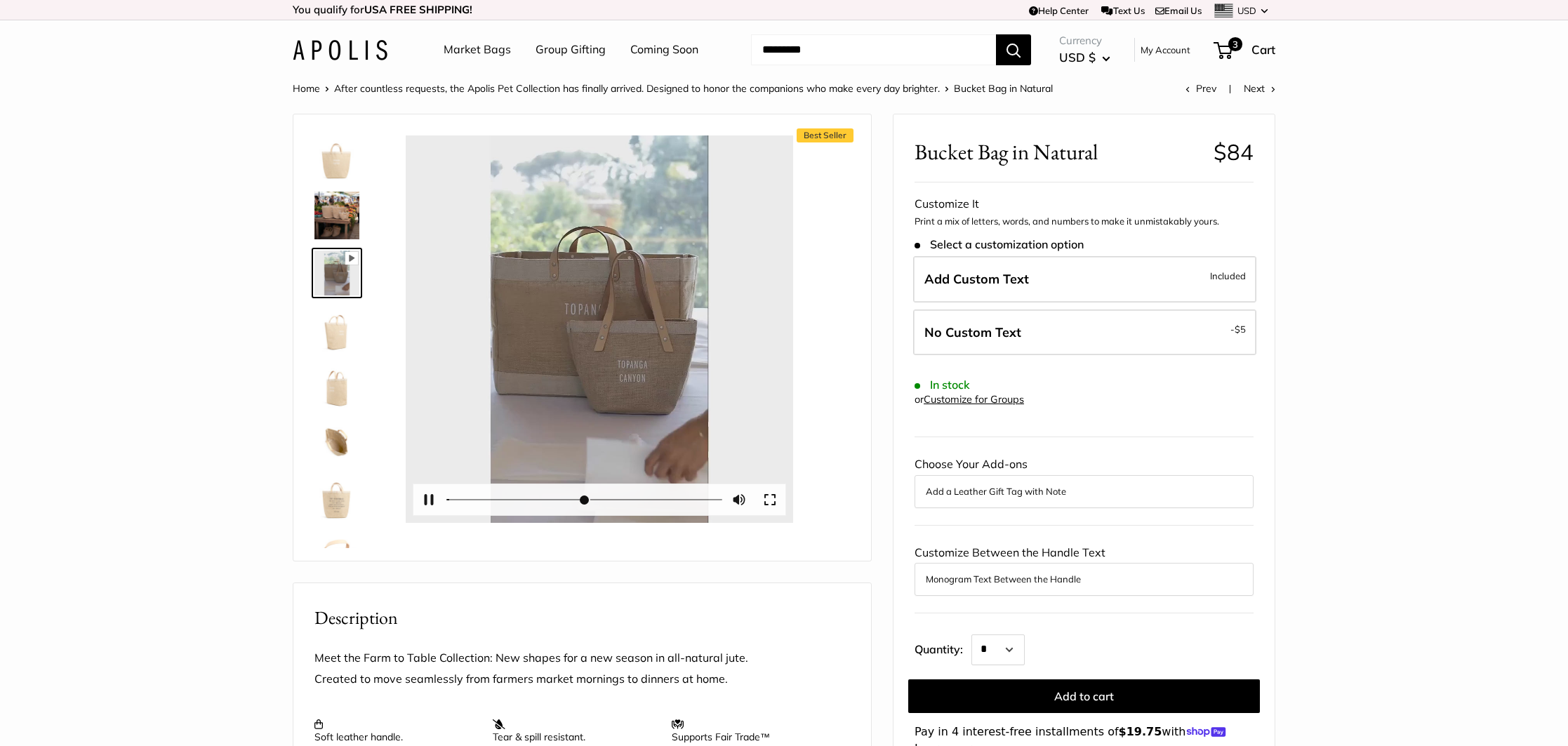
click at [598, 336] on div at bounding box center [599, 329] width 387 height 387
click at [595, 334] on div at bounding box center [599, 329] width 387 height 387
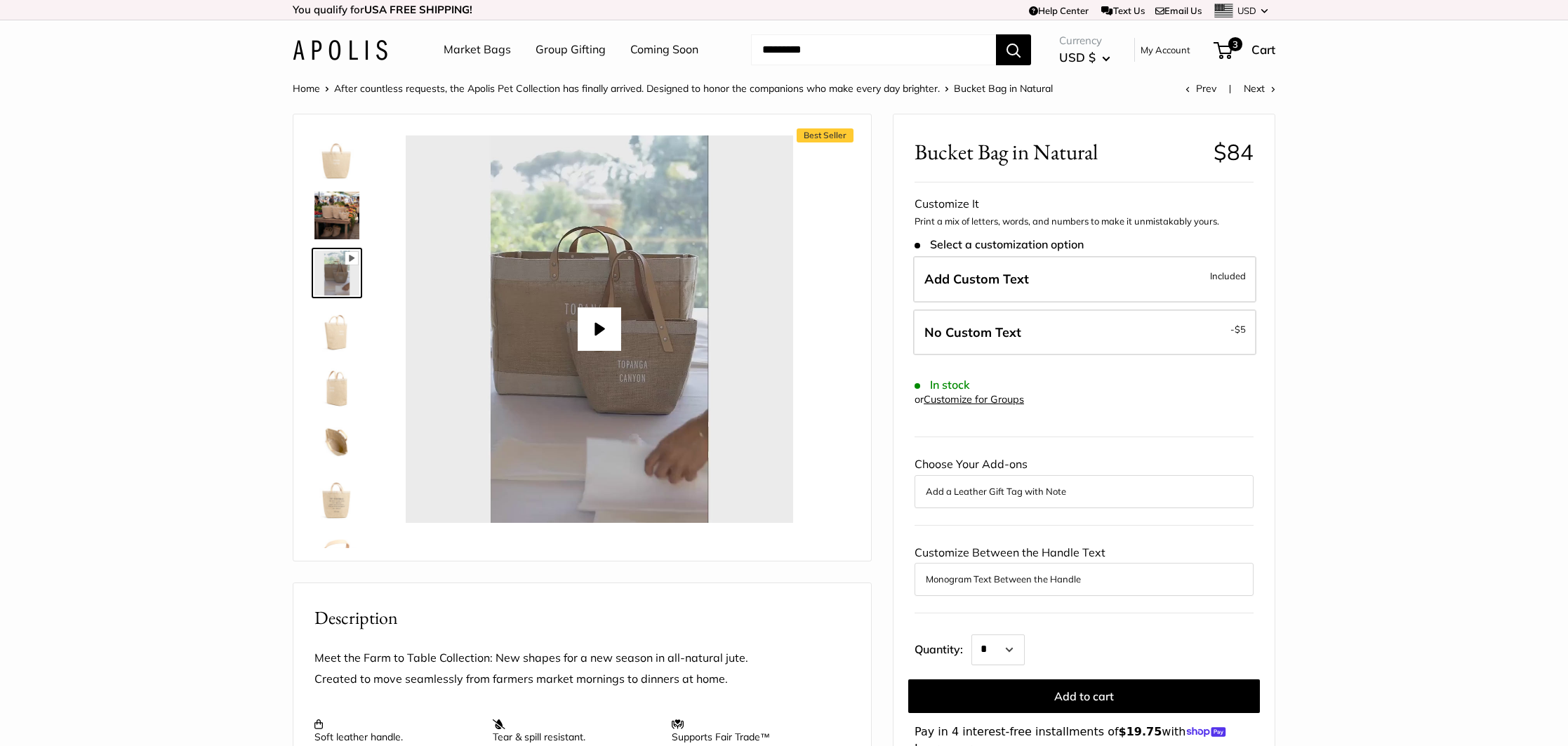
click at [600, 323] on button "Play" at bounding box center [599, 329] width 43 height 43
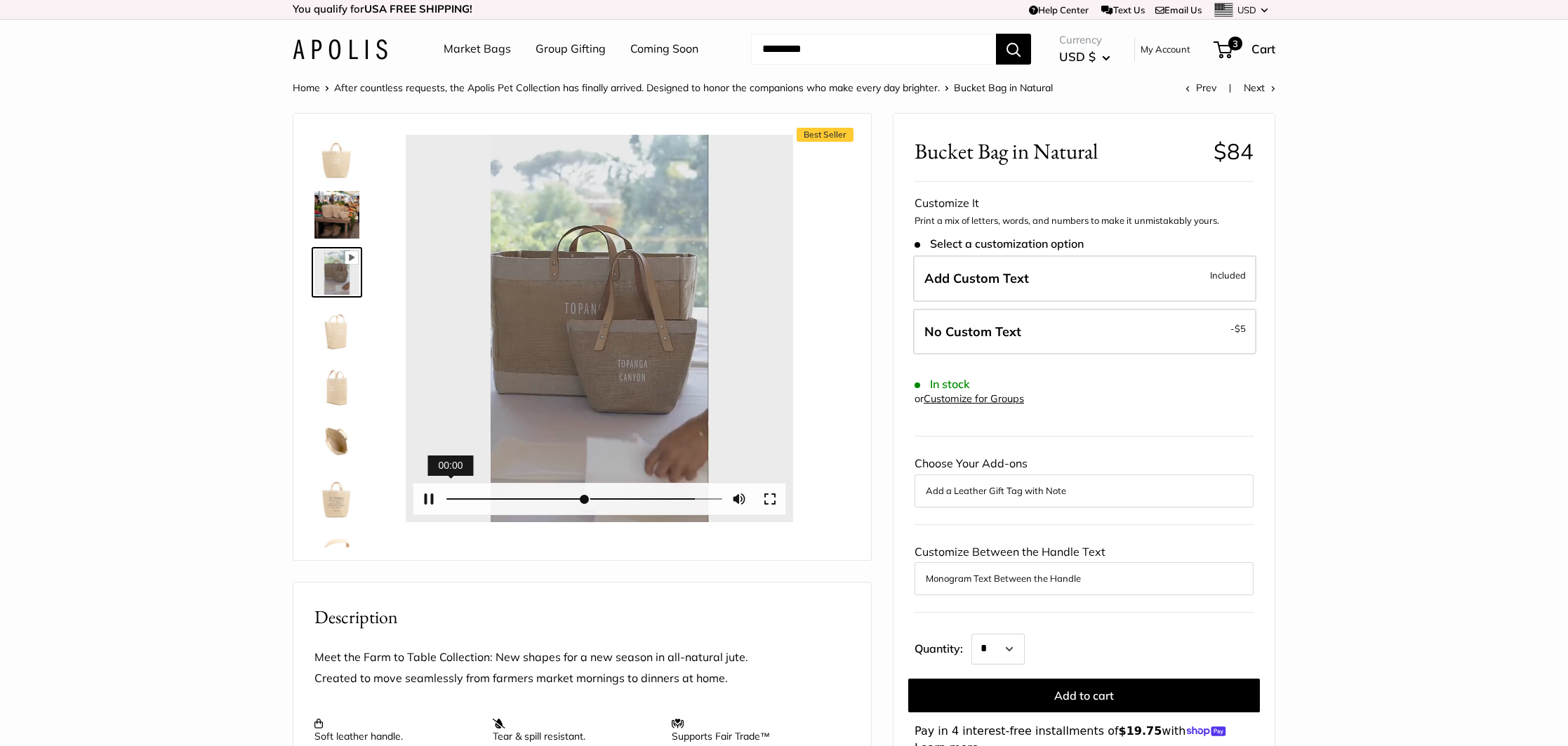
click at [446, 500] on input "Seek" at bounding box center [585, 499] width 276 height 14
drag, startPoint x: 766, startPoint y: 364, endPoint x: 772, endPoint y: 410, distance: 46.4
click at [770, 368] on div at bounding box center [599, 328] width 387 height 387
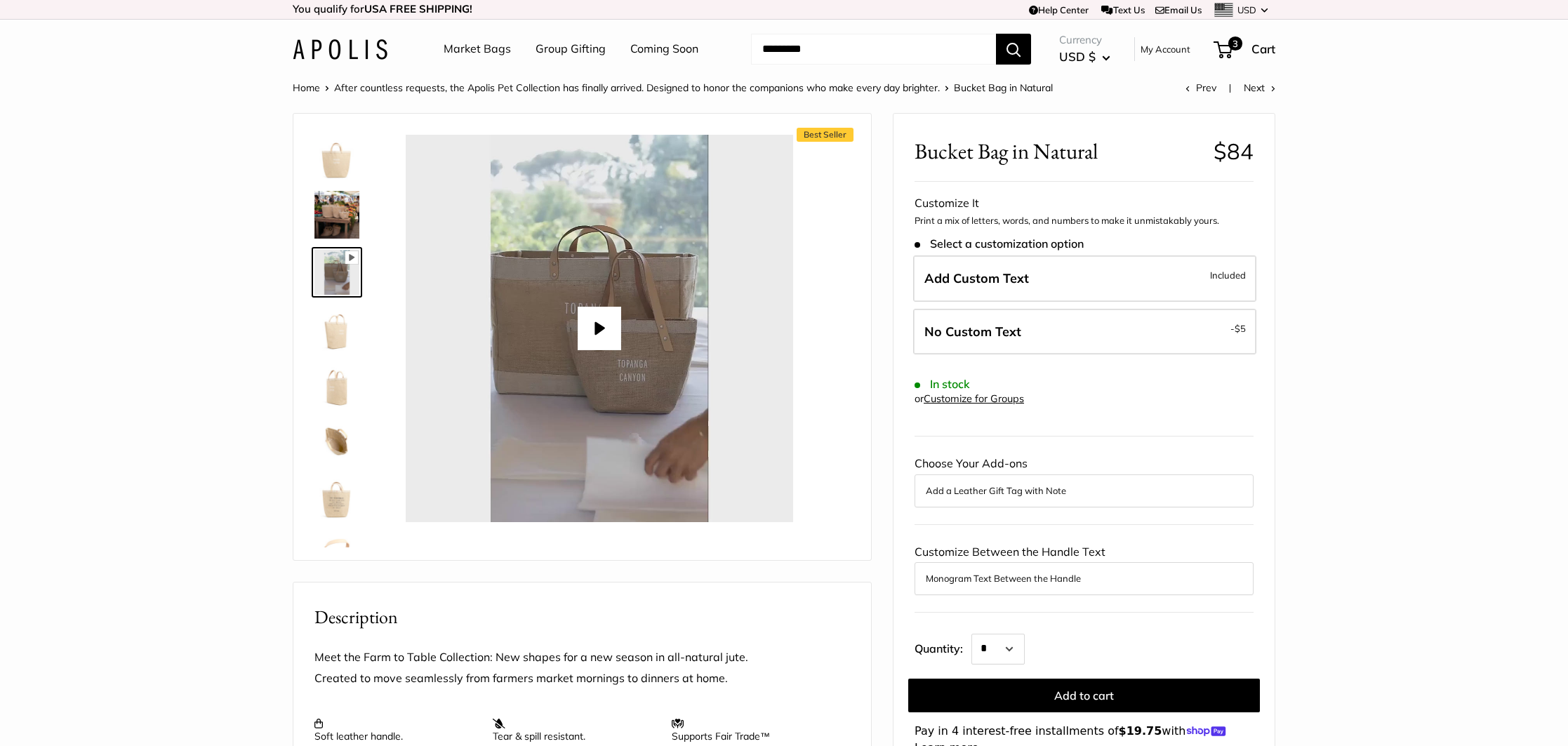
drag, startPoint x: 526, startPoint y: 500, endPoint x: 424, endPoint y: 501, distance: 102.0
click at [420, 501] on div "Pause Play % buffered 00:00 Unmute Mute Exit fullscreen Enter fullscreen Play" at bounding box center [599, 328] width 387 height 387
click at [431, 501] on button "Pause Play" at bounding box center [428, 499] width 31 height 31
click at [472, 565] on div "Best Seller Pause Play % buffered 00:00 Unmute Mute Exit fullscreen Enter fulls…" at bounding box center [582, 673] width 579 height 1119
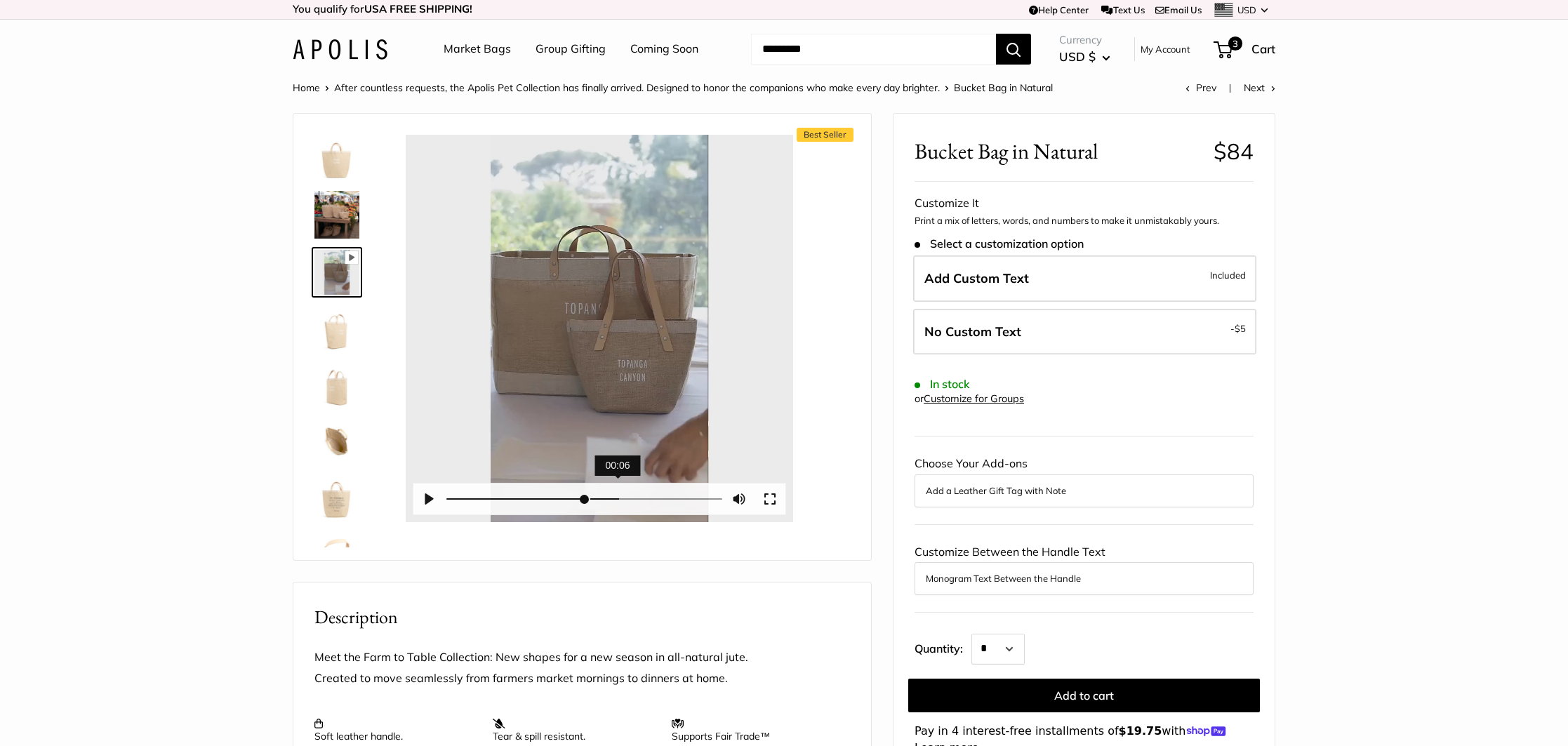
drag, startPoint x: 606, startPoint y: 495, endPoint x: 626, endPoint y: 549, distance: 57.6
click at [619, 547] on div "Best Seller Pause Play % buffered 00:06 Unmute Mute Exit fullscreen Enter fulls…" at bounding box center [582, 337] width 577 height 446
click at [775, 502] on button "Exit fullscreen Enter fullscreen" at bounding box center [770, 499] width 31 height 31
click at [804, 482] on div "Best Seller Pause Play % buffered 00:06 Unmute Mute Exit fullscreen Enter fulls…" at bounding box center [582, 336] width 543 height 418
click at [603, 314] on div at bounding box center [599, 328] width 387 height 387
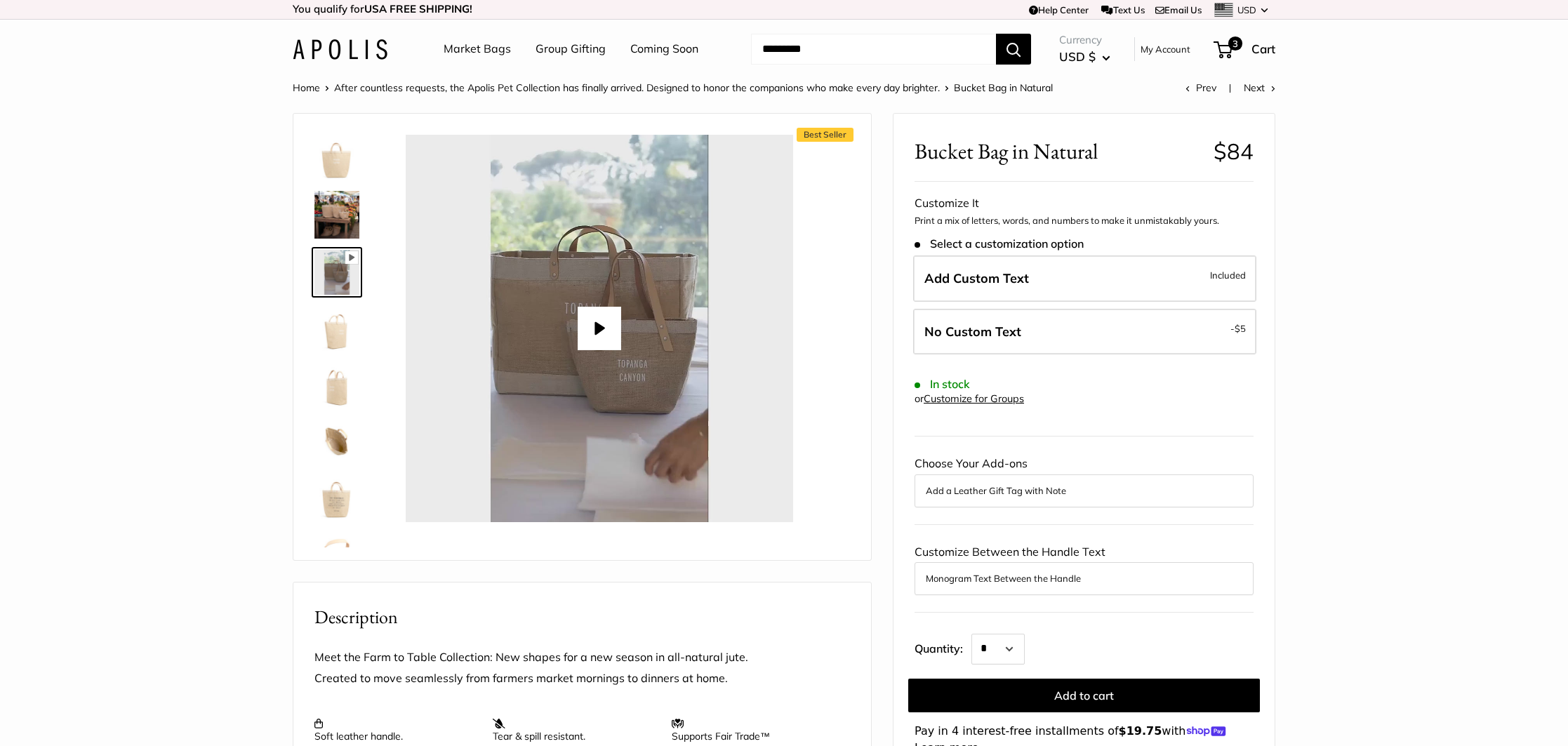
click at [593, 326] on button "Play" at bounding box center [599, 328] width 43 height 43
click at [591, 345] on div at bounding box center [599, 328] width 387 height 387
type input "*****"
click at [347, 222] on img at bounding box center [337, 215] width 45 height 48
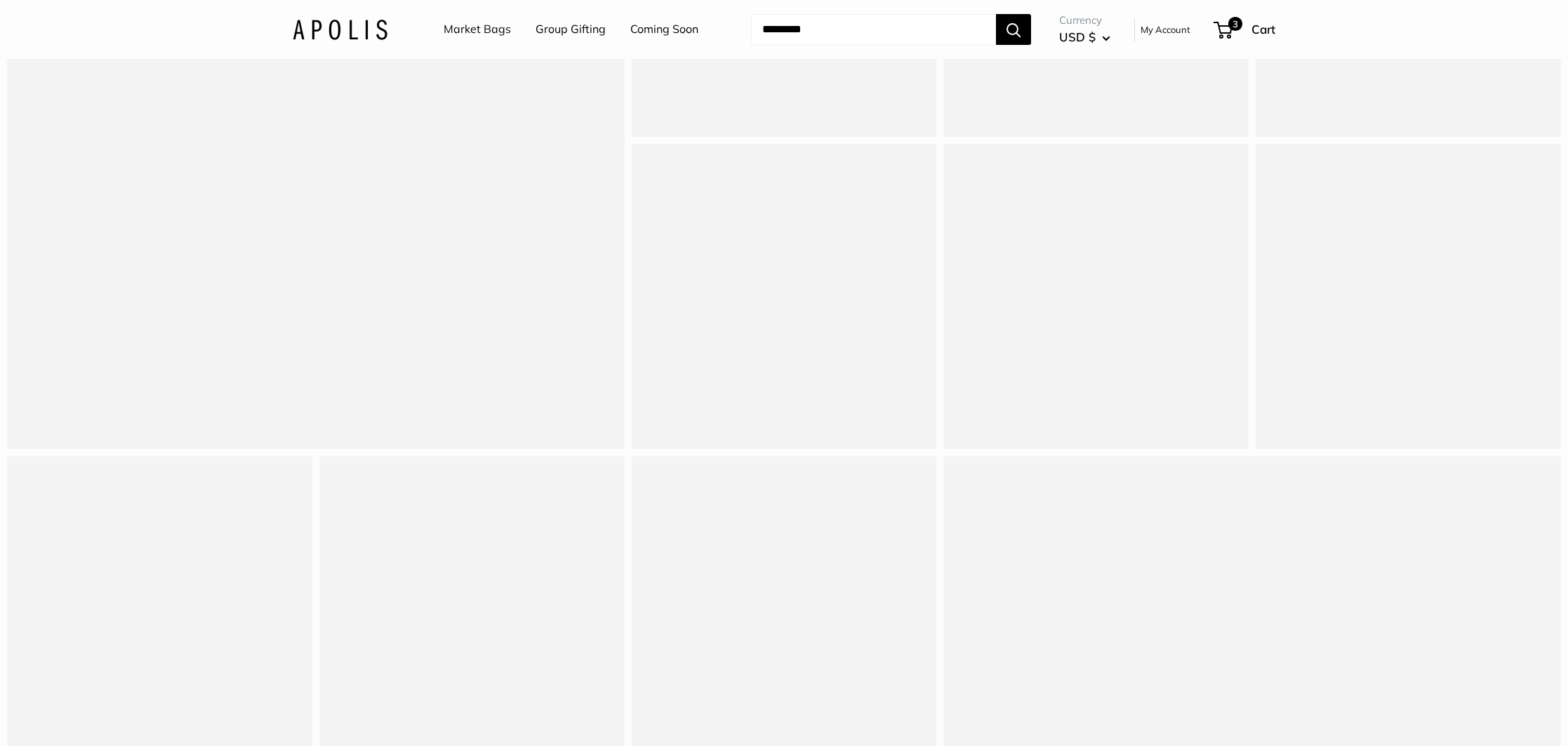
scroll to position [0, 0]
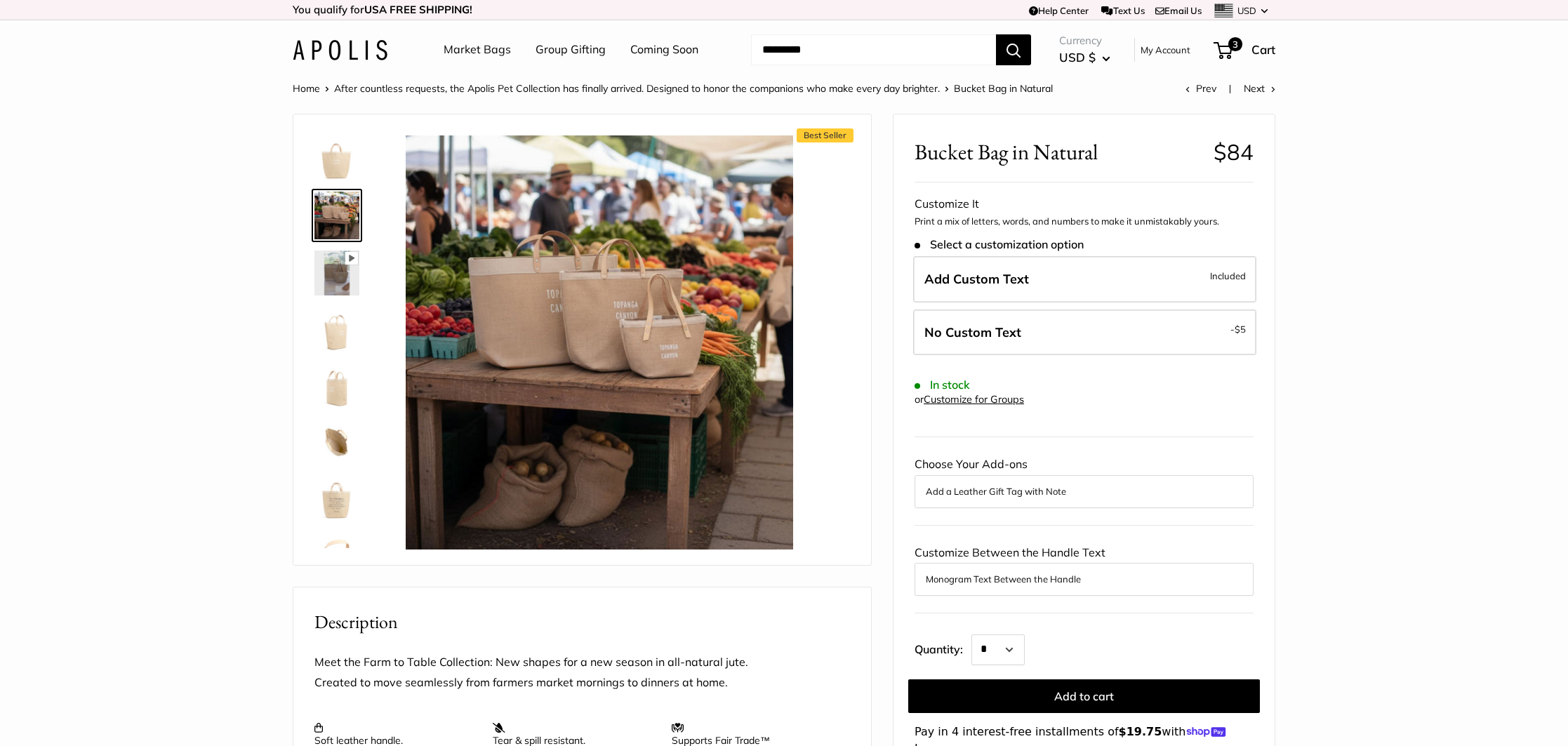
click at [1016, 287] on label "Add Custom Text Included" at bounding box center [1084, 279] width 343 height 46
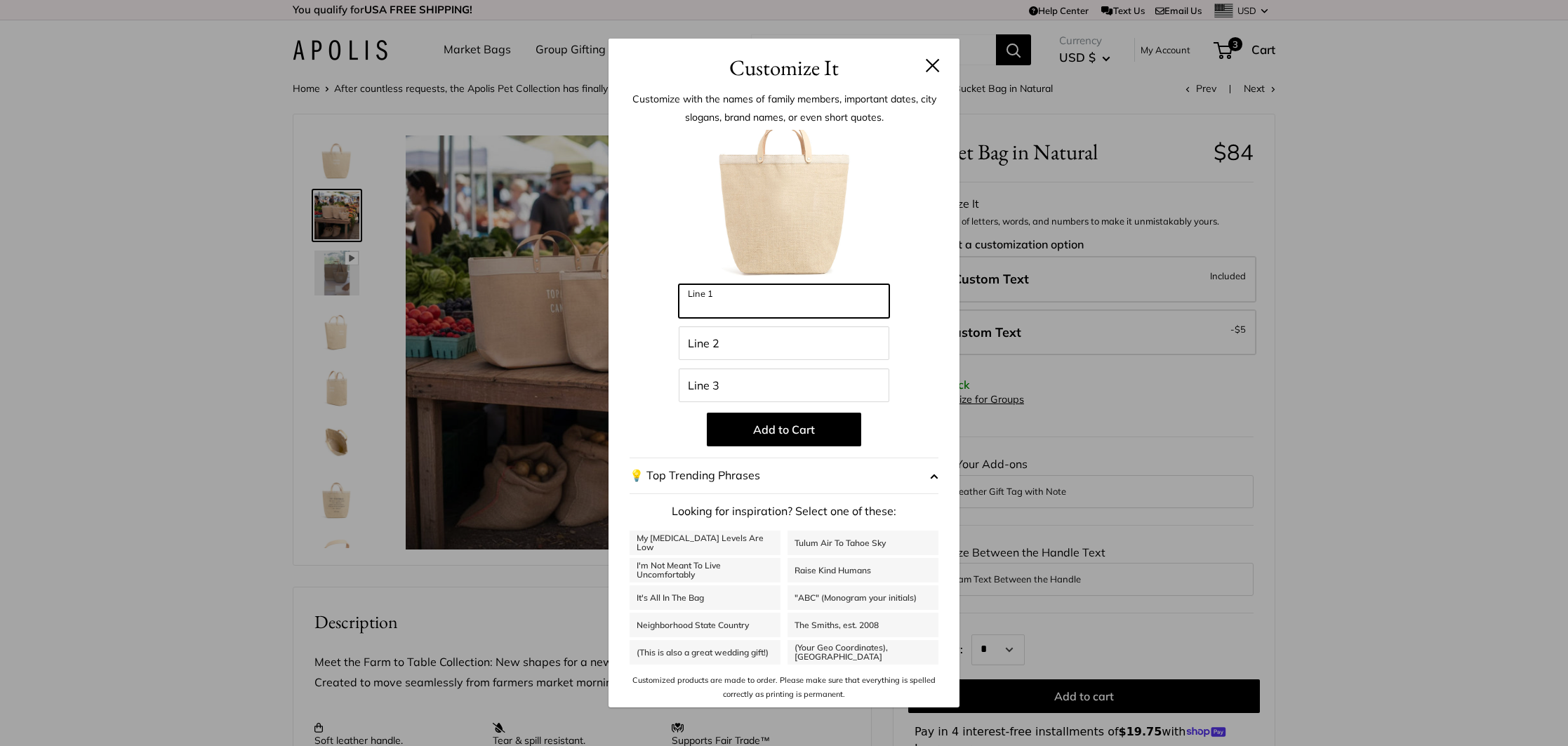
click at [769, 297] on input "Line 1" at bounding box center [784, 301] width 210 height 34
type input "********"
click at [795, 436] on button "Add to Cart" at bounding box center [784, 429] width 154 height 34
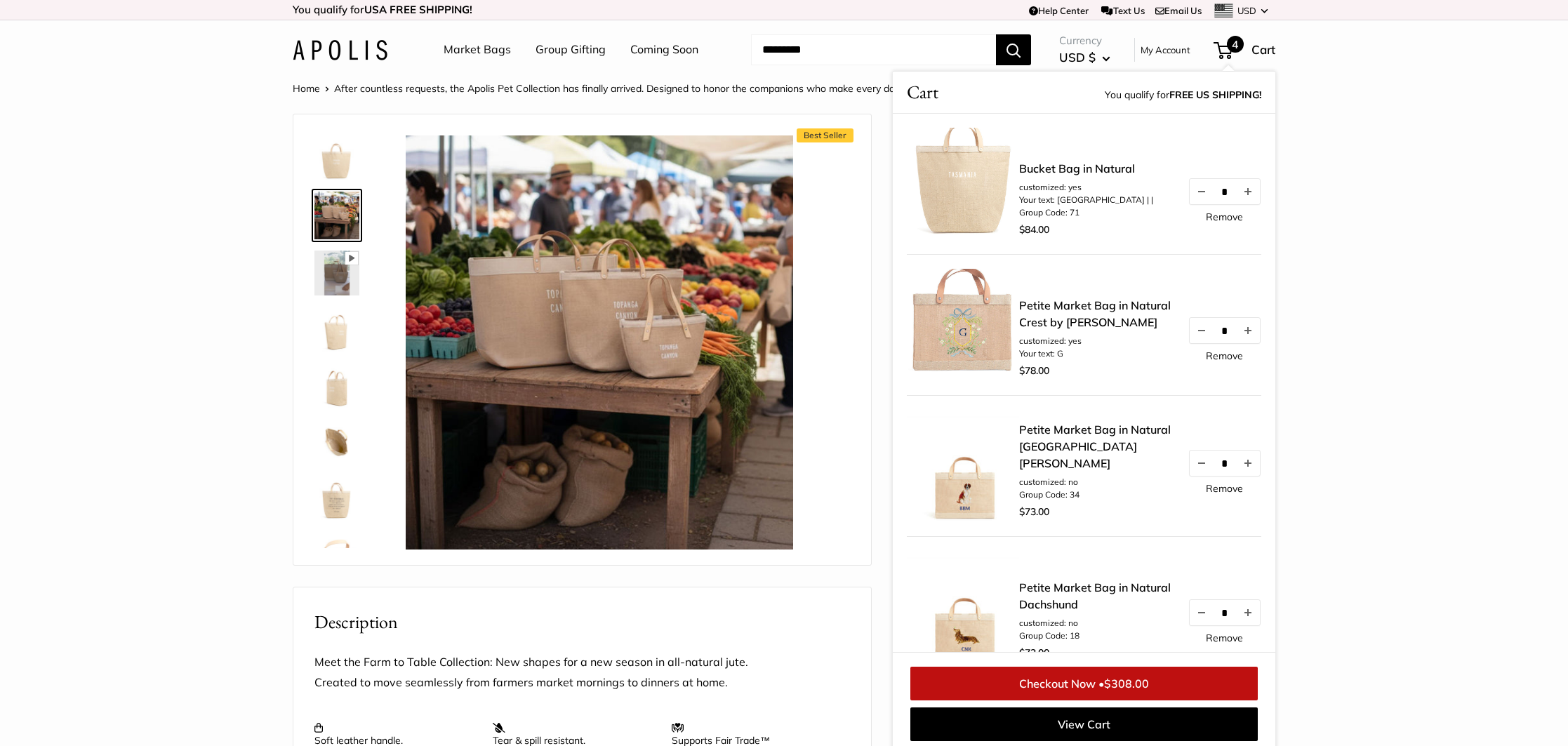
click at [1222, 214] on link "Remove" at bounding box center [1225, 217] width 37 height 10
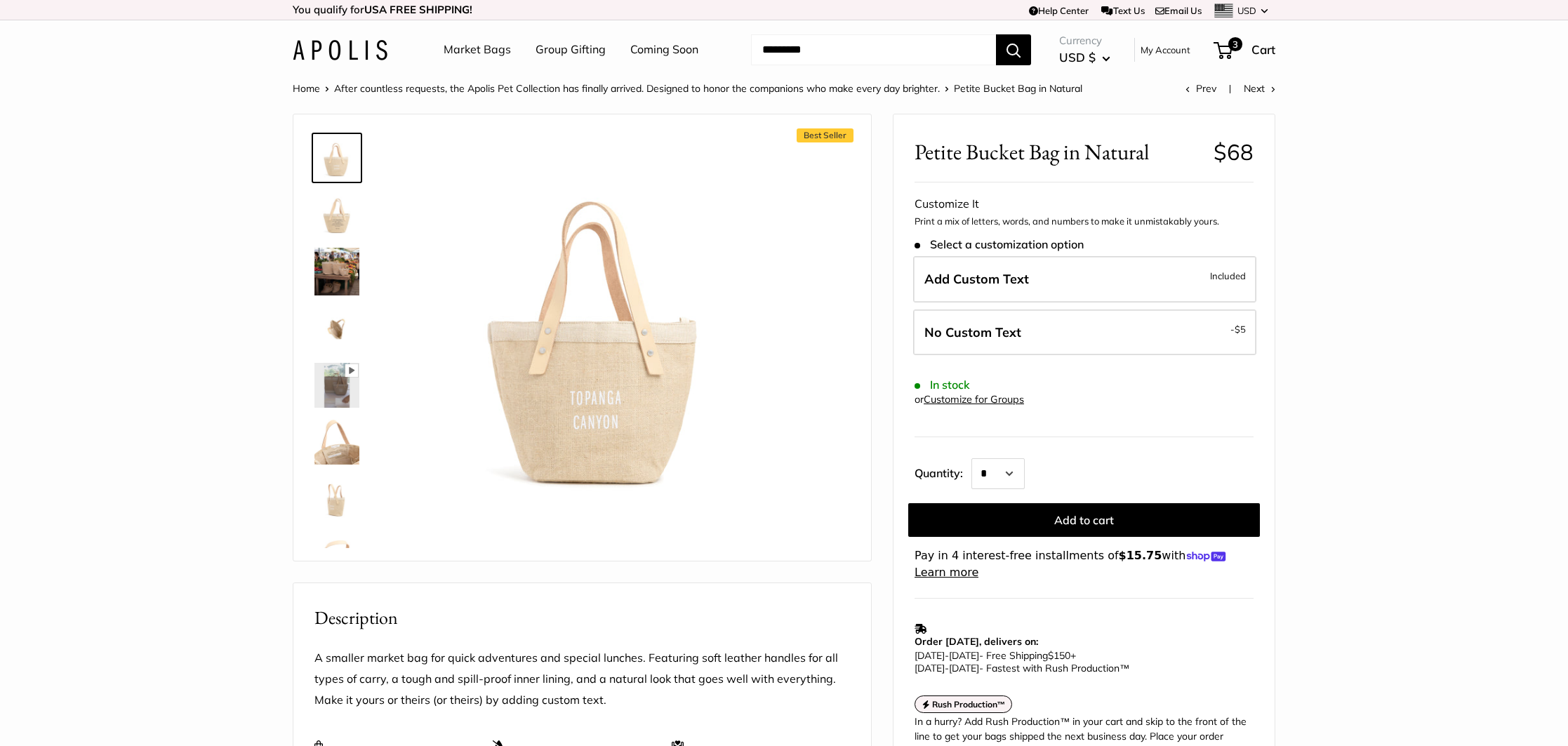
click at [346, 220] on img at bounding box center [337, 214] width 45 height 45
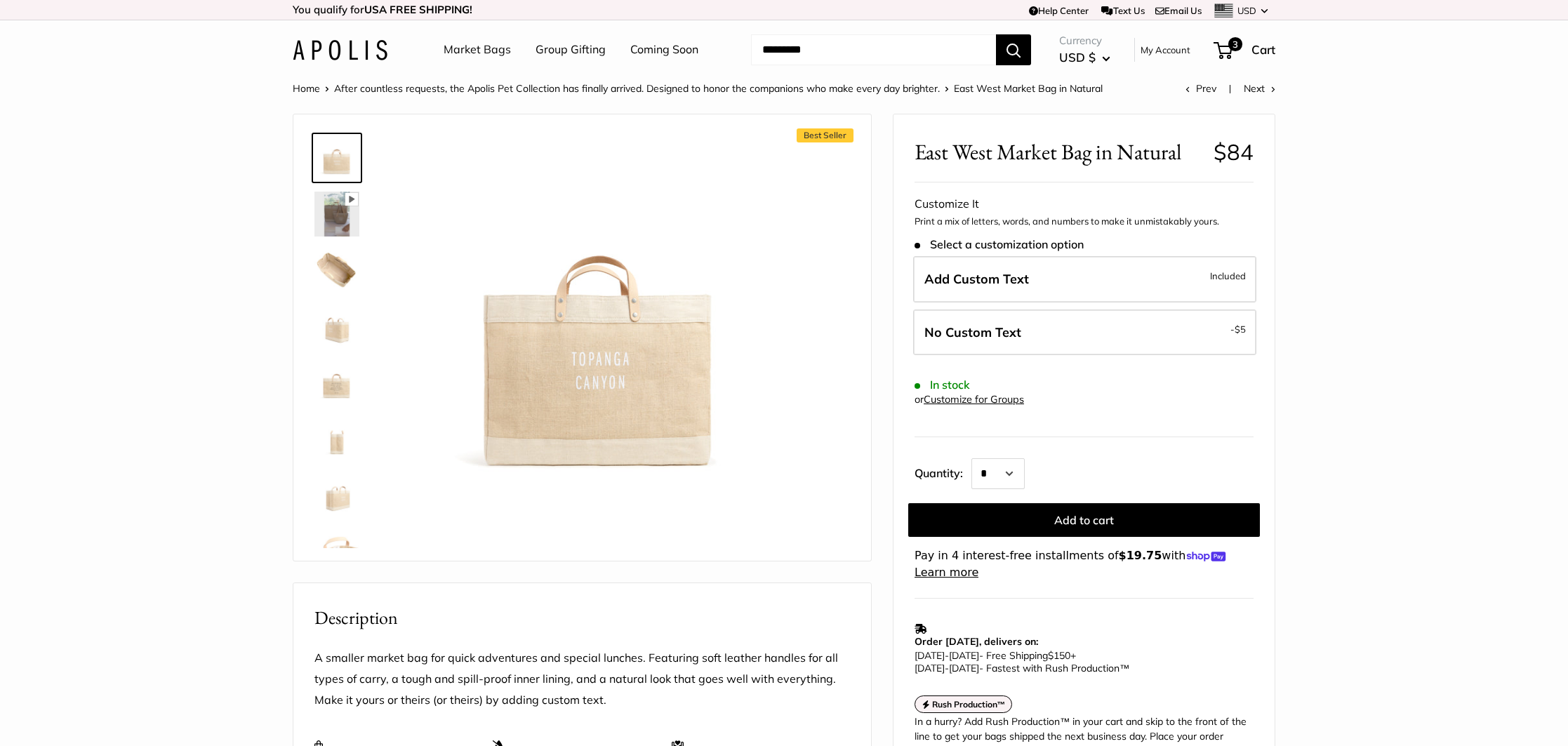
click at [340, 270] on img at bounding box center [337, 270] width 45 height 45
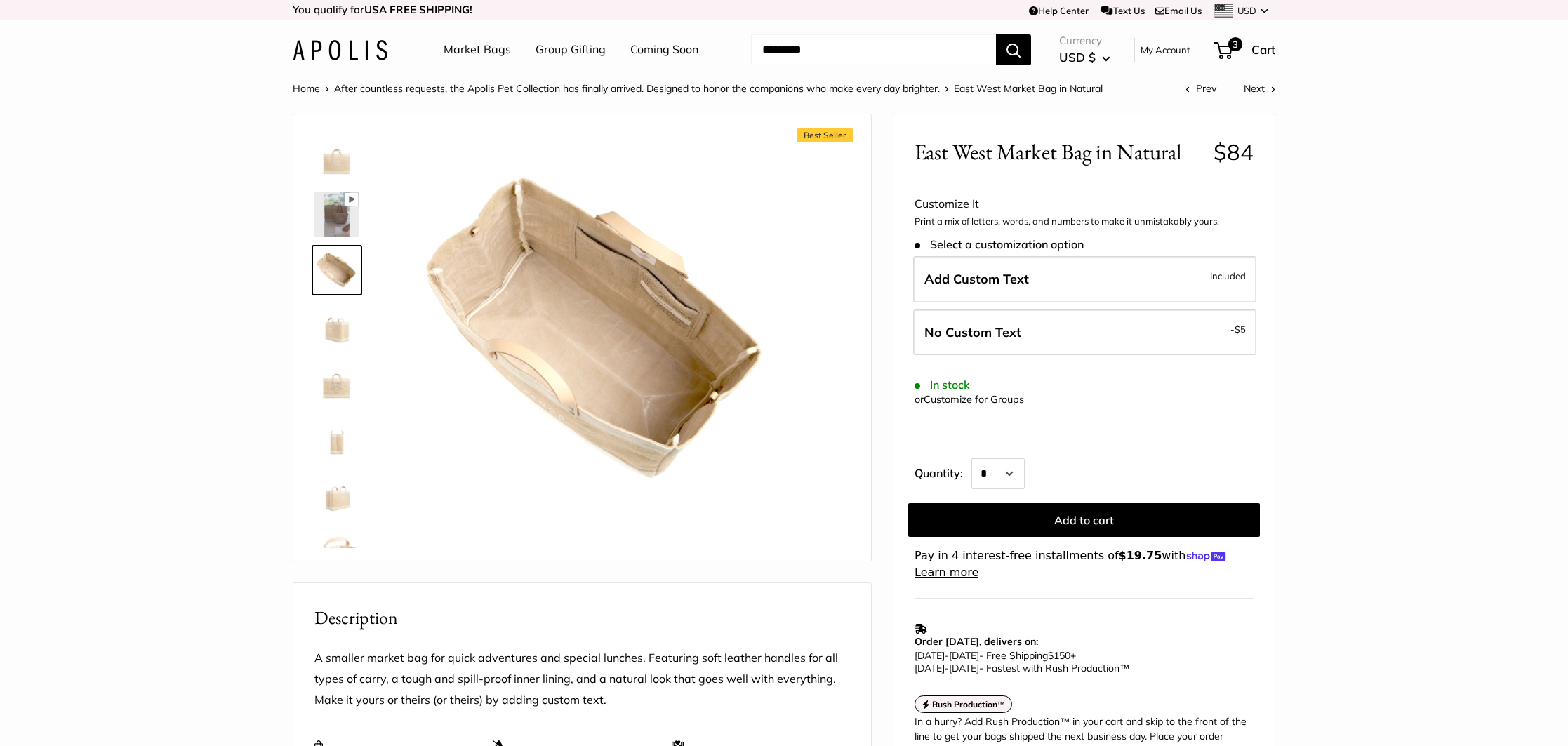
click at [337, 330] on img at bounding box center [337, 326] width 45 height 45
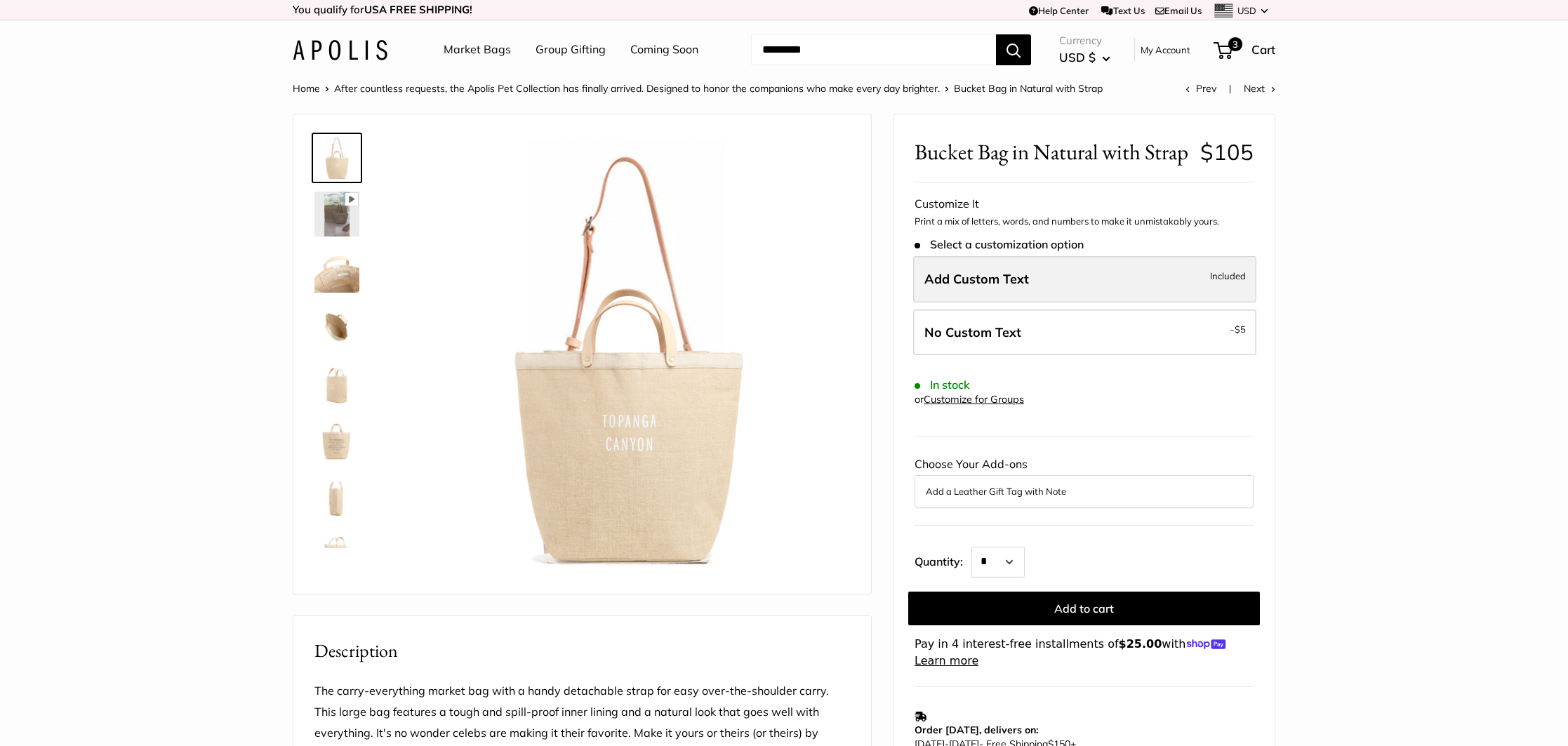
click at [965, 287] on span "Add Custom Text" at bounding box center [976, 279] width 104 height 16
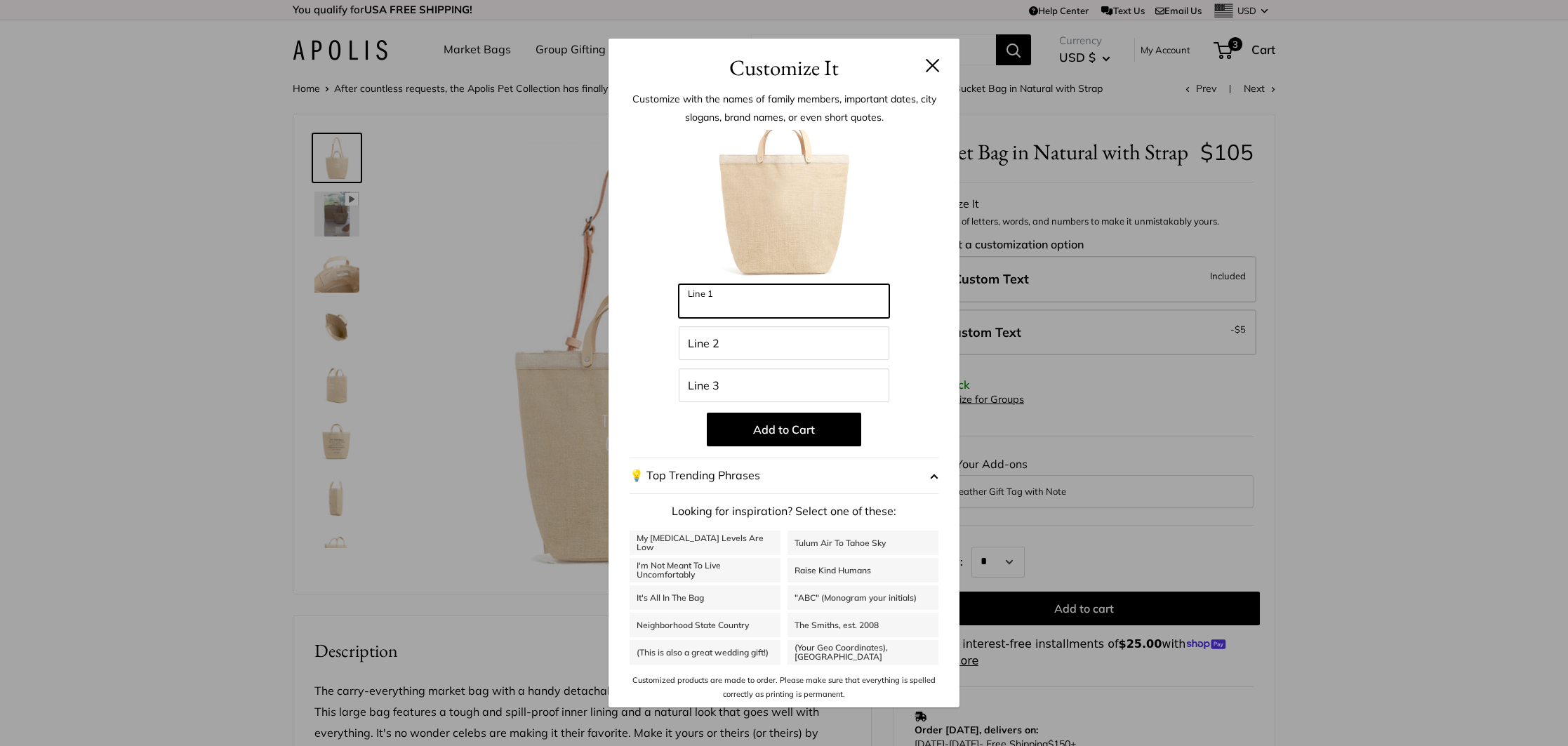
click at [733, 303] on input "Line 1" at bounding box center [784, 301] width 210 height 34
type input "********"
drag, startPoint x: 758, startPoint y: 305, endPoint x: 631, endPoint y: 301, distance: 127.1
click at [631, 301] on div "Enter 42 letters ******** Line 1 Line 2 Line 3 Add to Cart 💡 Top Trending Phras…" at bounding box center [783, 415] width 309 height 572
click at [720, 342] on input "Line 2" at bounding box center [784, 343] width 210 height 34
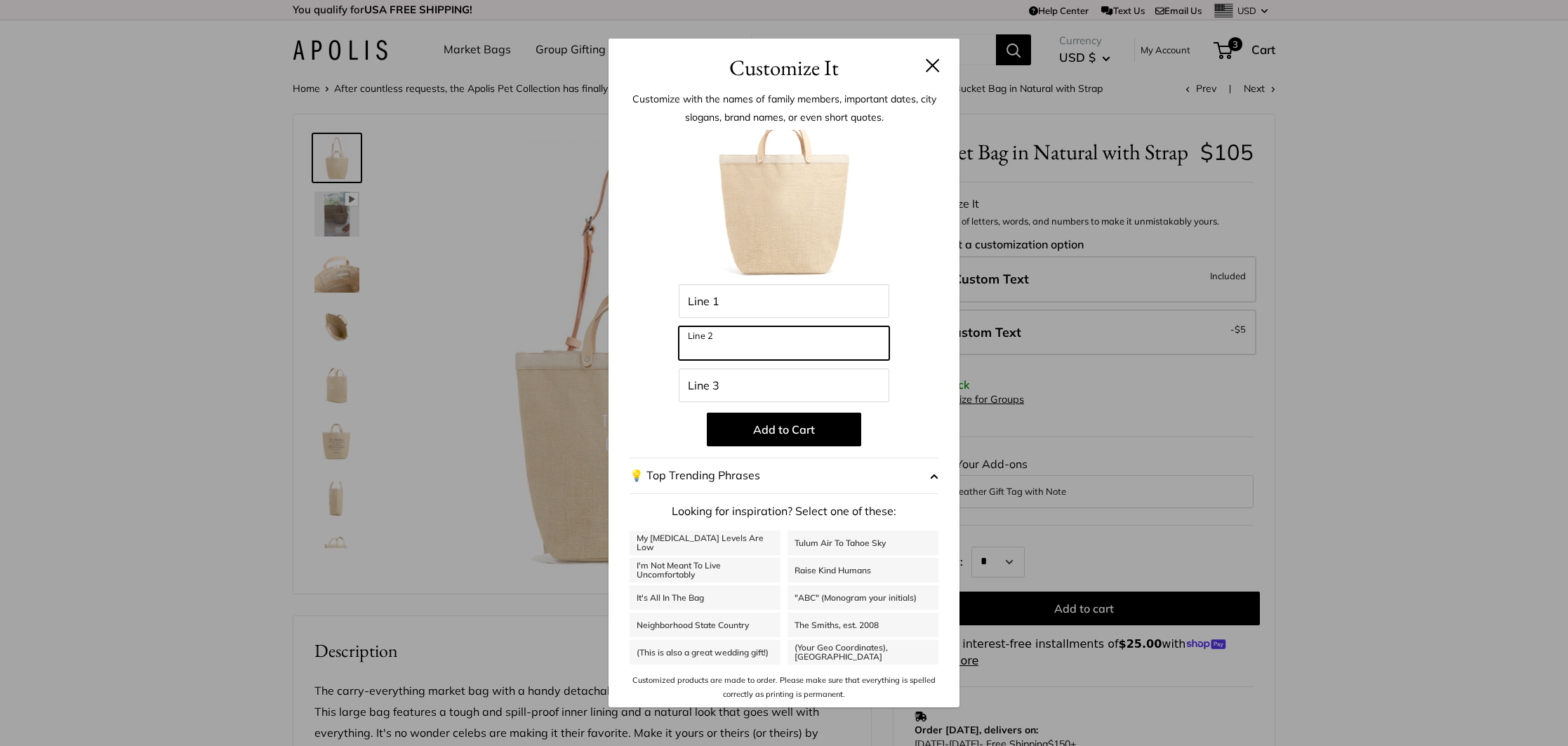
paste input "********"
type input "********"
click at [736, 297] on input "Line 1" at bounding box center [784, 301] width 210 height 34
type input "******"
click at [787, 431] on button "Add to Cart" at bounding box center [784, 429] width 154 height 34
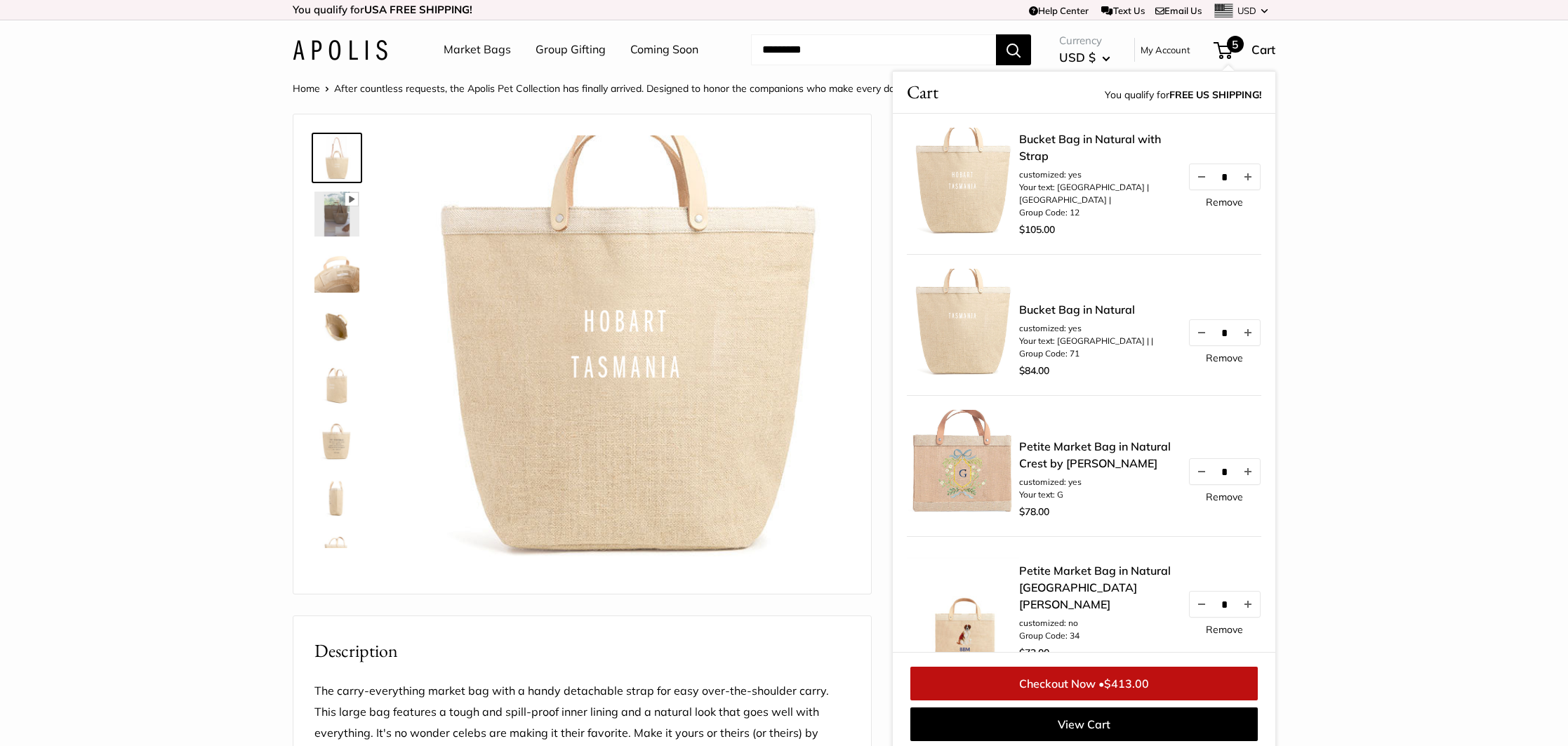
click at [1238, 359] on link "Remove" at bounding box center [1225, 358] width 37 height 10
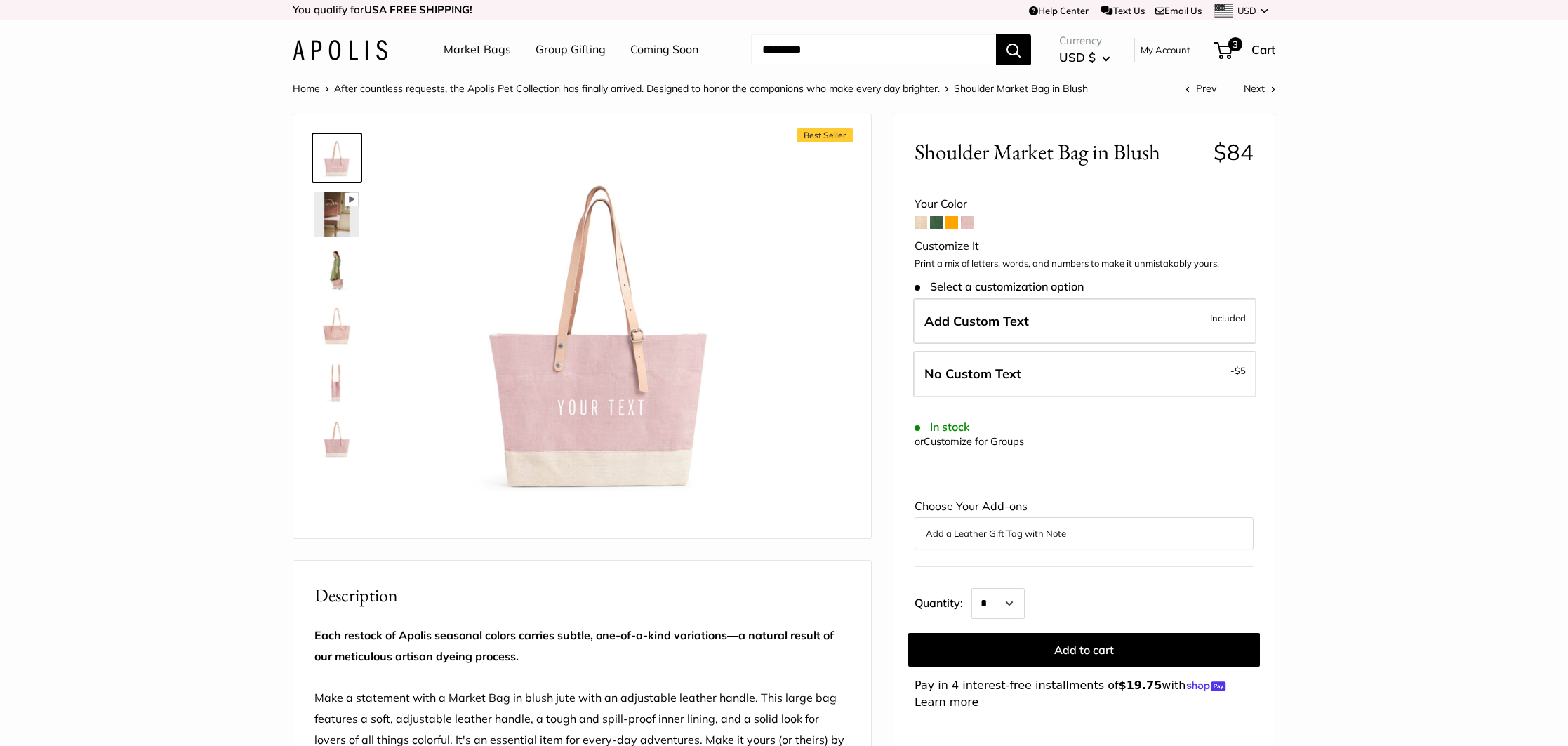
click at [341, 273] on img at bounding box center [337, 270] width 45 height 45
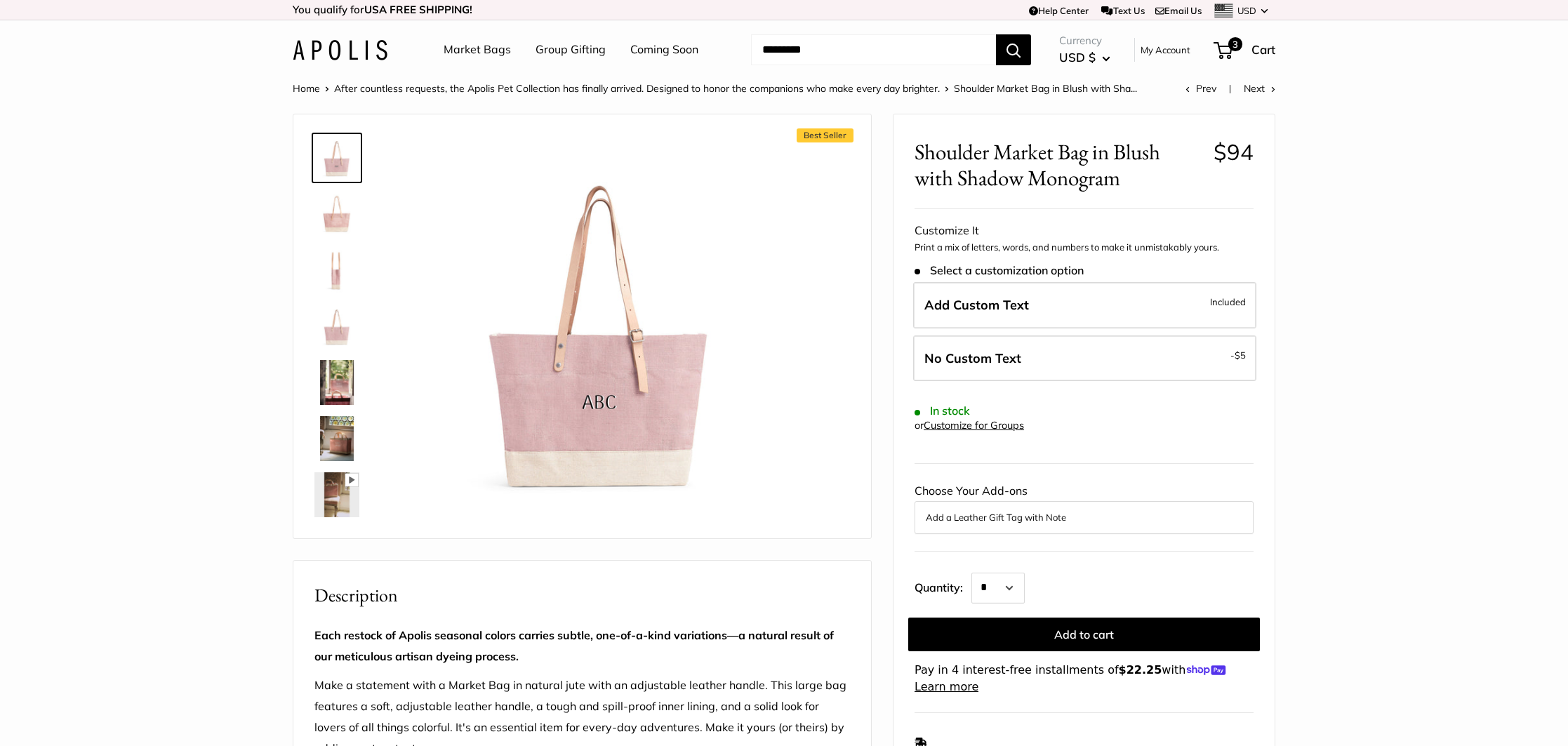
click at [348, 377] on img at bounding box center [337, 382] width 45 height 45
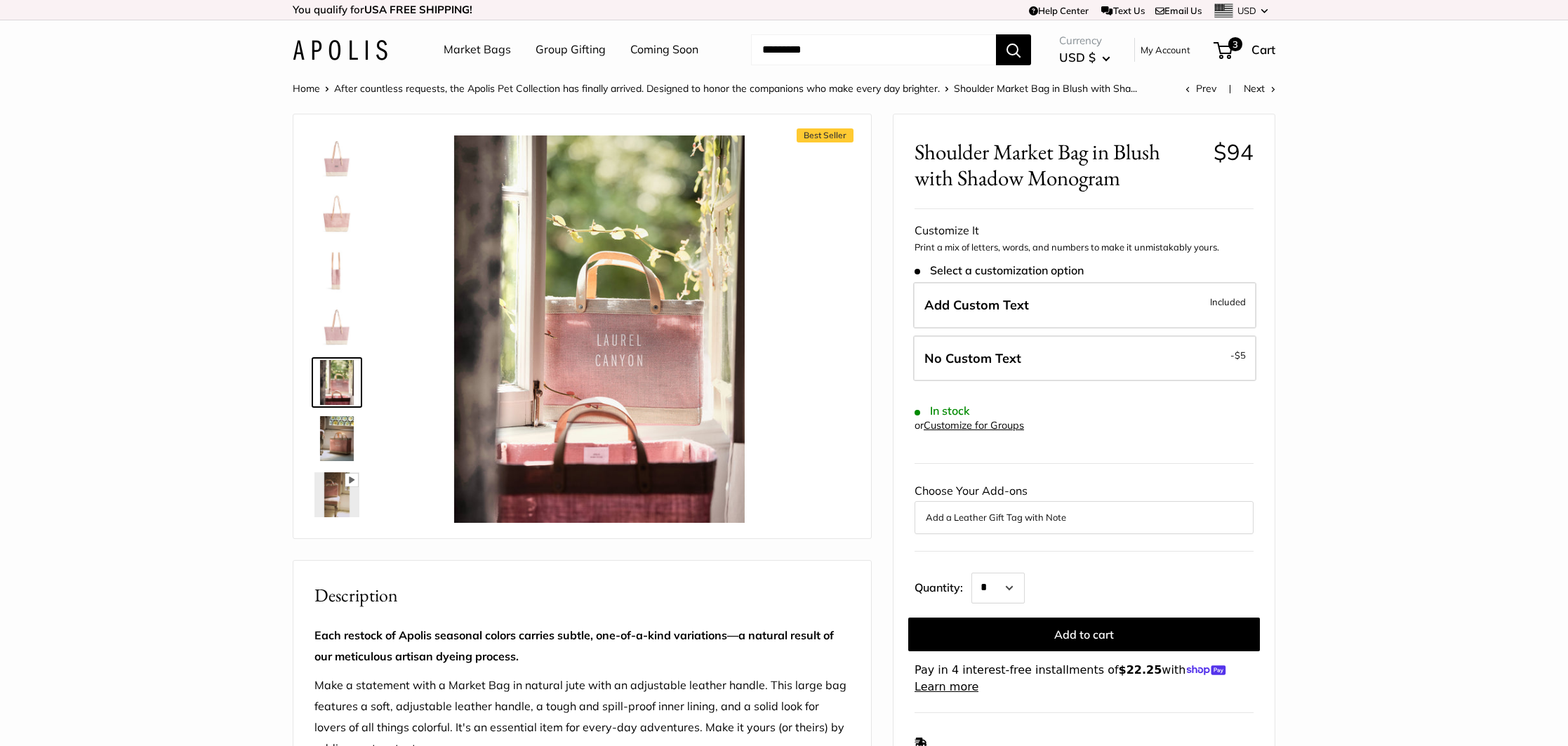
click at [342, 437] on img at bounding box center [337, 439] width 45 height 45
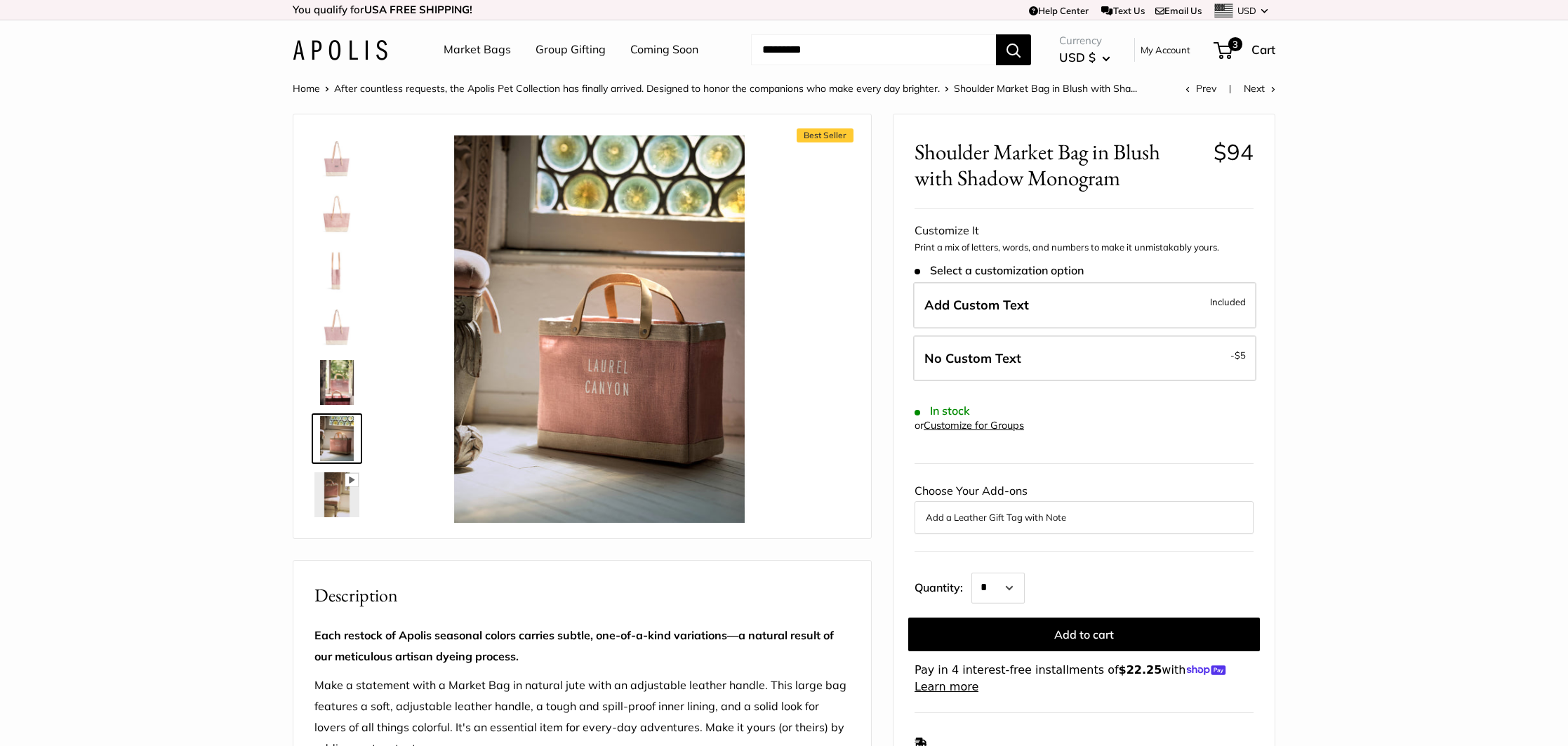
click at [345, 159] on img at bounding box center [337, 158] width 45 height 45
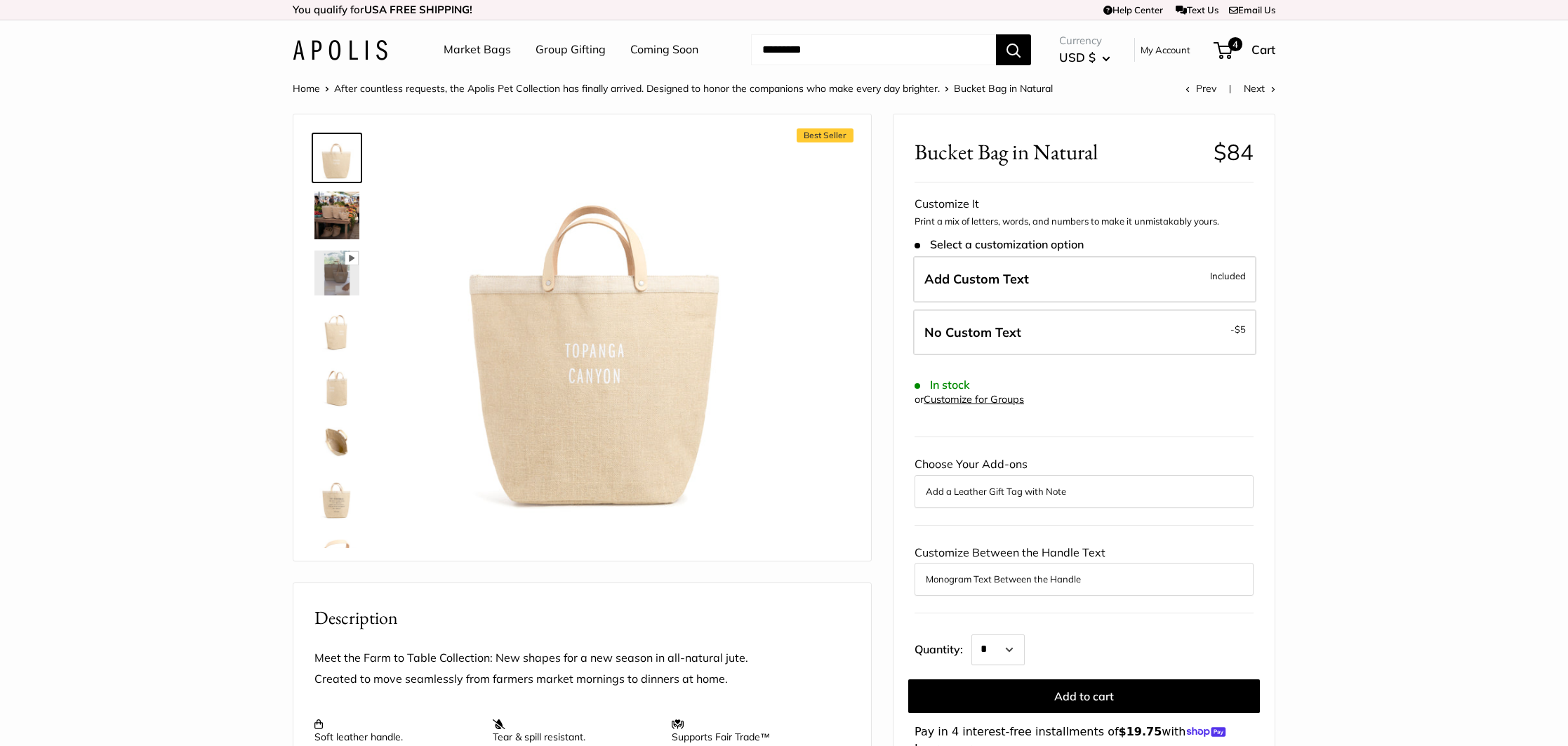
click at [330, 227] on img at bounding box center [337, 215] width 45 height 48
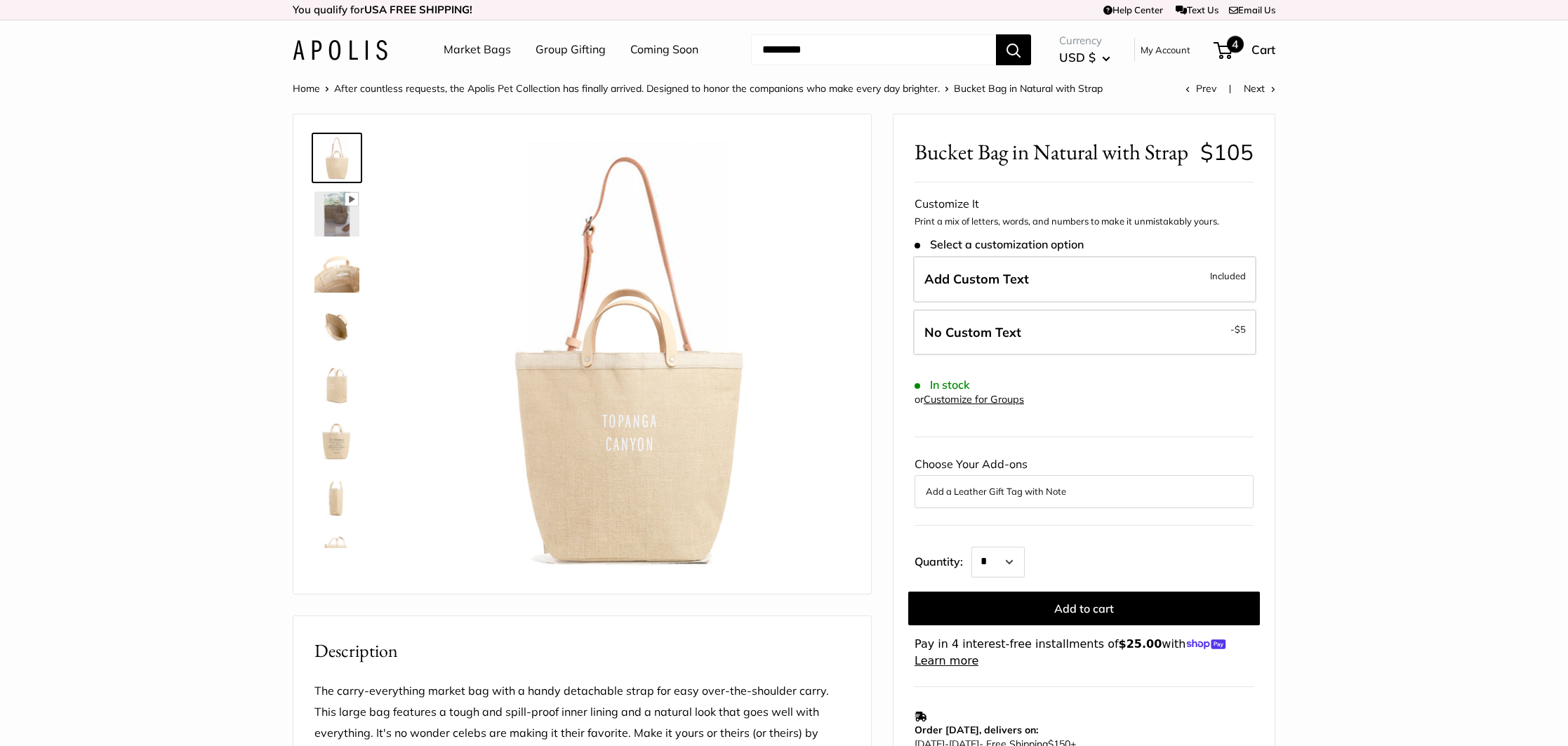
click at [1228, 43] on span "4" at bounding box center [1235, 44] width 17 height 17
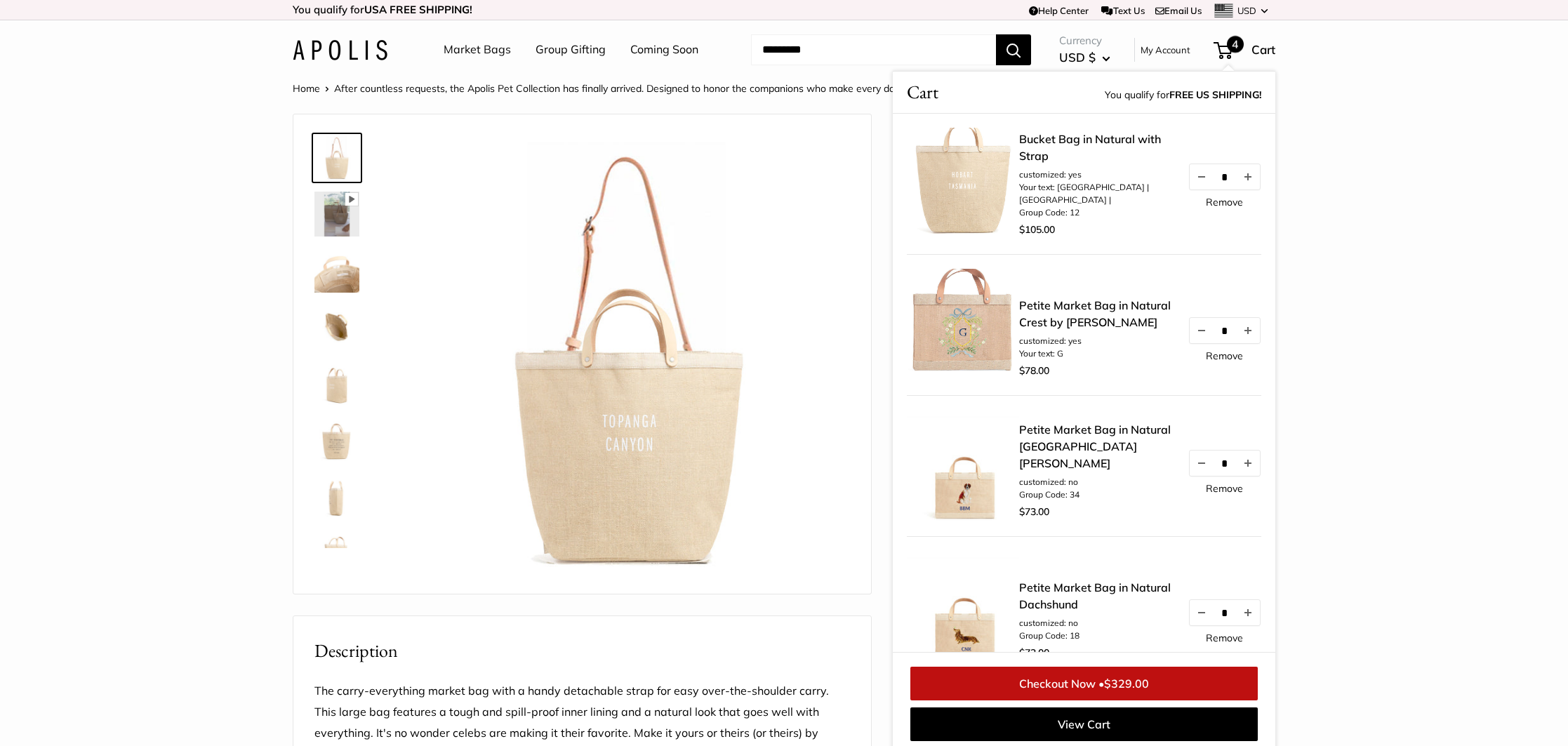
click at [1035, 160] on link "Bucket Bag in Natural with Strap" at bounding box center [1096, 147] width 154 height 34
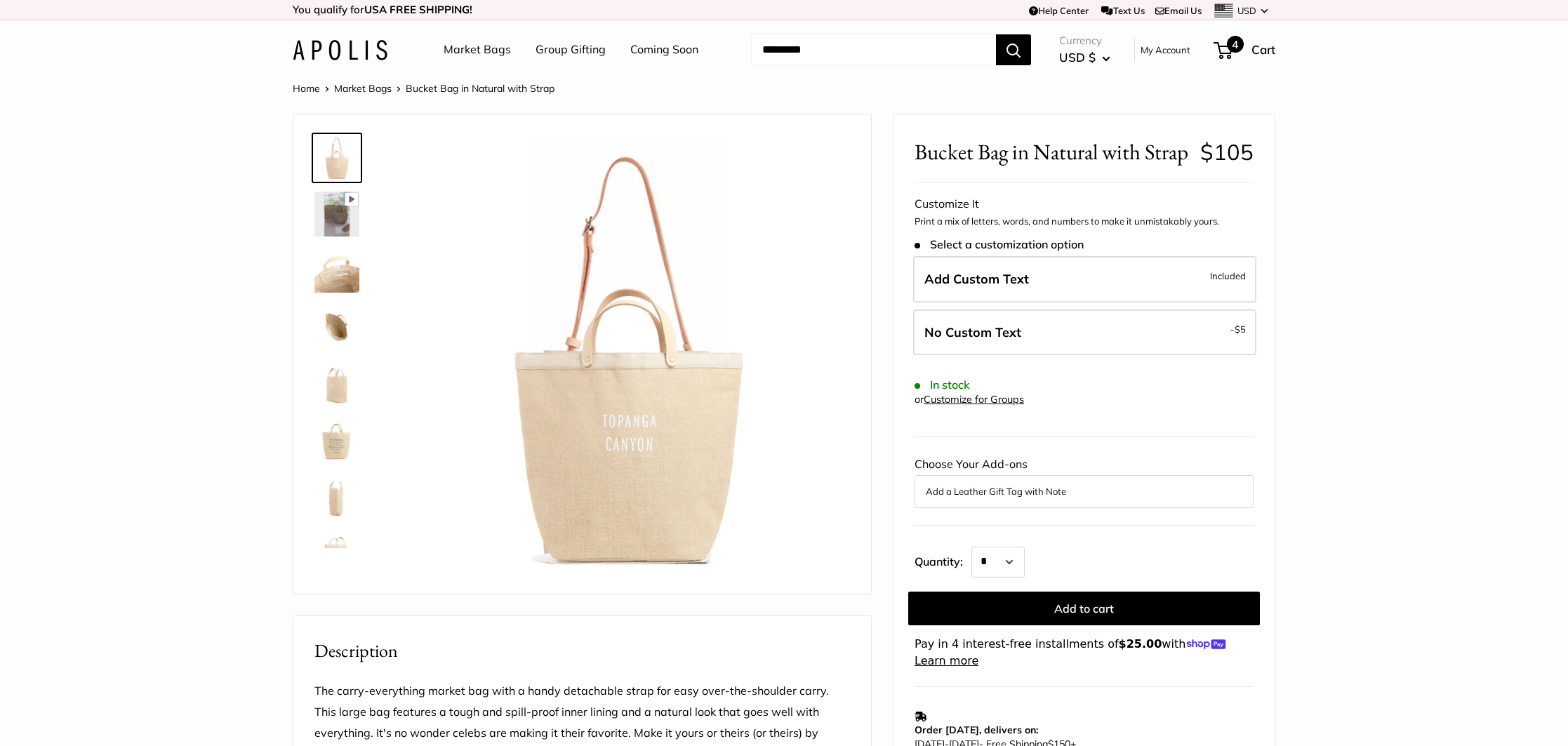
click at [1225, 48] on span "4" at bounding box center [1222, 50] width 19 height 17
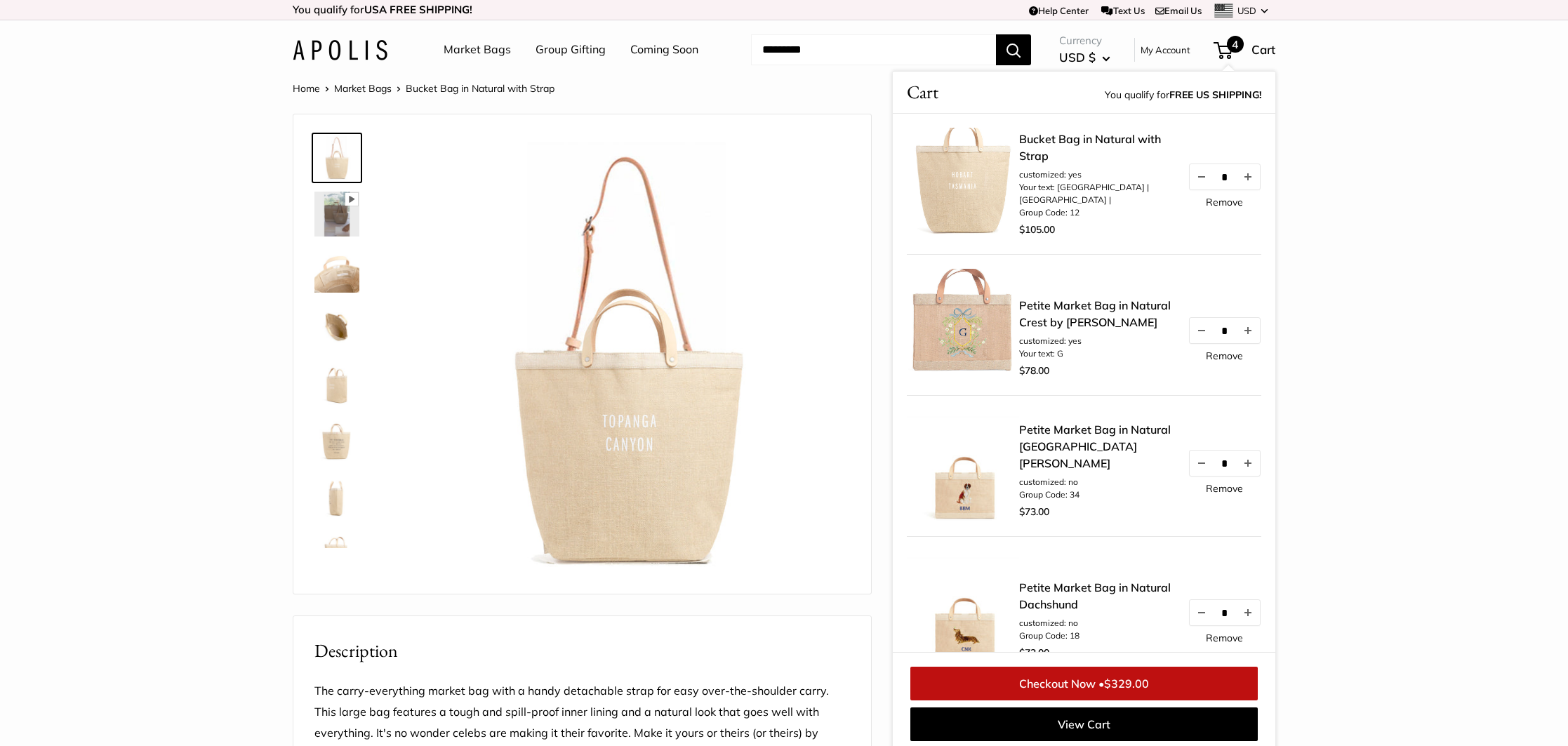
click at [1096, 686] on link "Checkout Now • $329.00" at bounding box center [1083, 683] width 348 height 34
